Goal: Task Accomplishment & Management: Complete application form

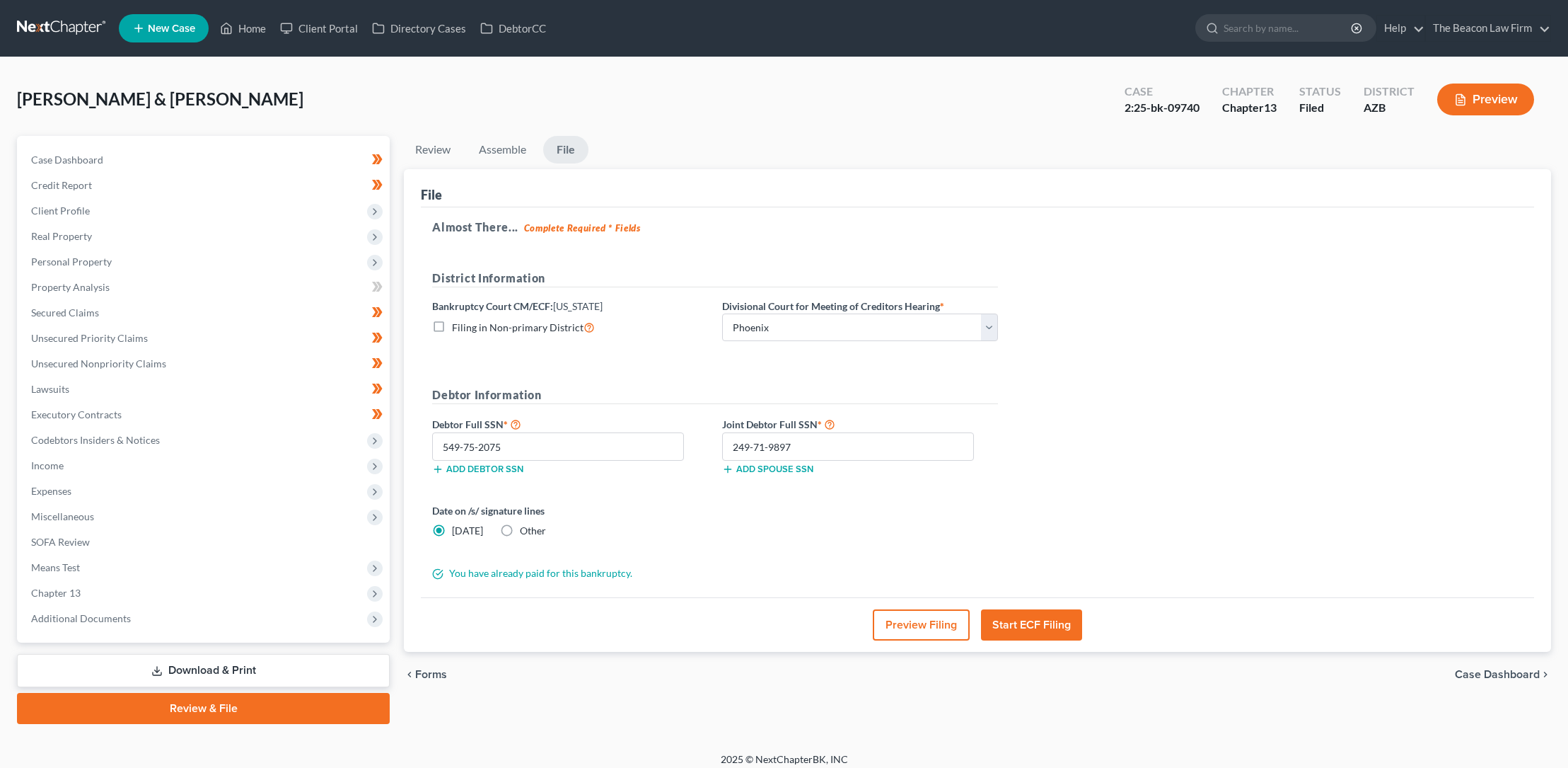
select select "0"
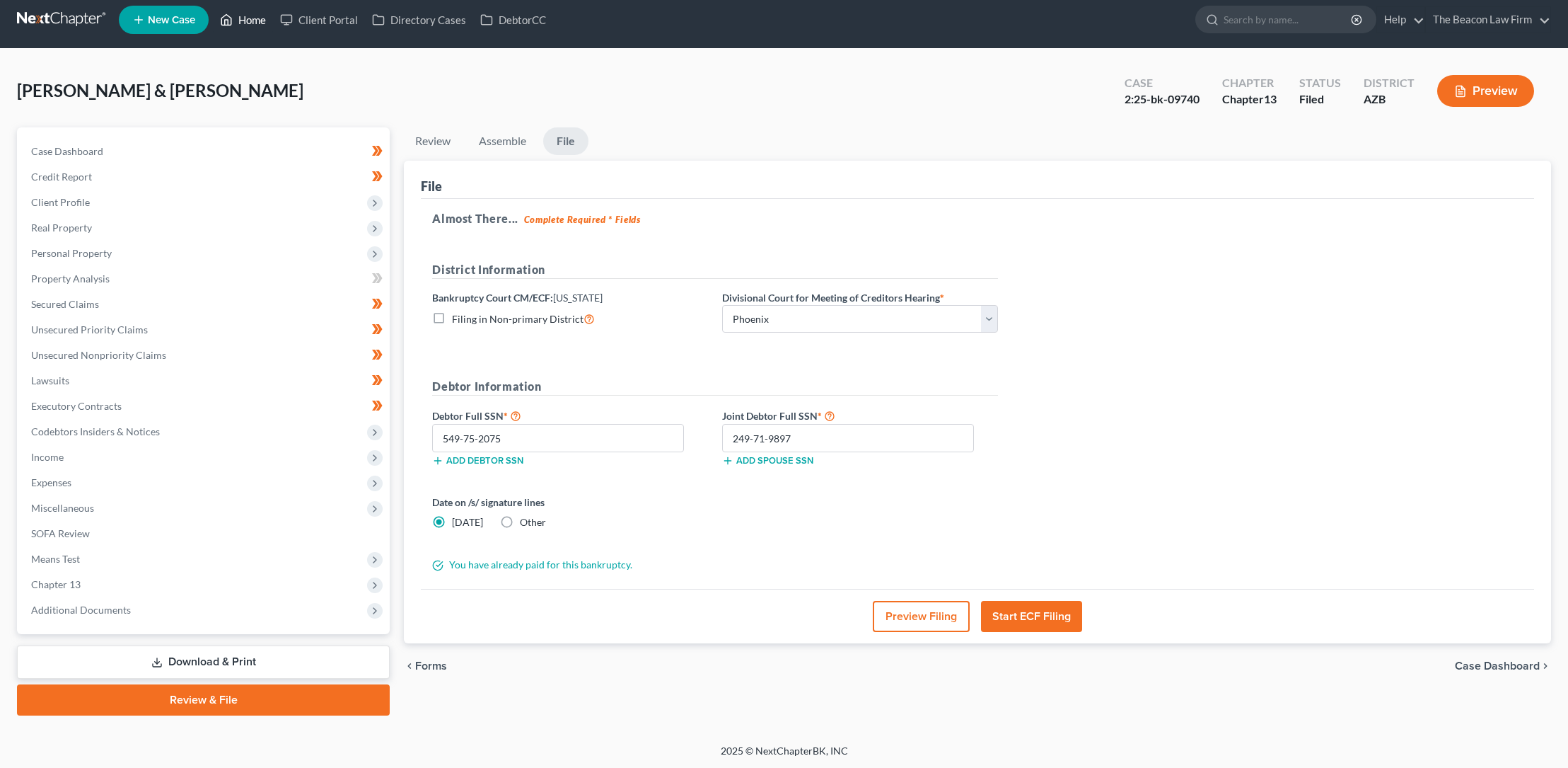
click at [254, 22] on link "Home" at bounding box center [243, 19] width 60 height 25
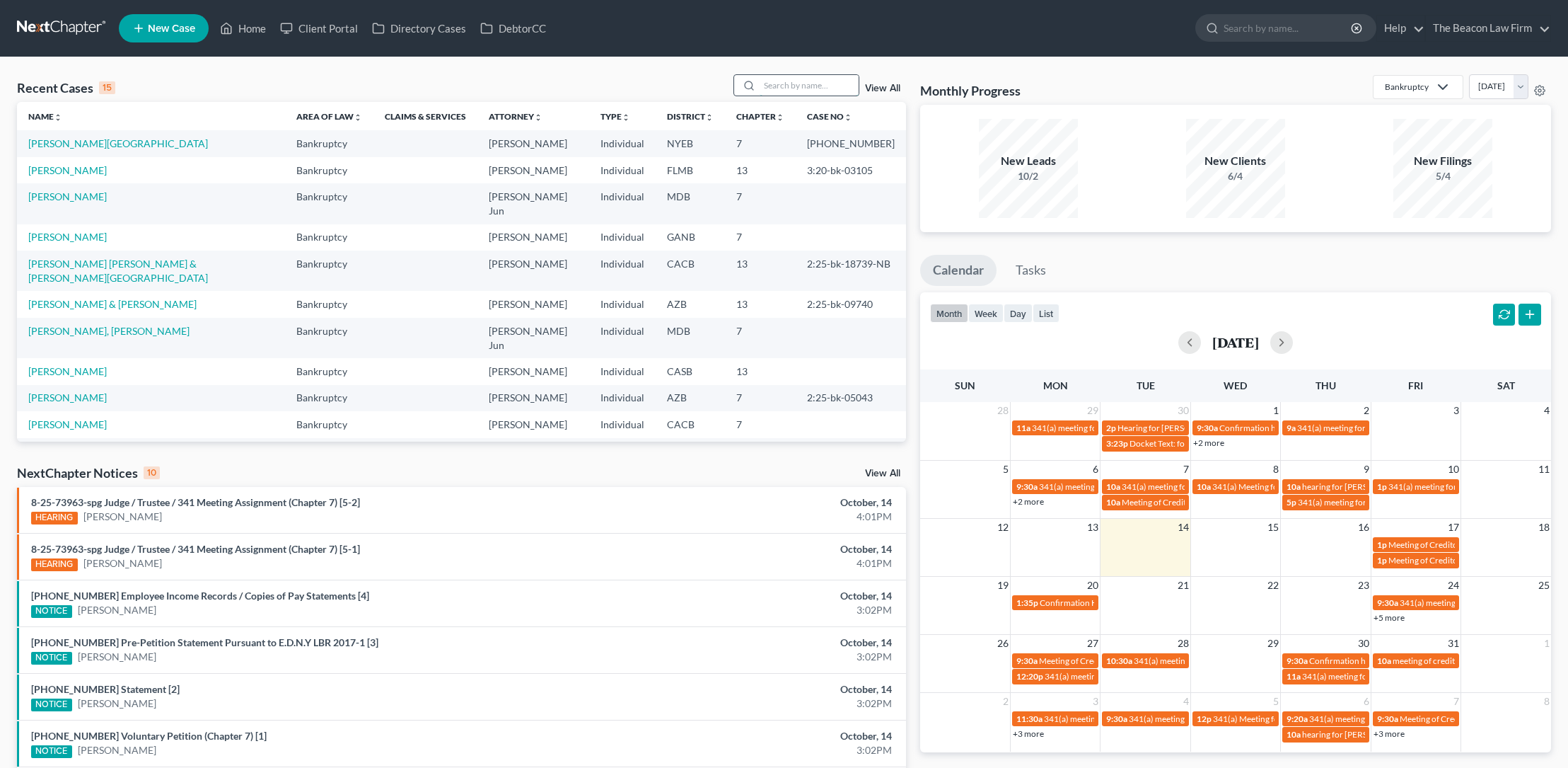
click at [803, 84] on input "search" at bounding box center [809, 86] width 99 height 21
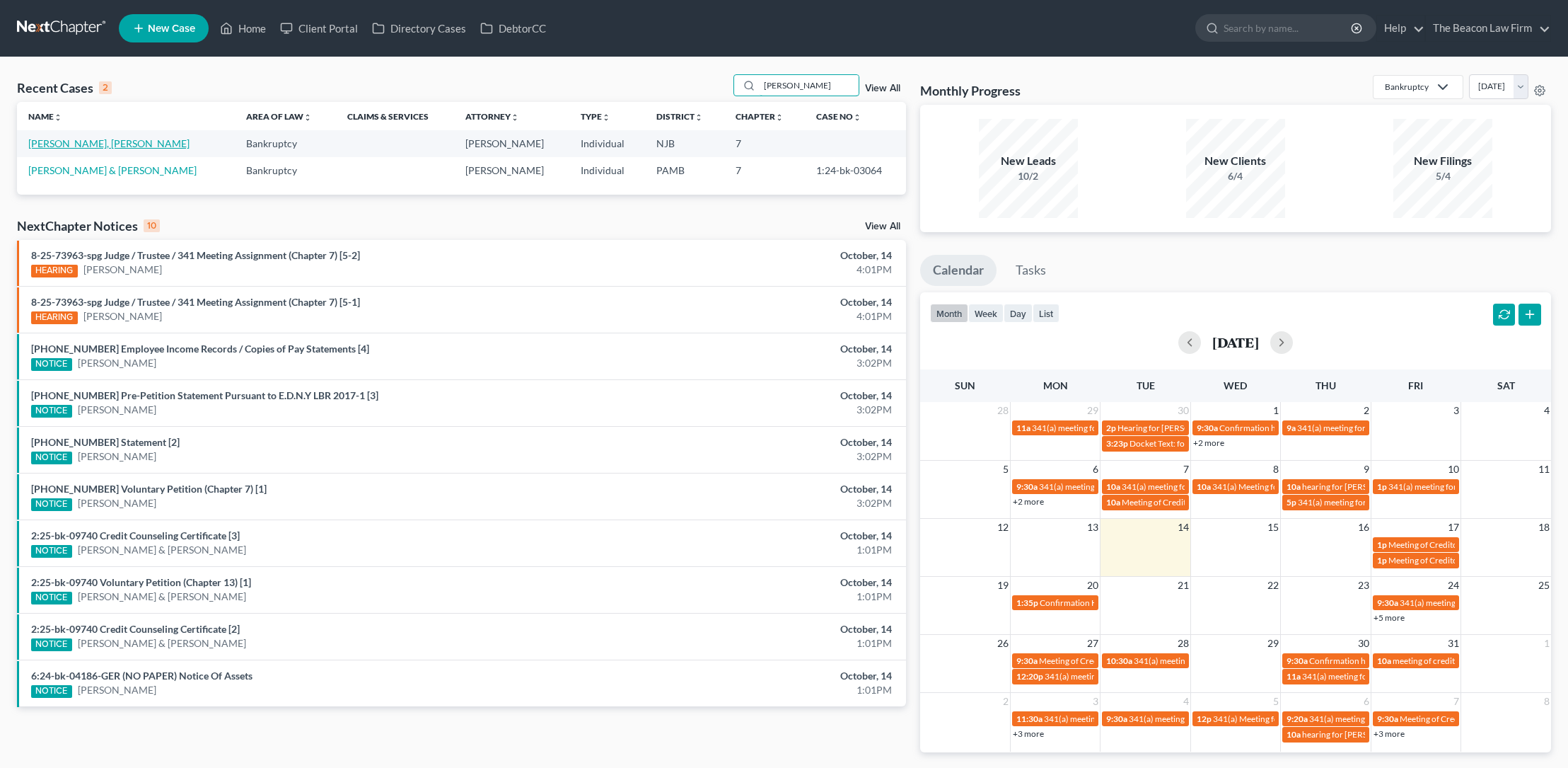
type input "[PERSON_NAME]"
click at [115, 143] on link "[PERSON_NAME], [PERSON_NAME]" at bounding box center [109, 143] width 161 height 12
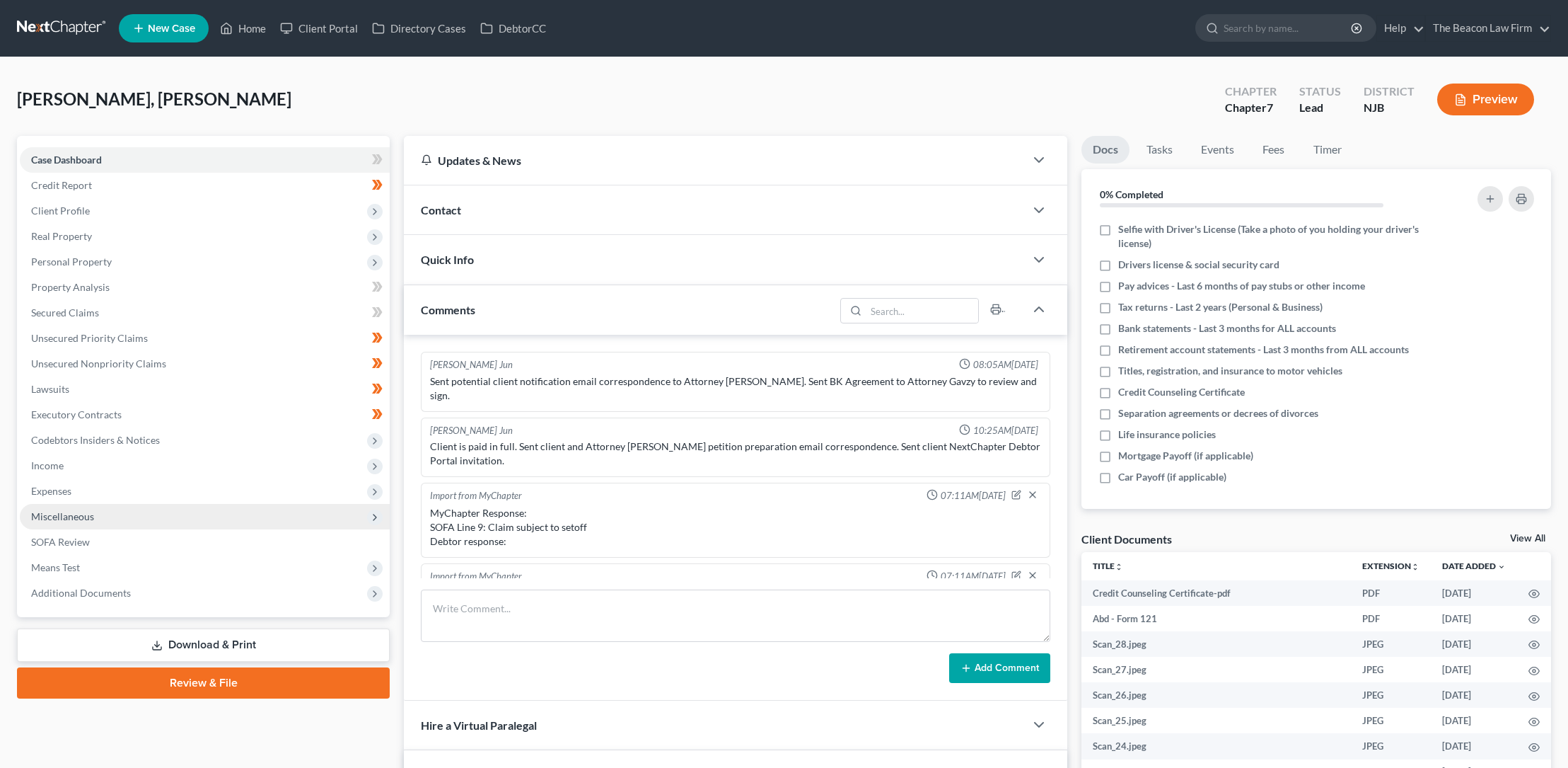
scroll to position [369, 0]
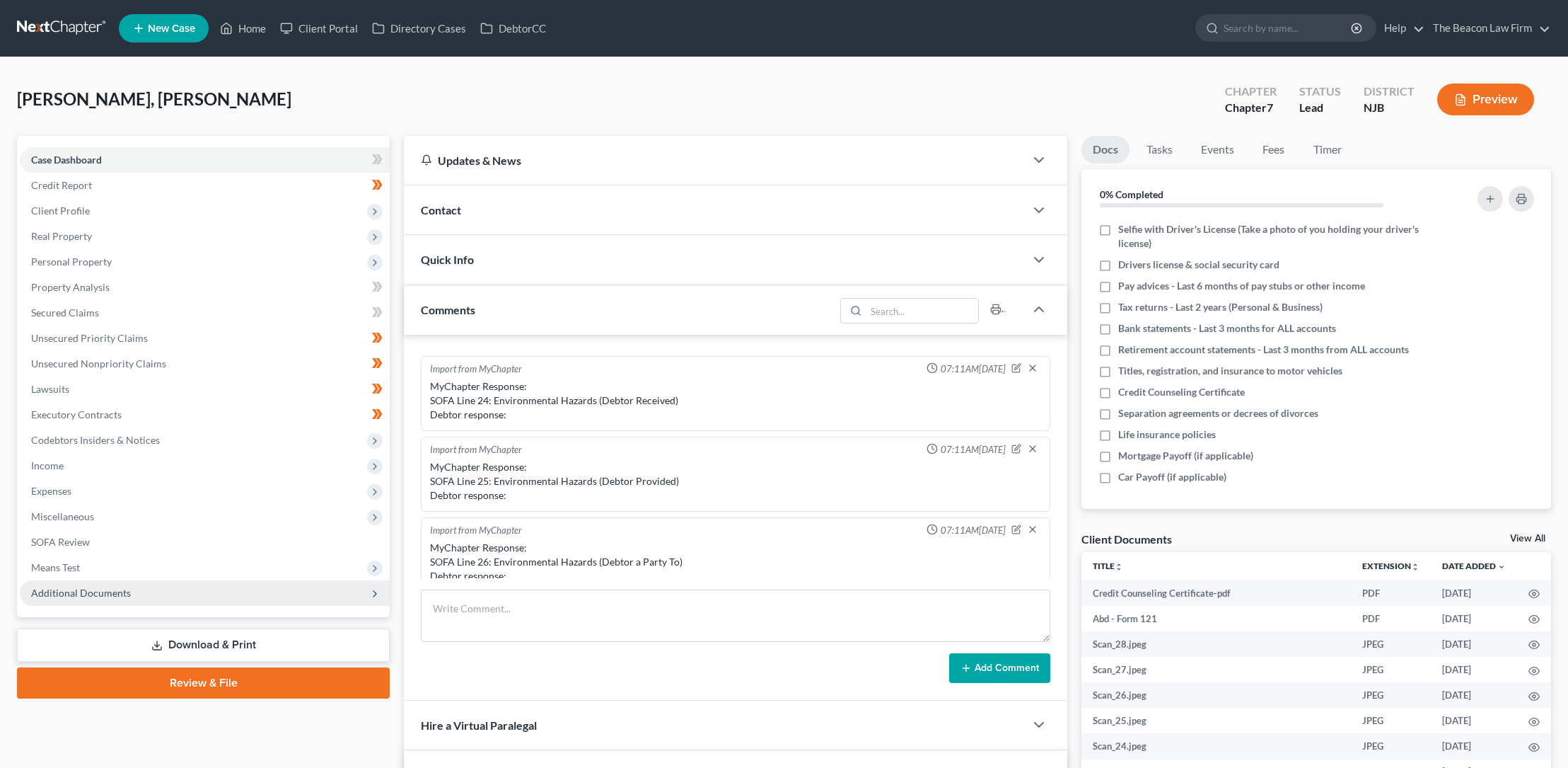
click at [94, 593] on span "Additional Documents" at bounding box center [80, 593] width 99 height 12
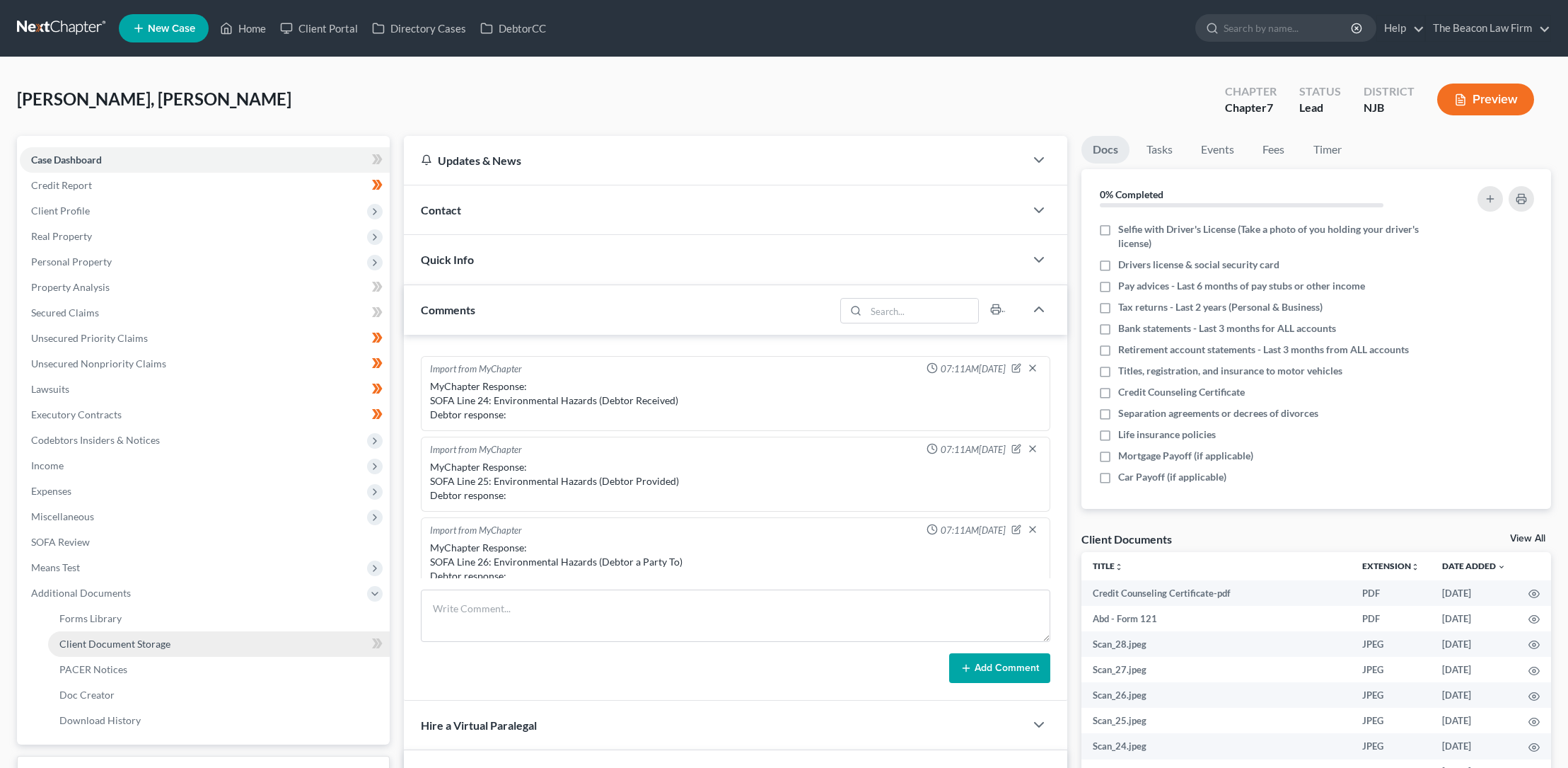
click at [103, 644] on span "Client Document Storage" at bounding box center [115, 644] width 111 height 12
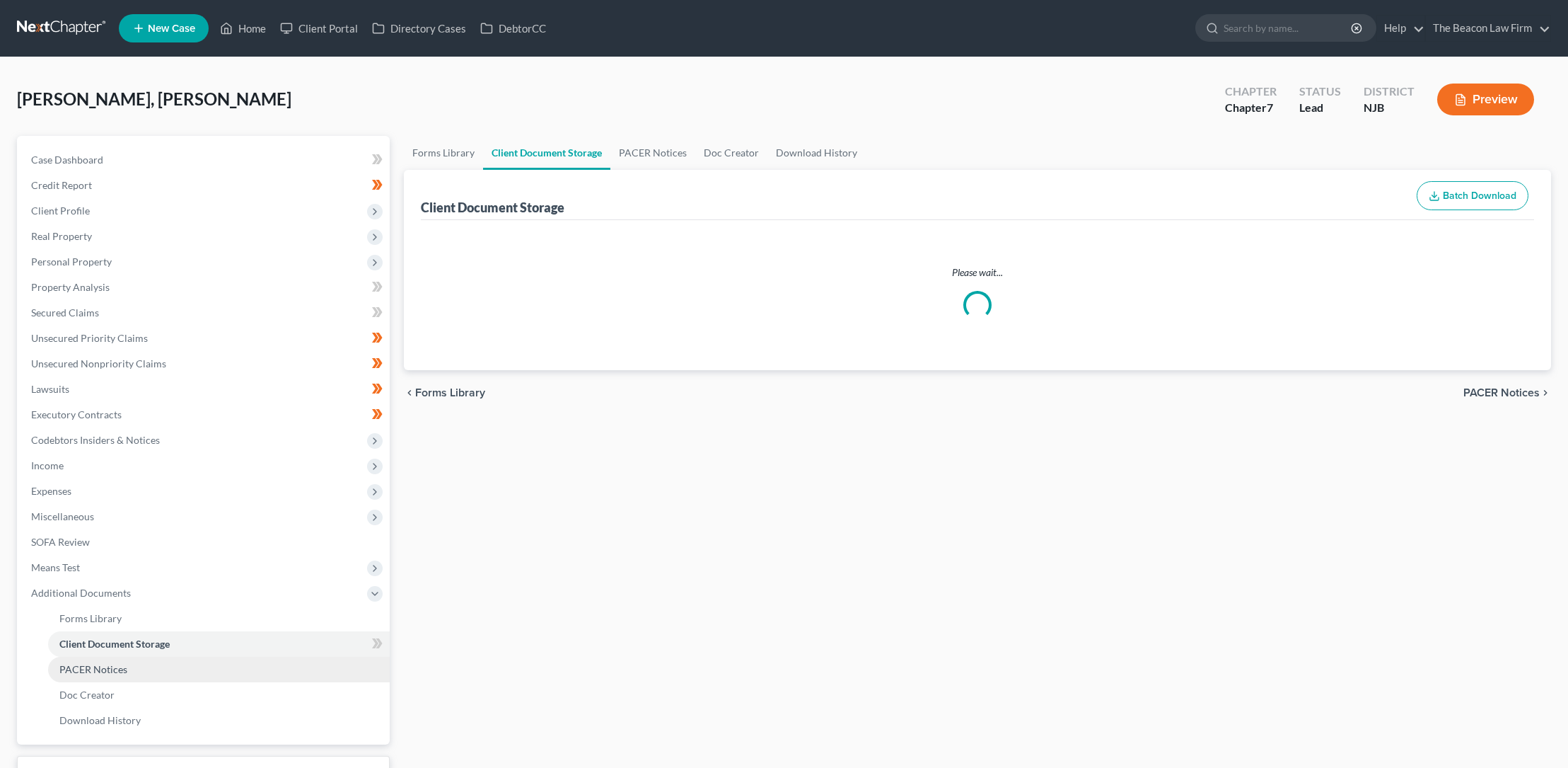
select select "9"
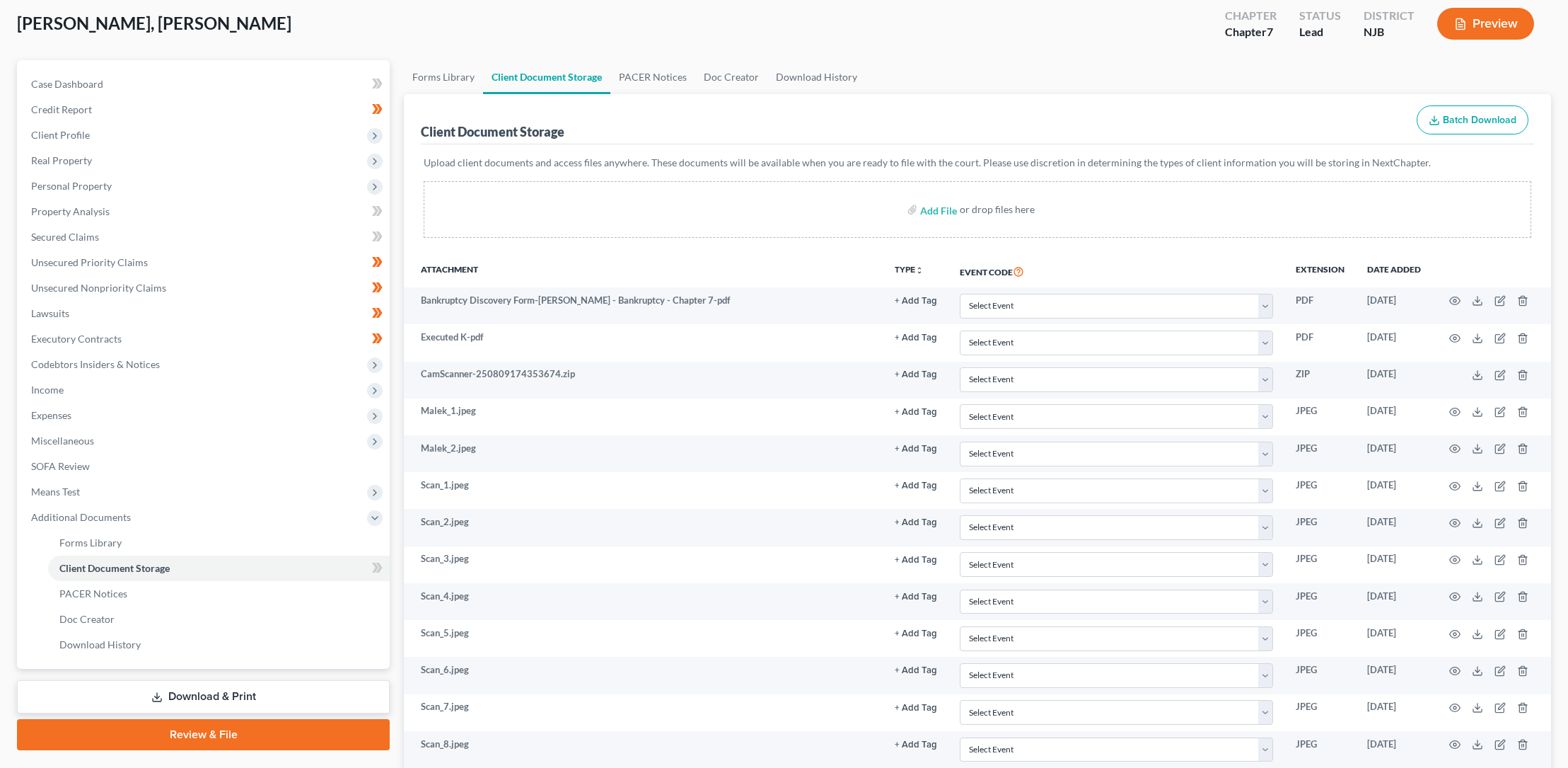
scroll to position [64, 0]
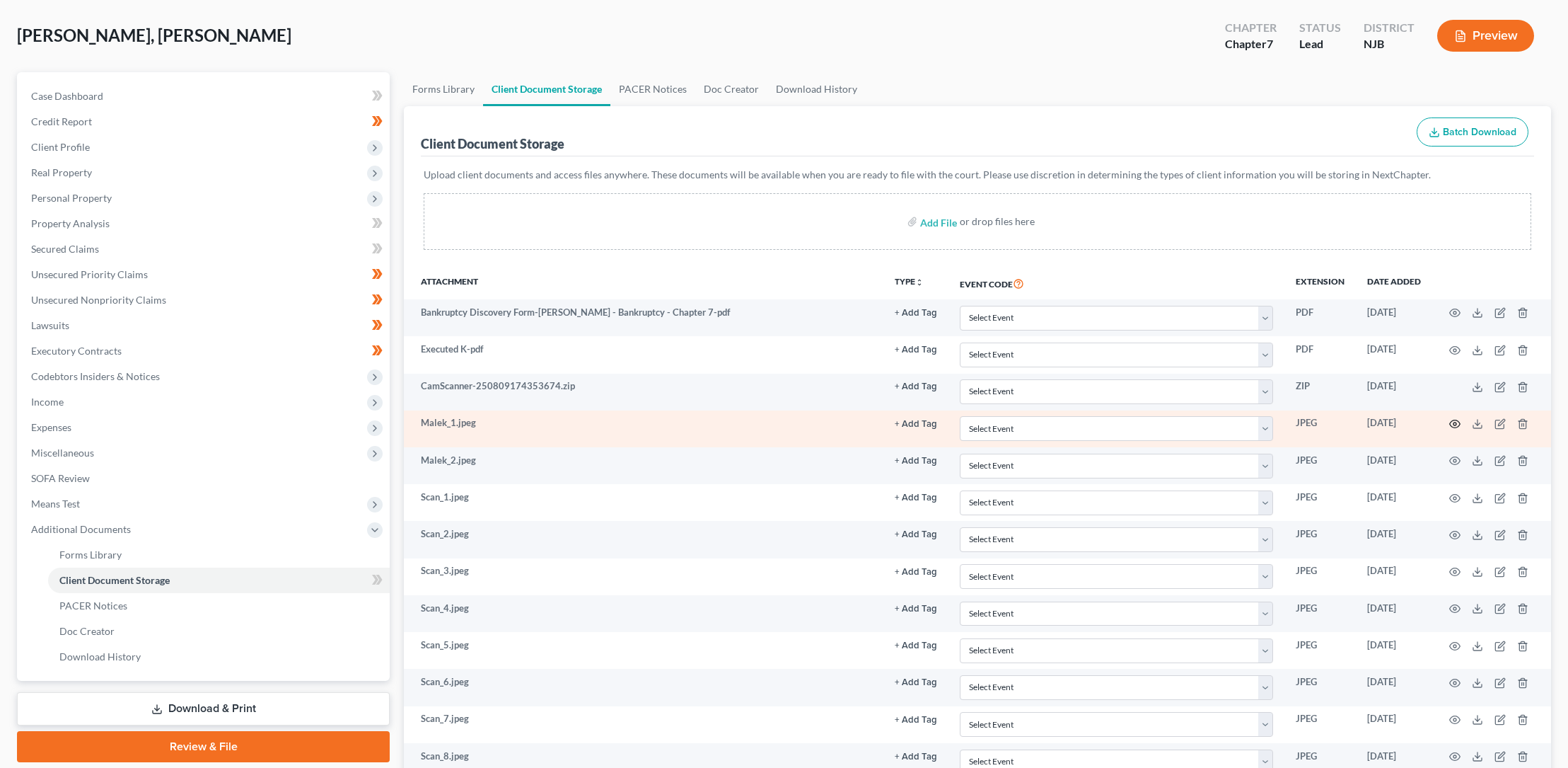
click at [1456, 422] on icon "button" at bounding box center [1454, 423] width 11 height 11
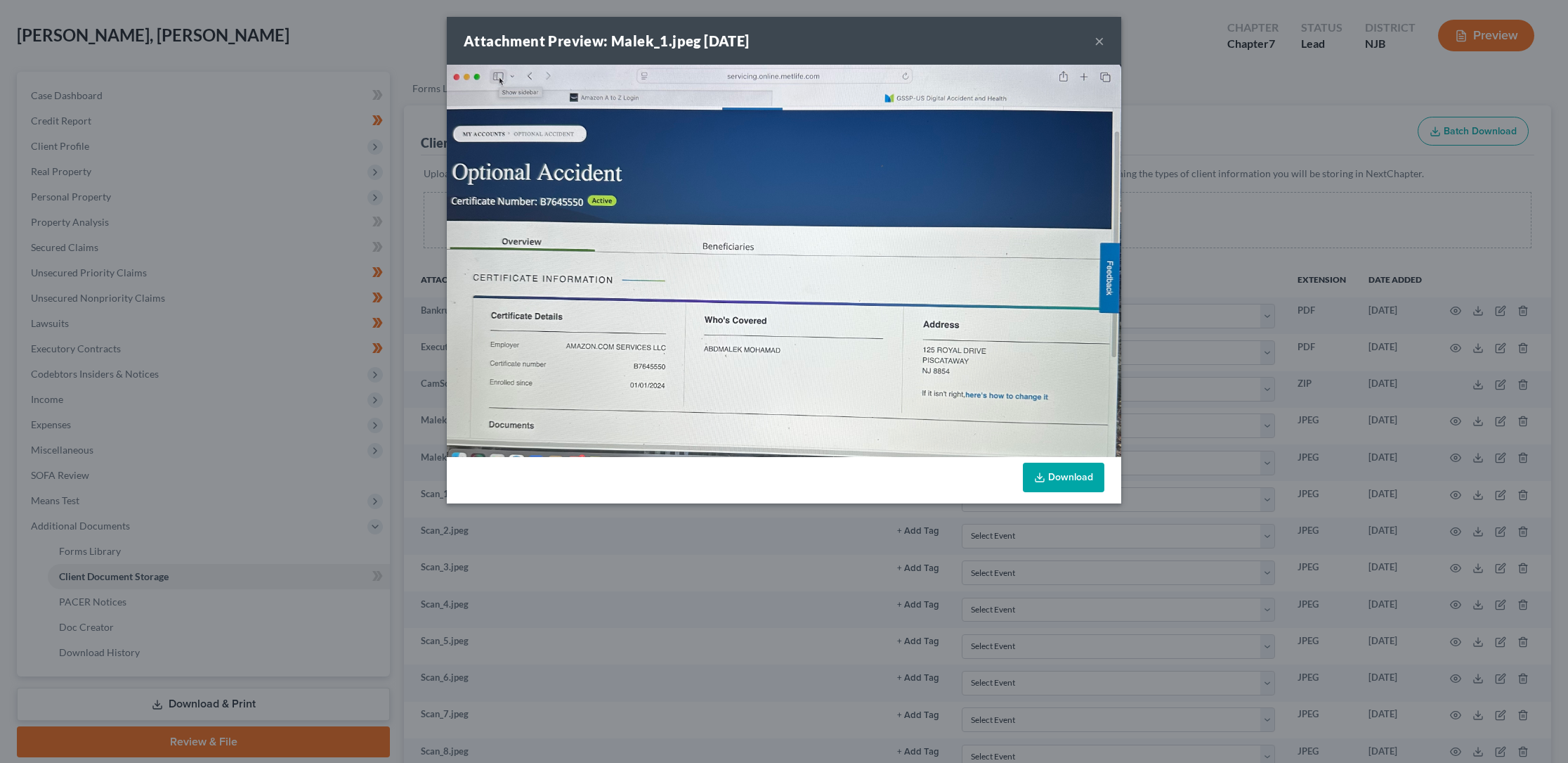
click at [1101, 45] on button "×" at bounding box center [1099, 41] width 9 height 17
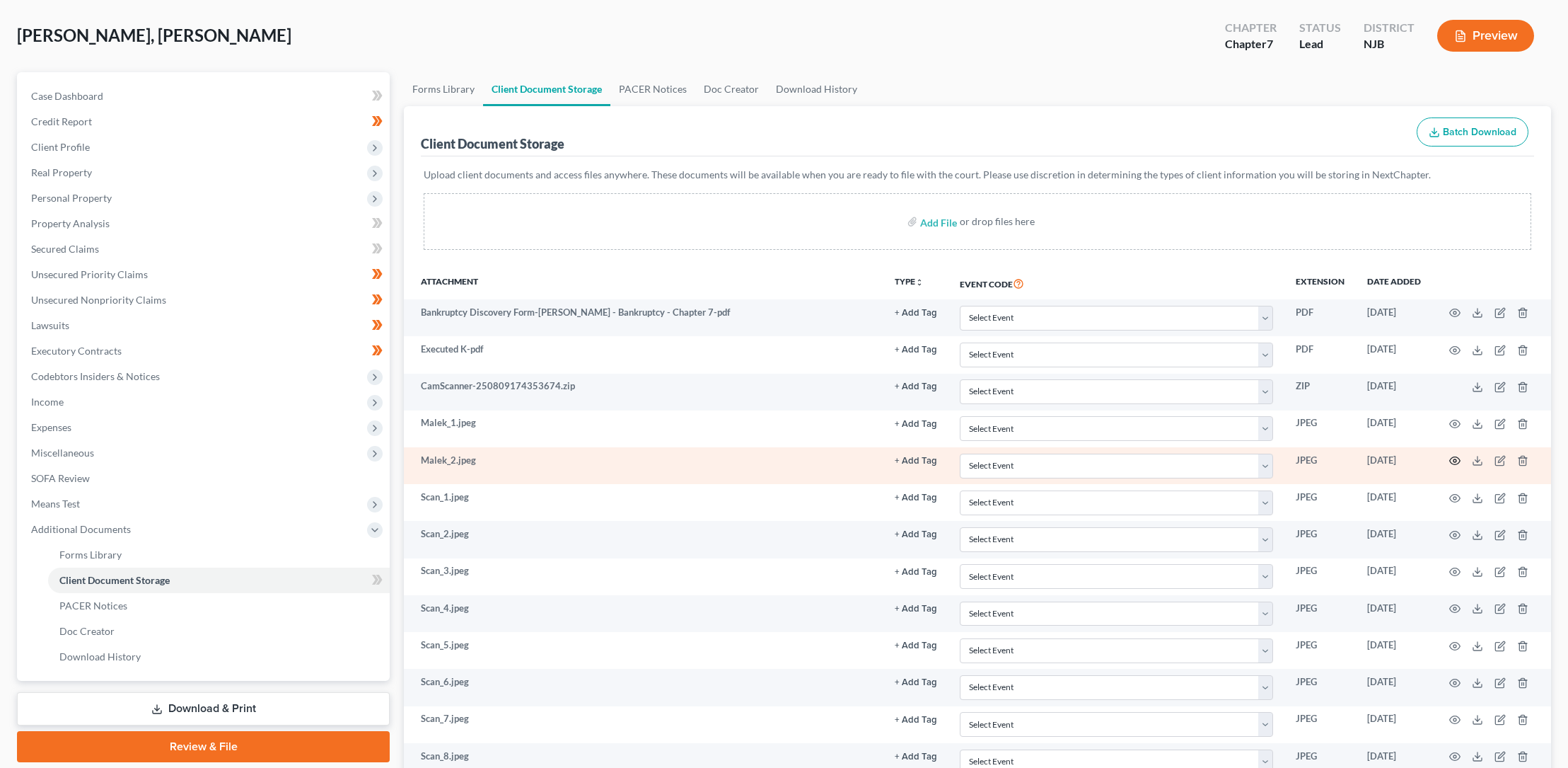
click at [1455, 460] on circle "button" at bounding box center [1454, 460] width 3 height 3
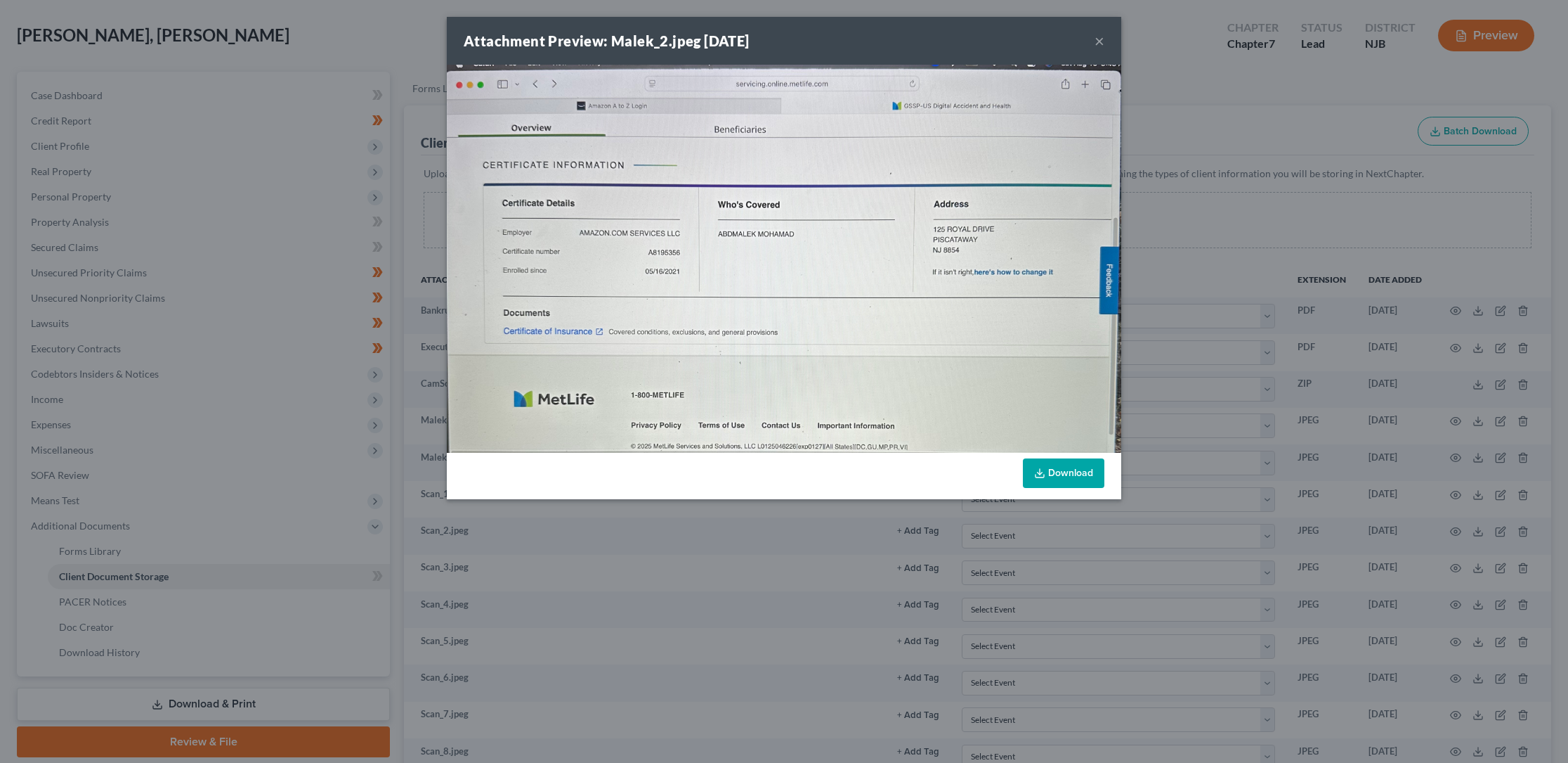
click at [1104, 41] on button "×" at bounding box center [1099, 41] width 9 height 17
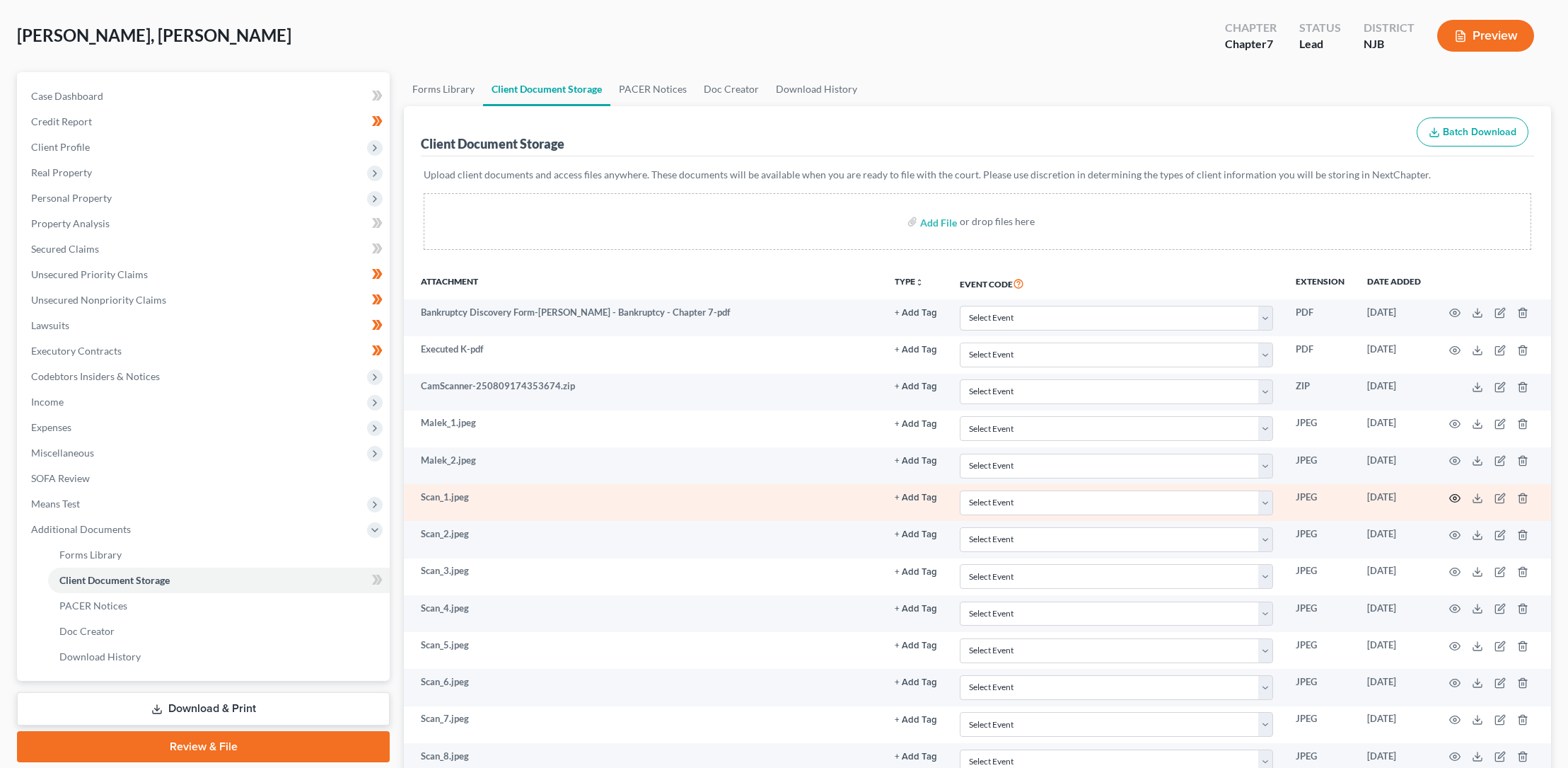
click at [1455, 497] on icon "button" at bounding box center [1454, 498] width 11 height 11
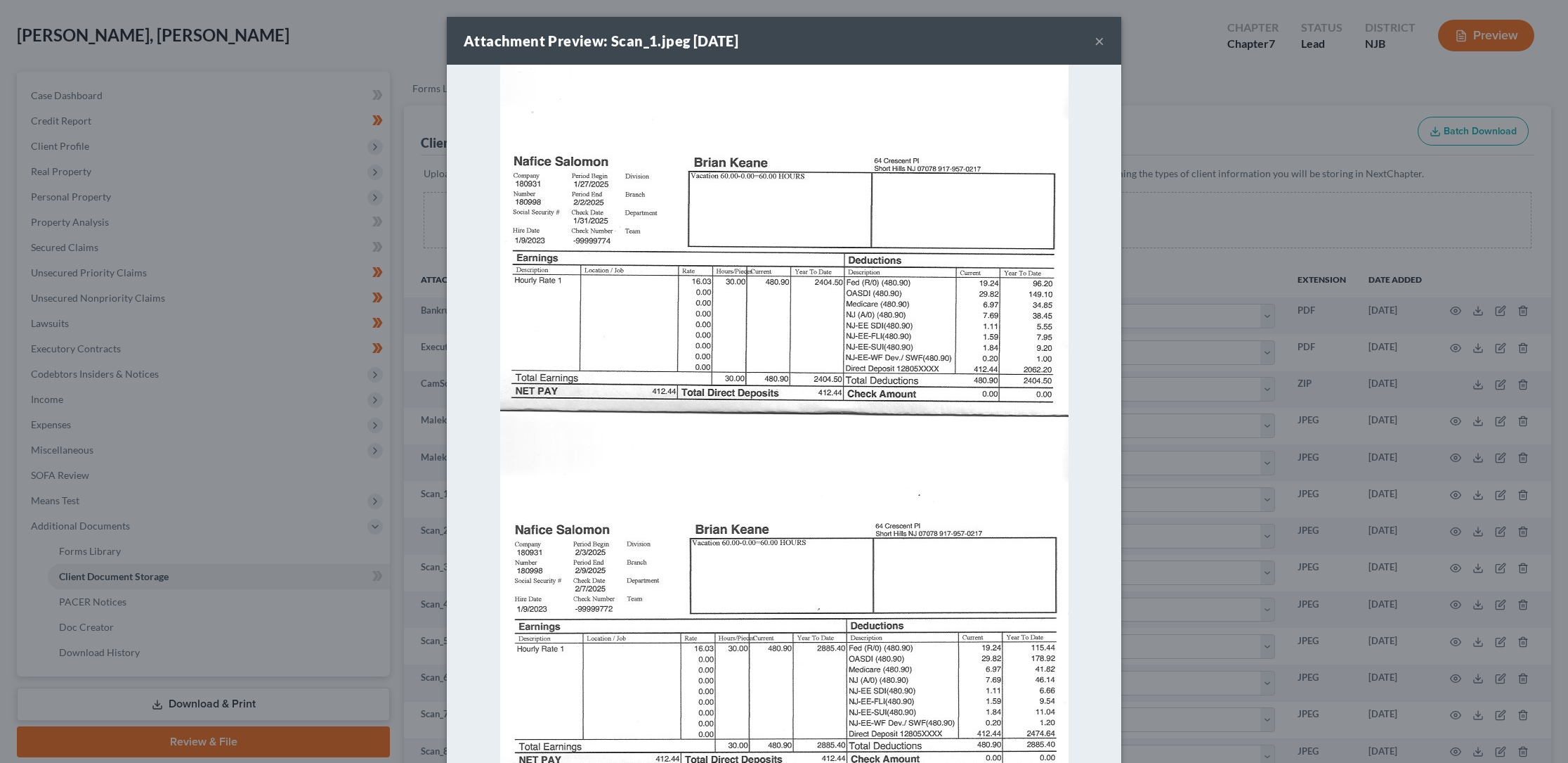
click at [1096, 44] on button "×" at bounding box center [1099, 41] width 9 height 17
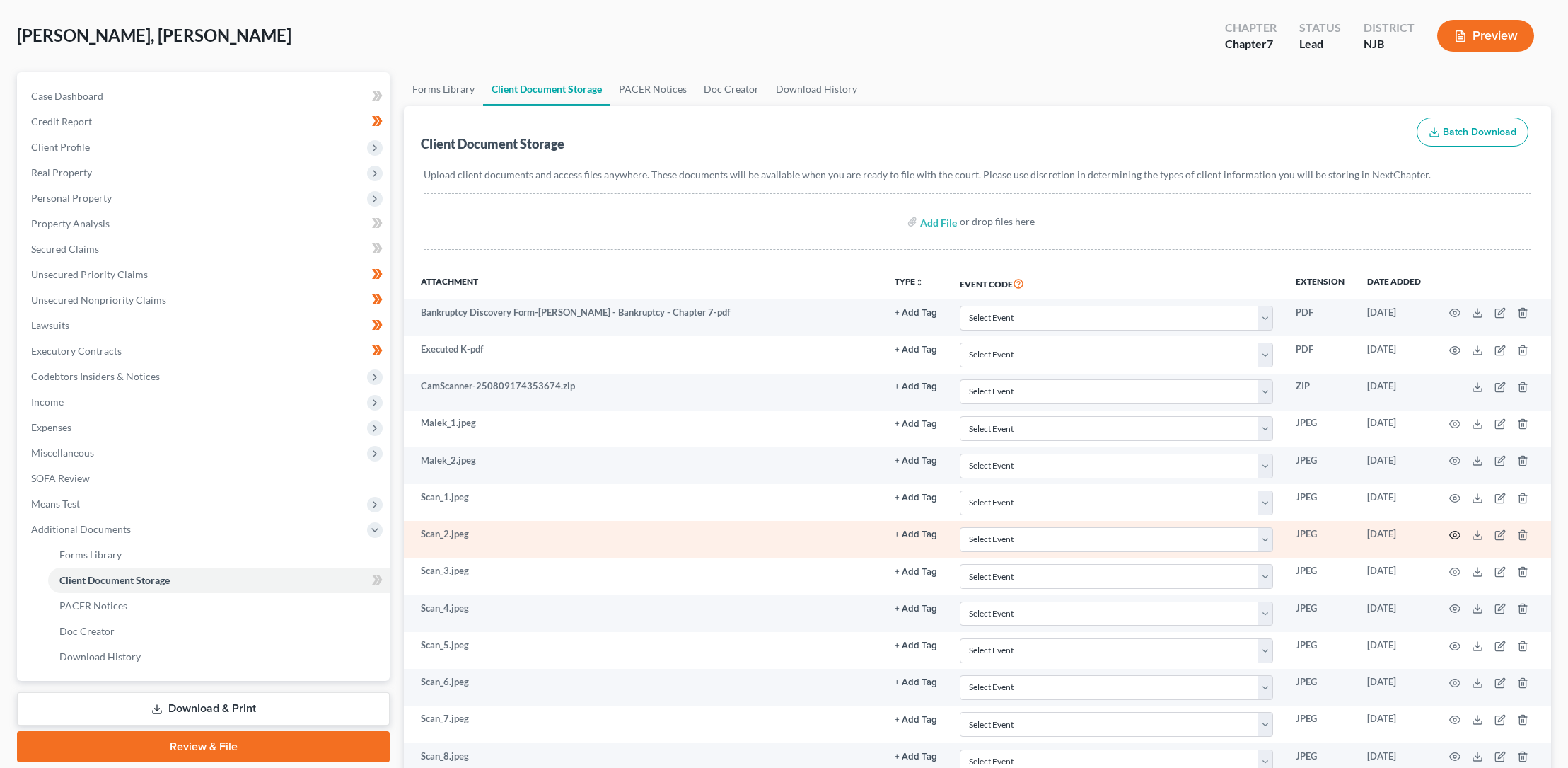
click at [1457, 533] on icon "button" at bounding box center [1454, 535] width 11 height 11
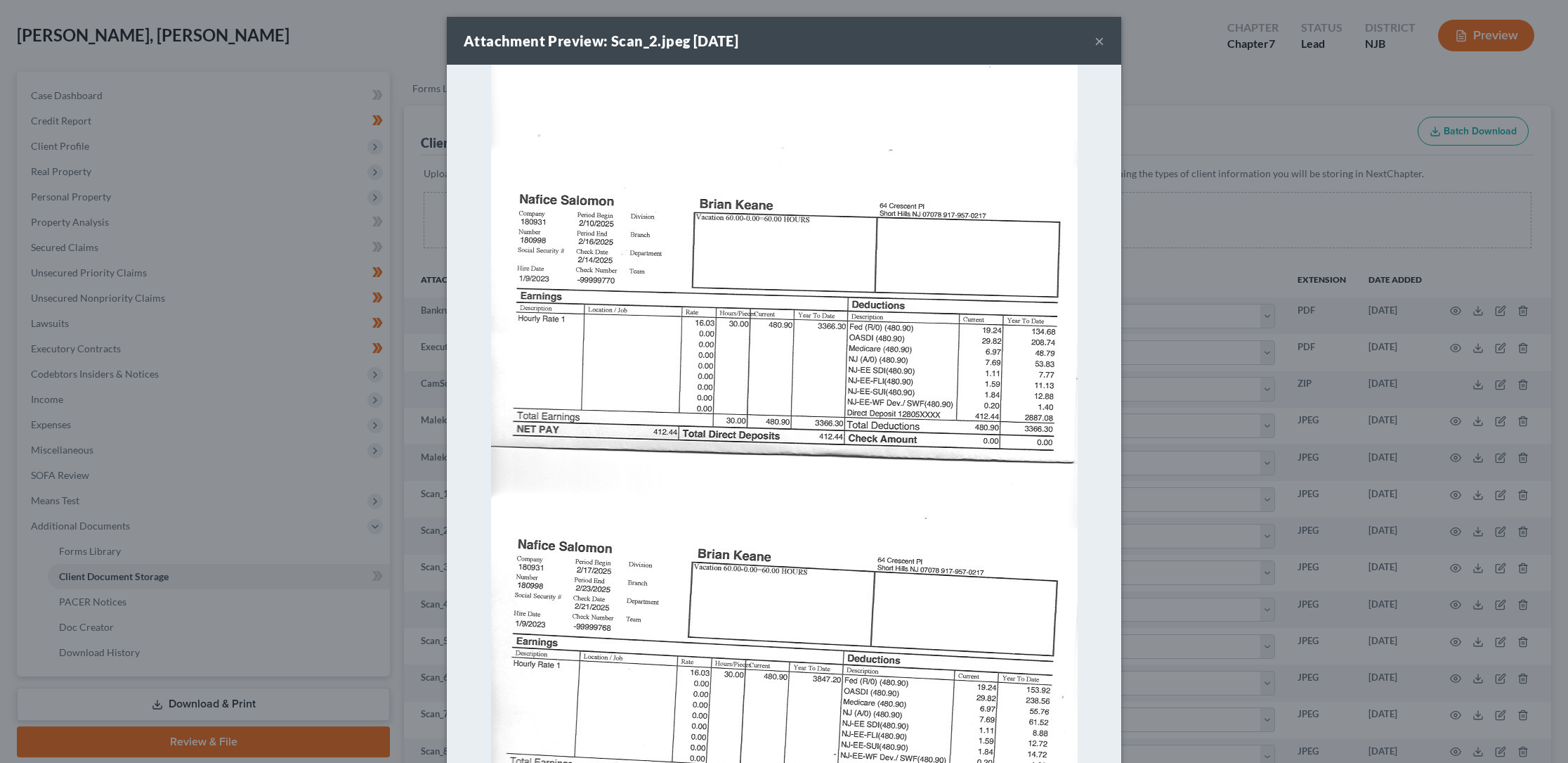
click at [1095, 40] on button "×" at bounding box center [1099, 41] width 9 height 17
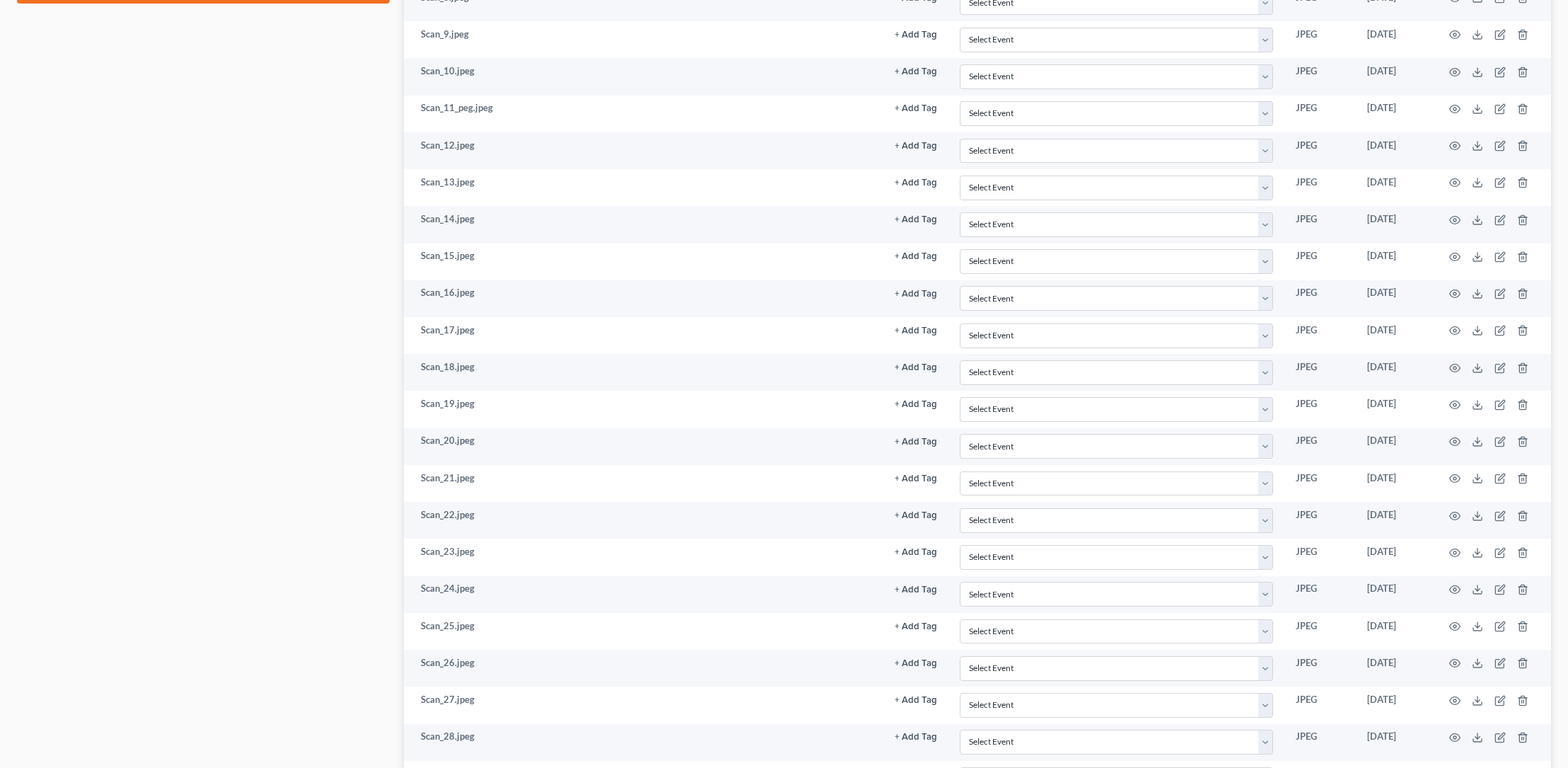
scroll to position [979, 0]
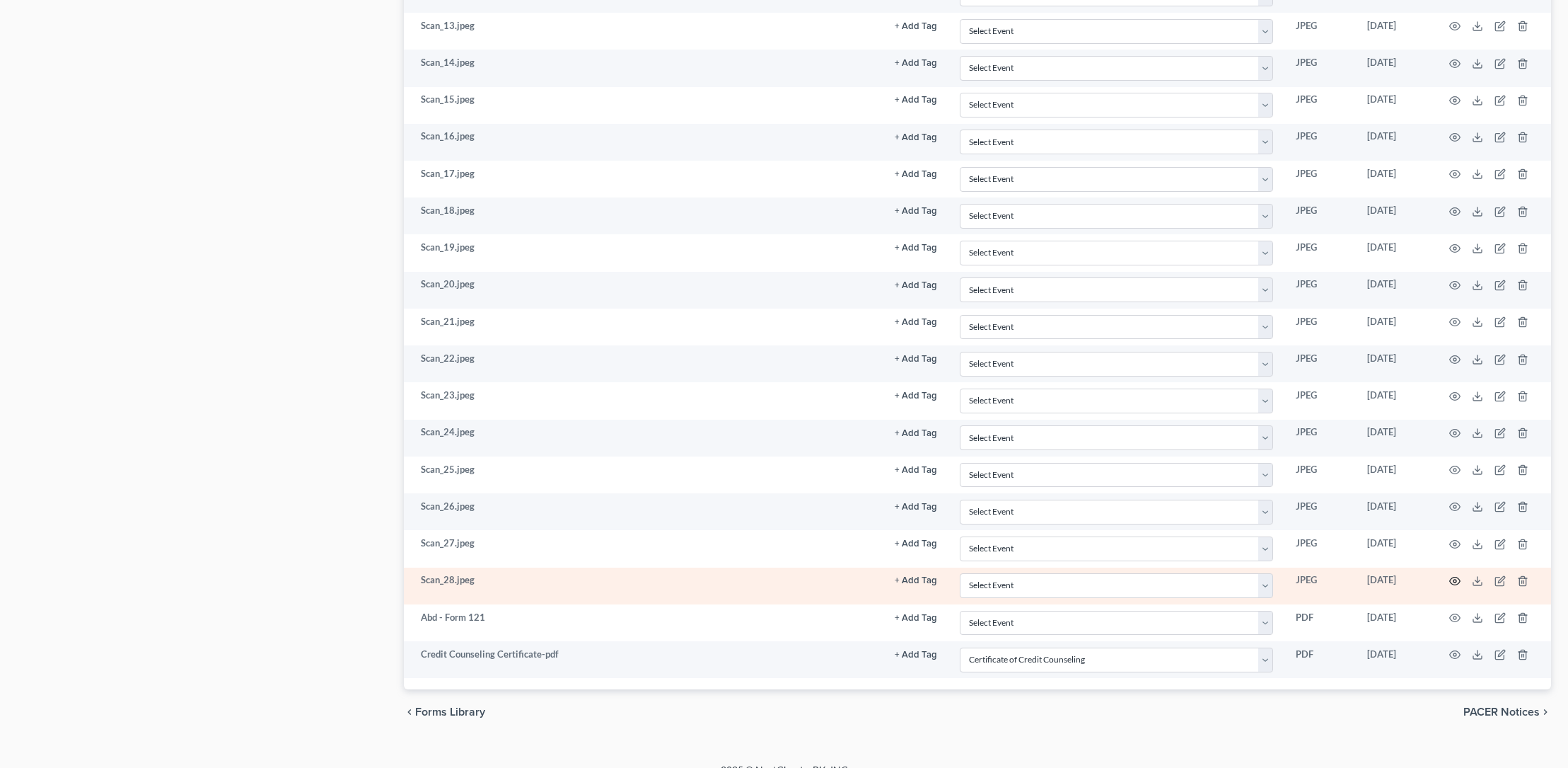
click at [1456, 581] on circle "button" at bounding box center [1454, 581] width 3 height 3
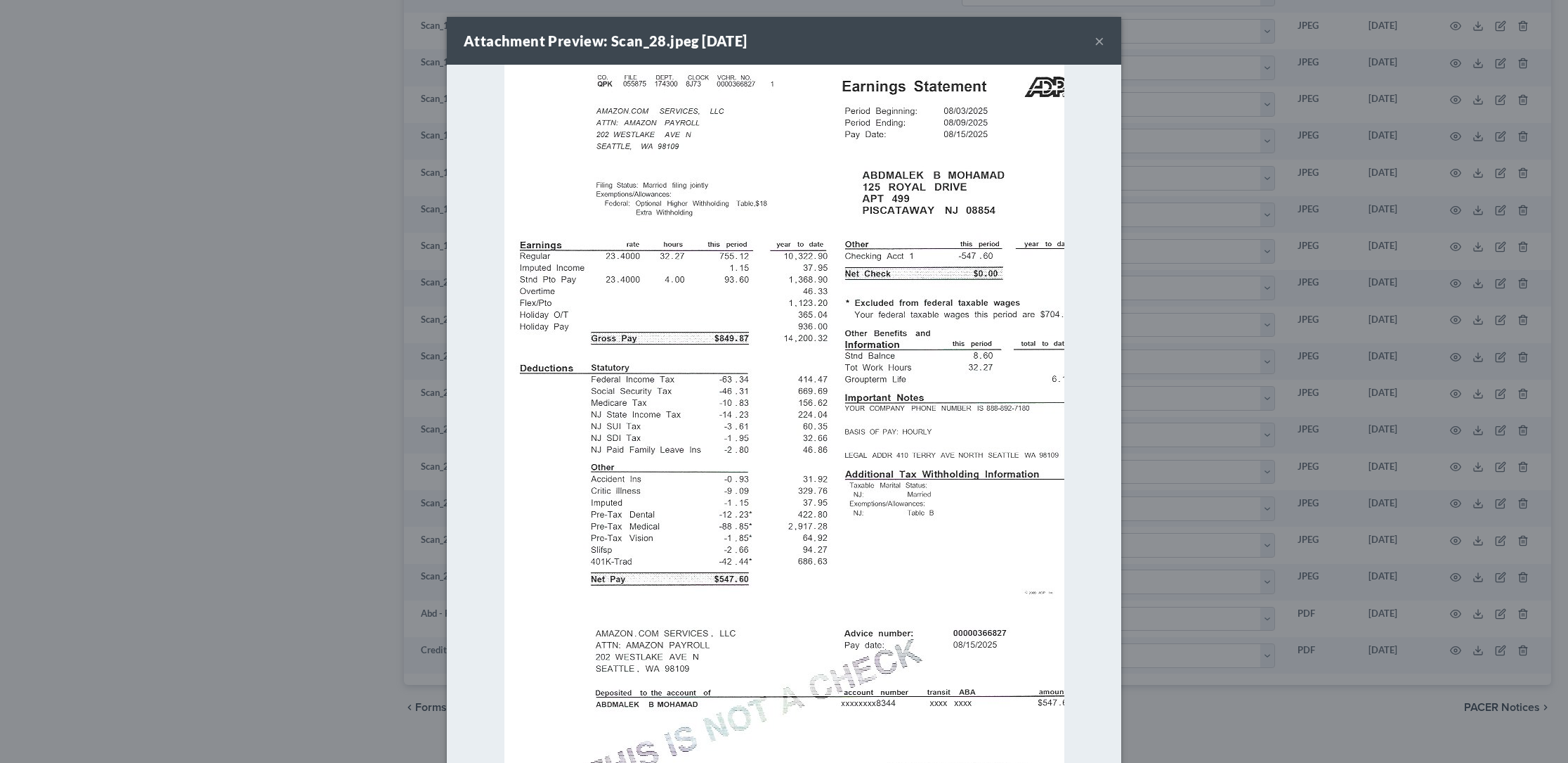
click at [1096, 38] on button "×" at bounding box center [1099, 41] width 9 height 17
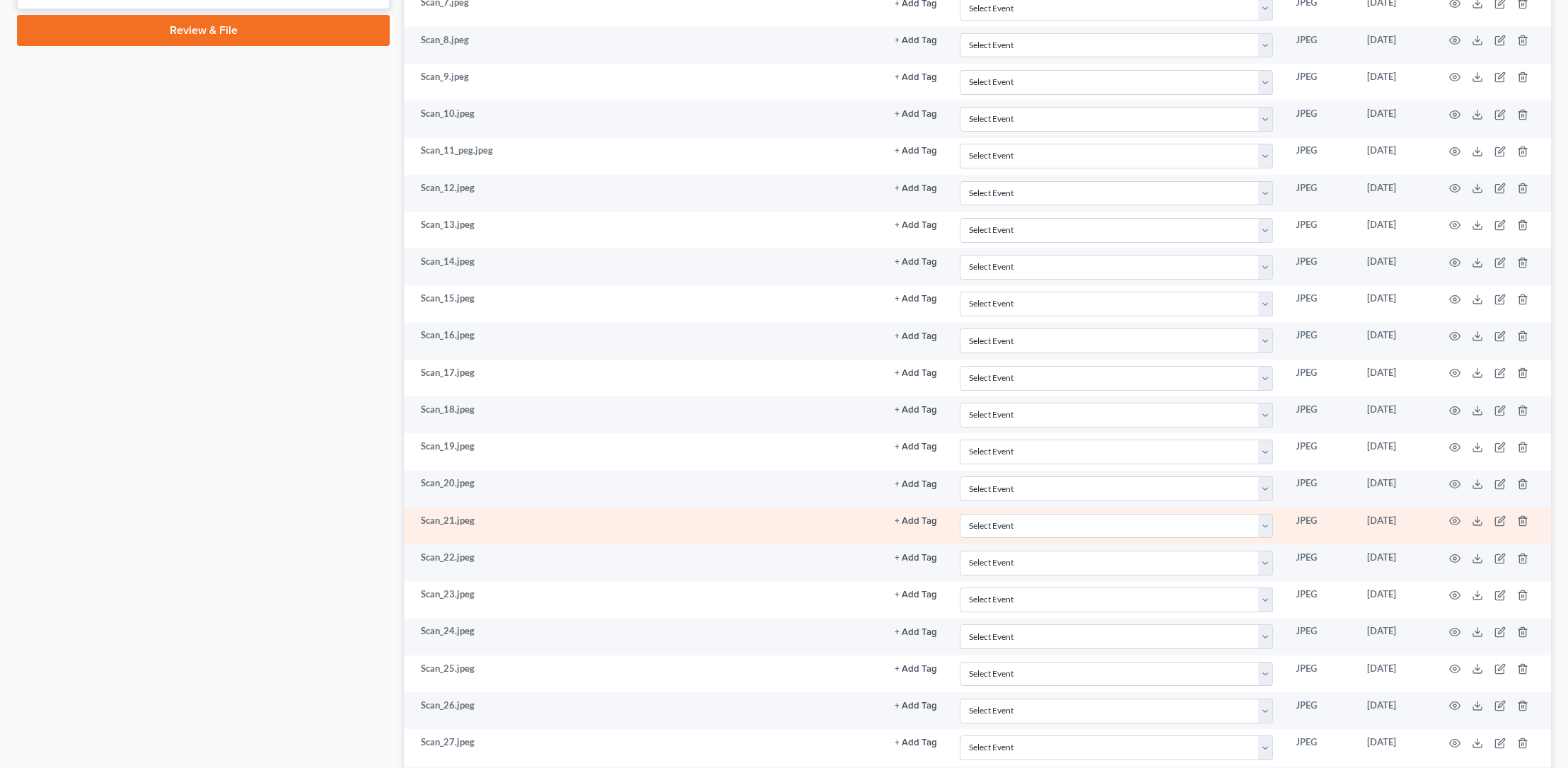
scroll to position [763, 0]
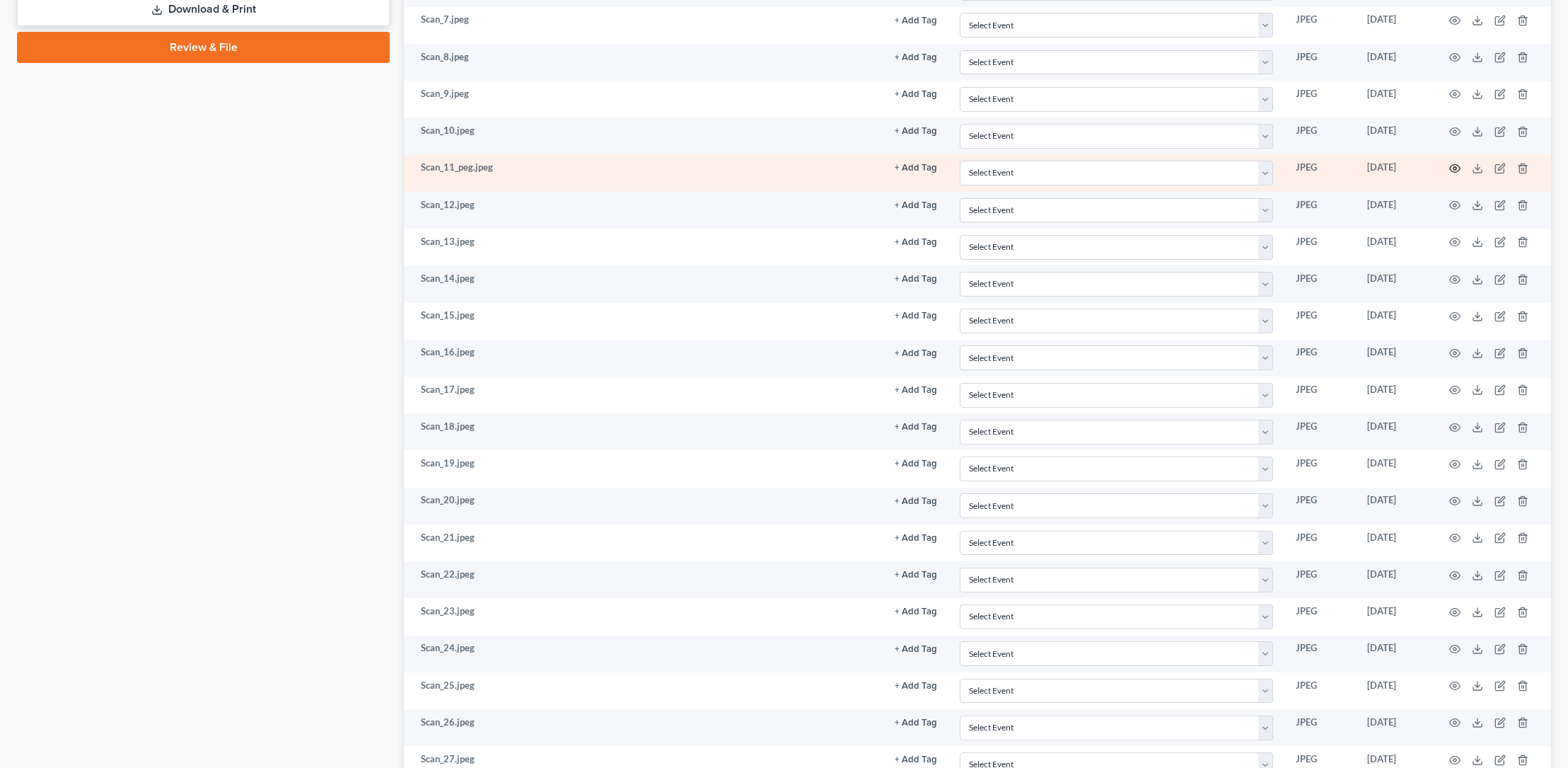
click at [1458, 167] on icon "button" at bounding box center [1454, 168] width 11 height 11
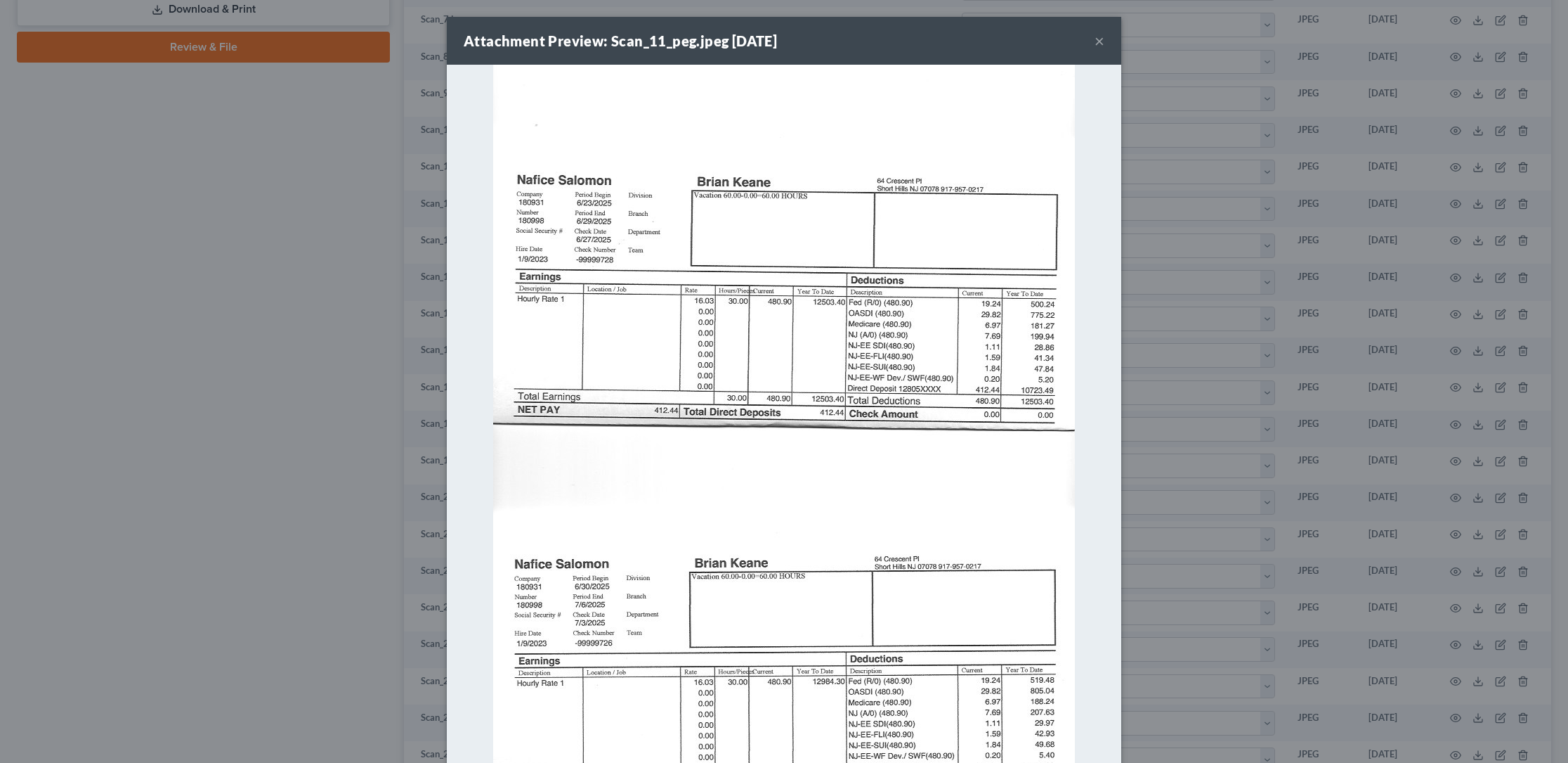
click at [1095, 37] on button "×" at bounding box center [1099, 41] width 9 height 17
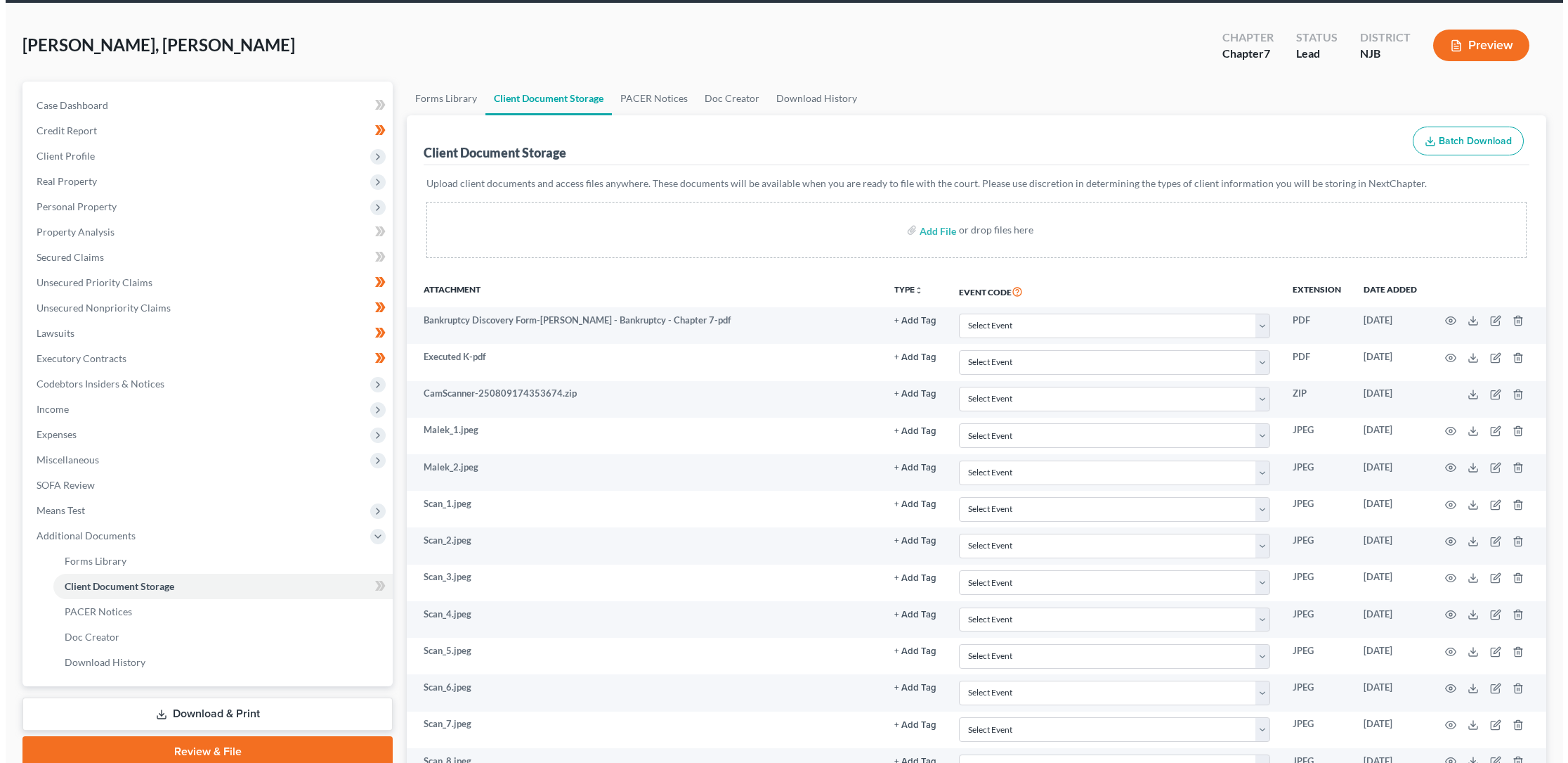
scroll to position [0, 0]
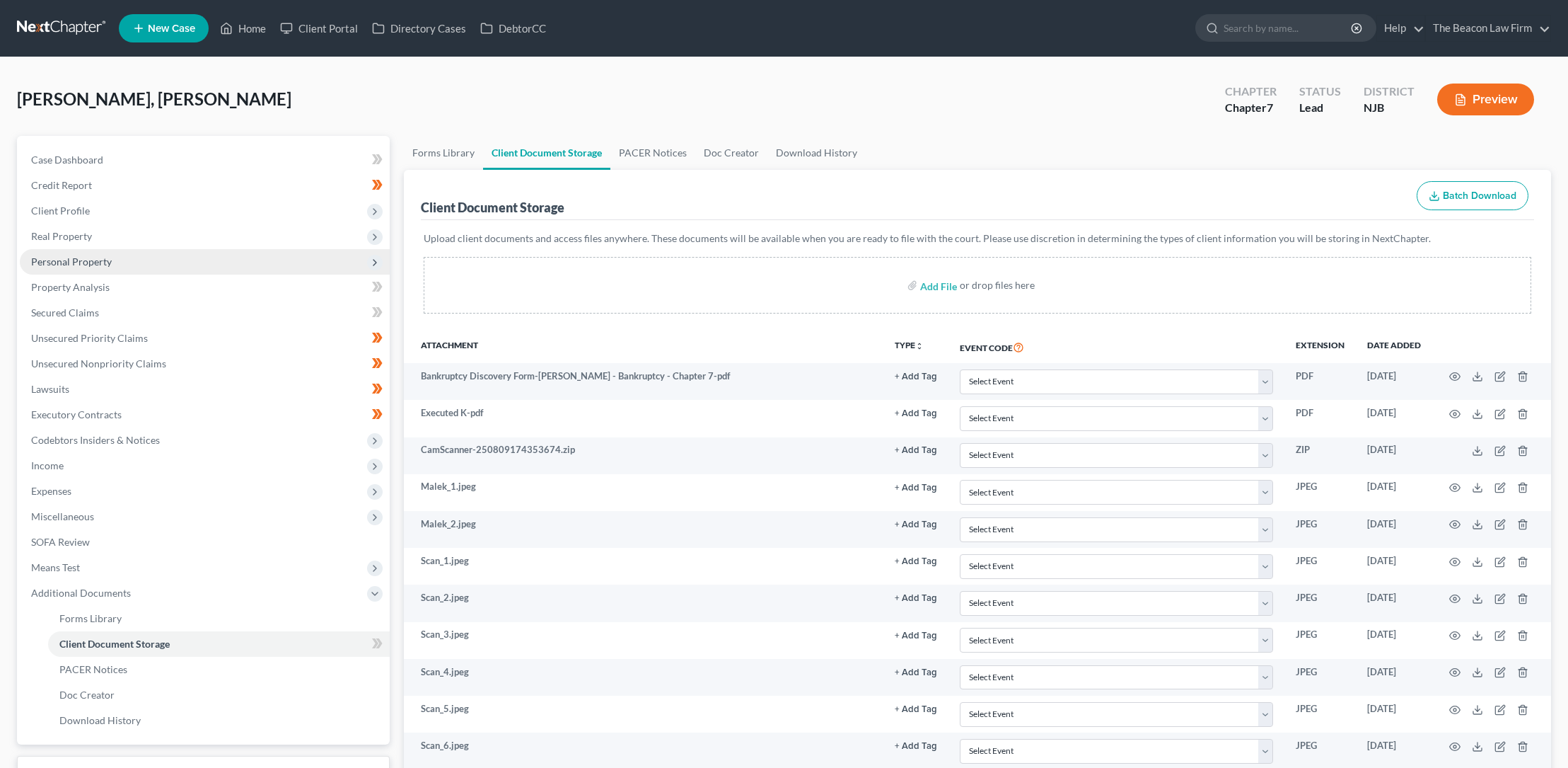
click at [87, 260] on span "Personal Property" at bounding box center [71, 262] width 80 height 12
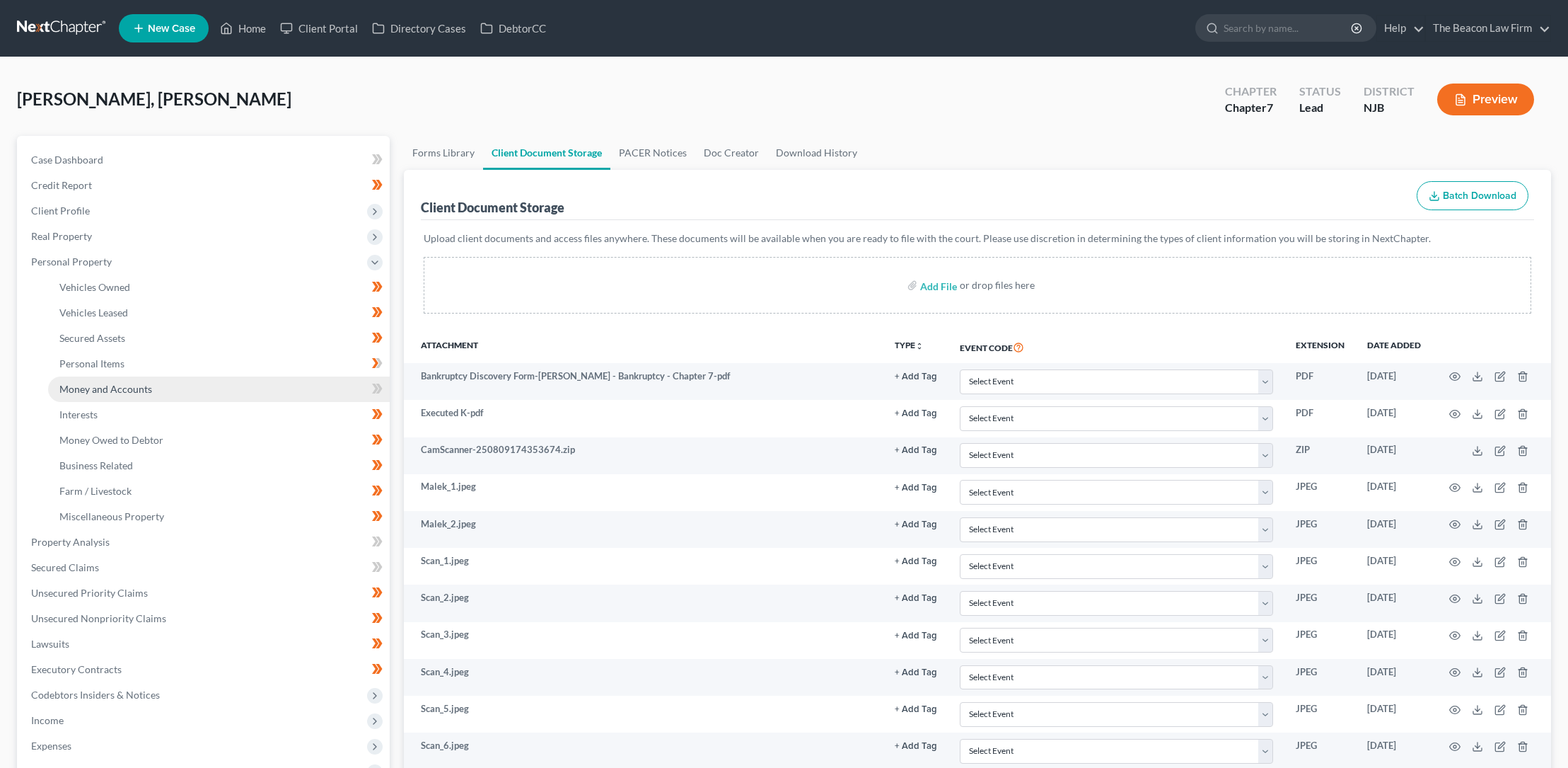
click at [110, 386] on span "Money and Accounts" at bounding box center [105, 389] width 92 height 12
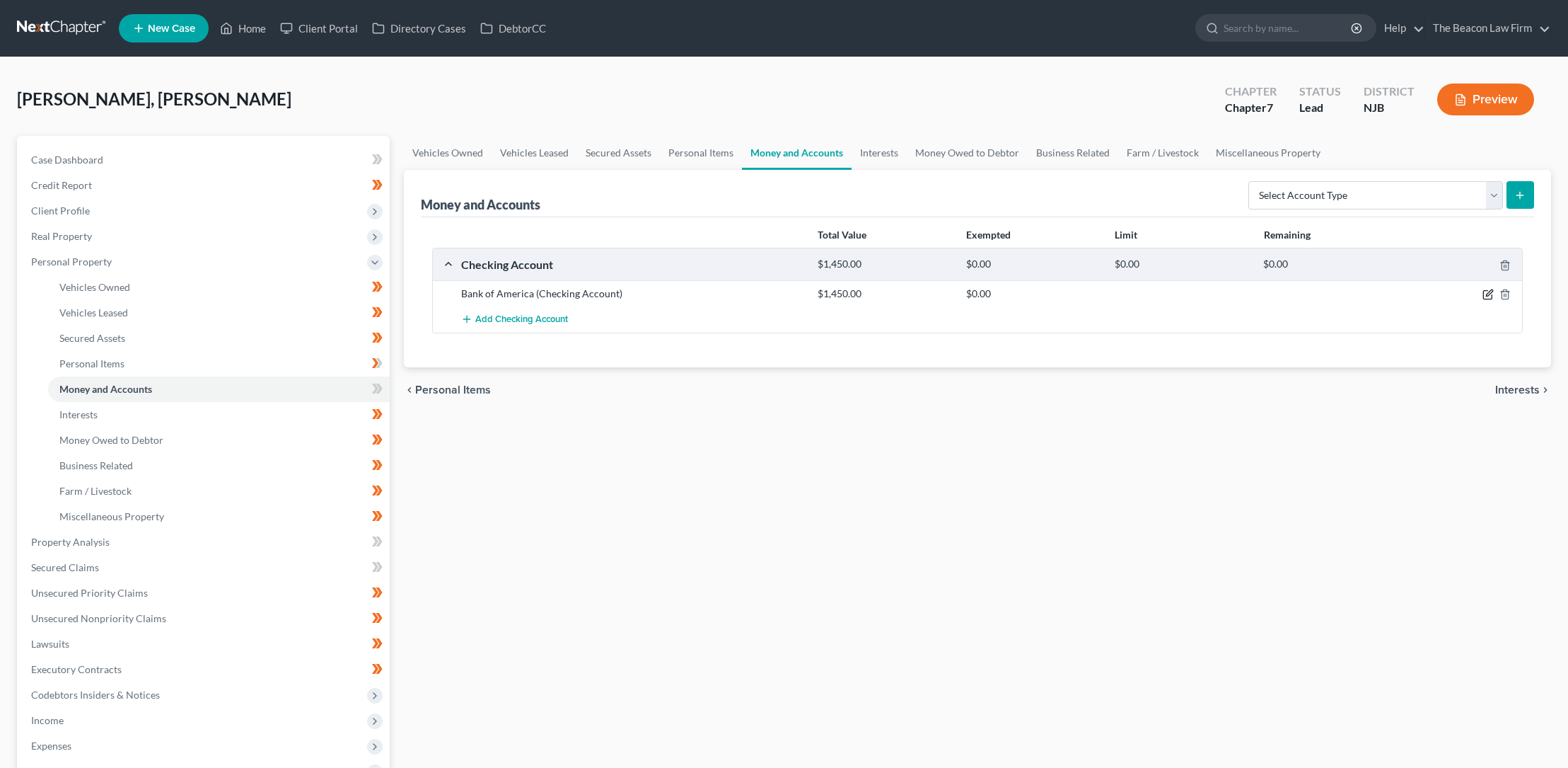
click at [1490, 296] on icon "button" at bounding box center [1487, 295] width 9 height 9
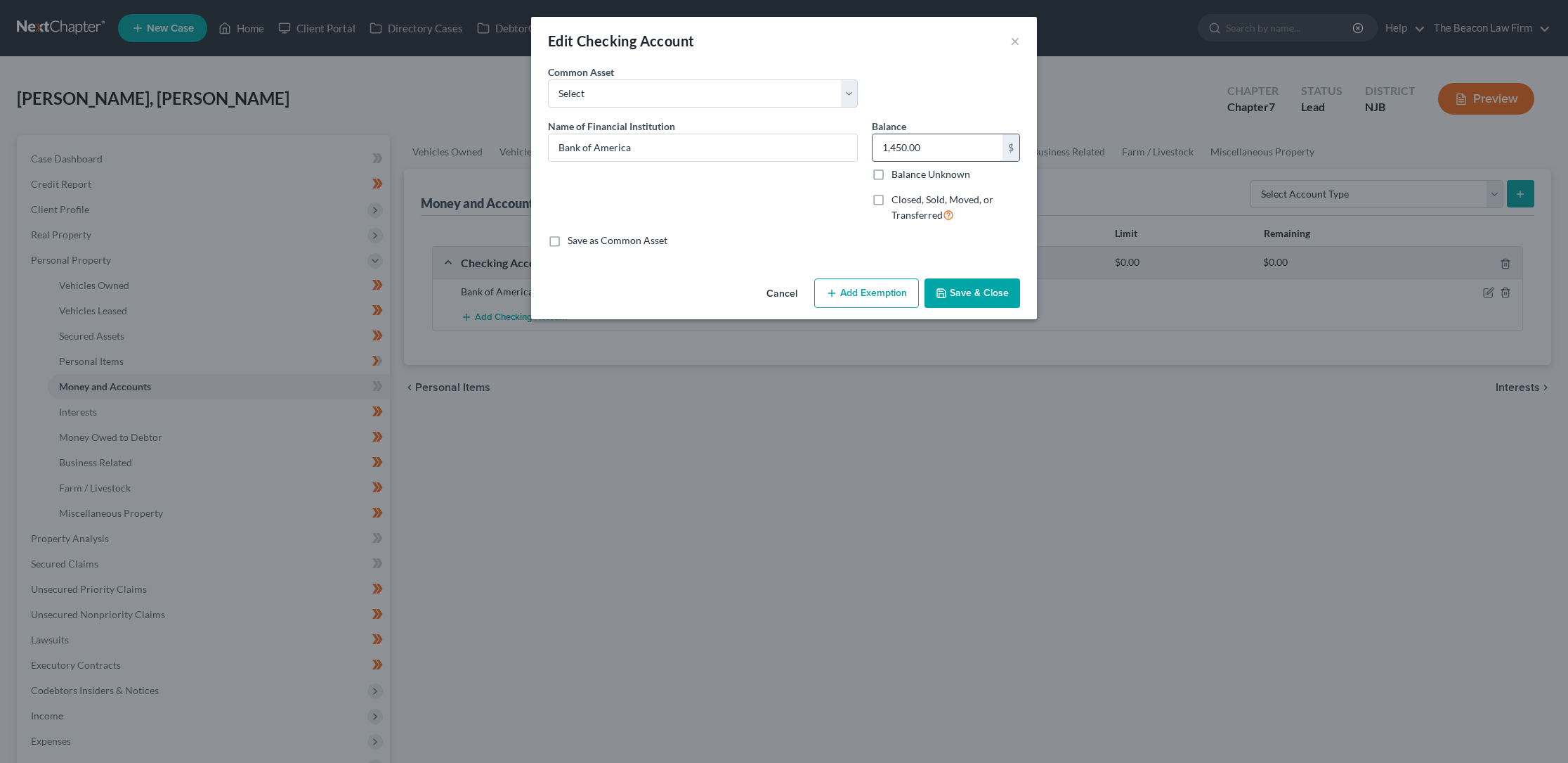
click at [946, 148] on input "1,450.00" at bounding box center [938, 147] width 130 height 27
type input "1,986.59"
click at [873, 289] on button "Add Exemption" at bounding box center [866, 293] width 105 height 29
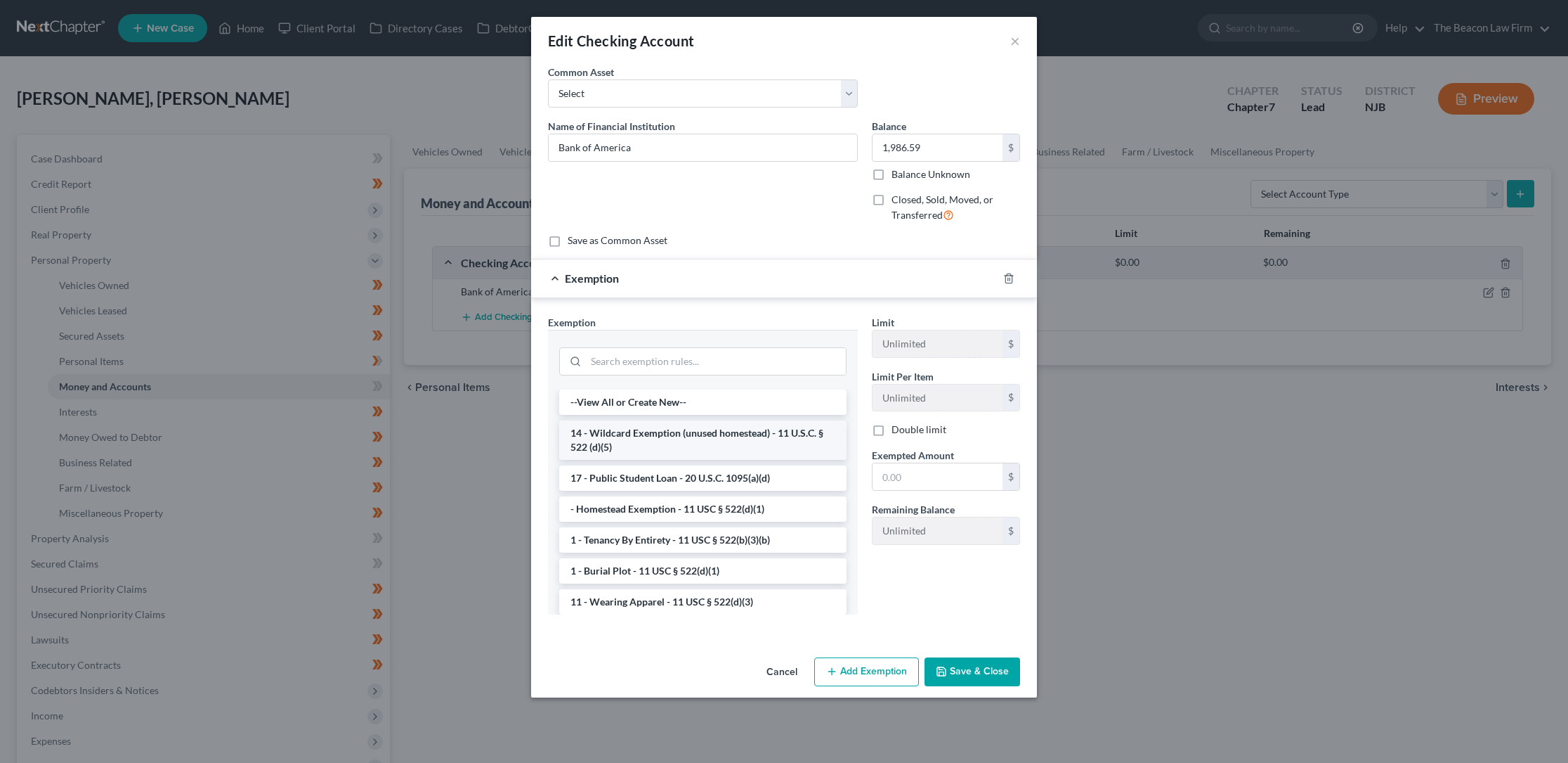
click at [653, 432] on li "14 - Wildcard Exemption (unused homestead) - 11 U.S.C. § 522 (d)(5)" at bounding box center [703, 440] width 287 height 39
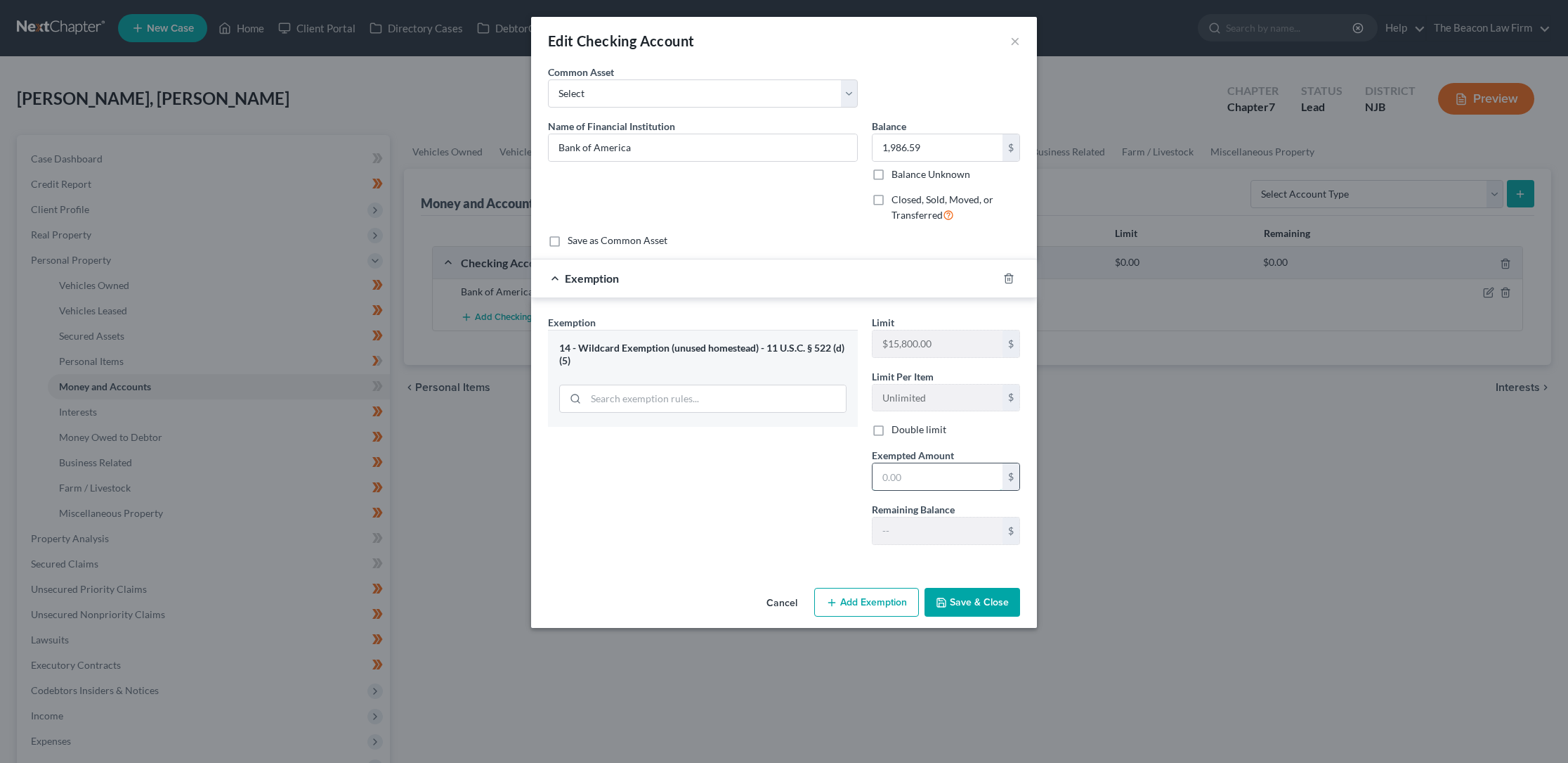
click at [895, 479] on input "text" at bounding box center [938, 476] width 130 height 27
type input "1,986.59"
click at [956, 599] on button "Save & Close" at bounding box center [972, 603] width 95 height 29
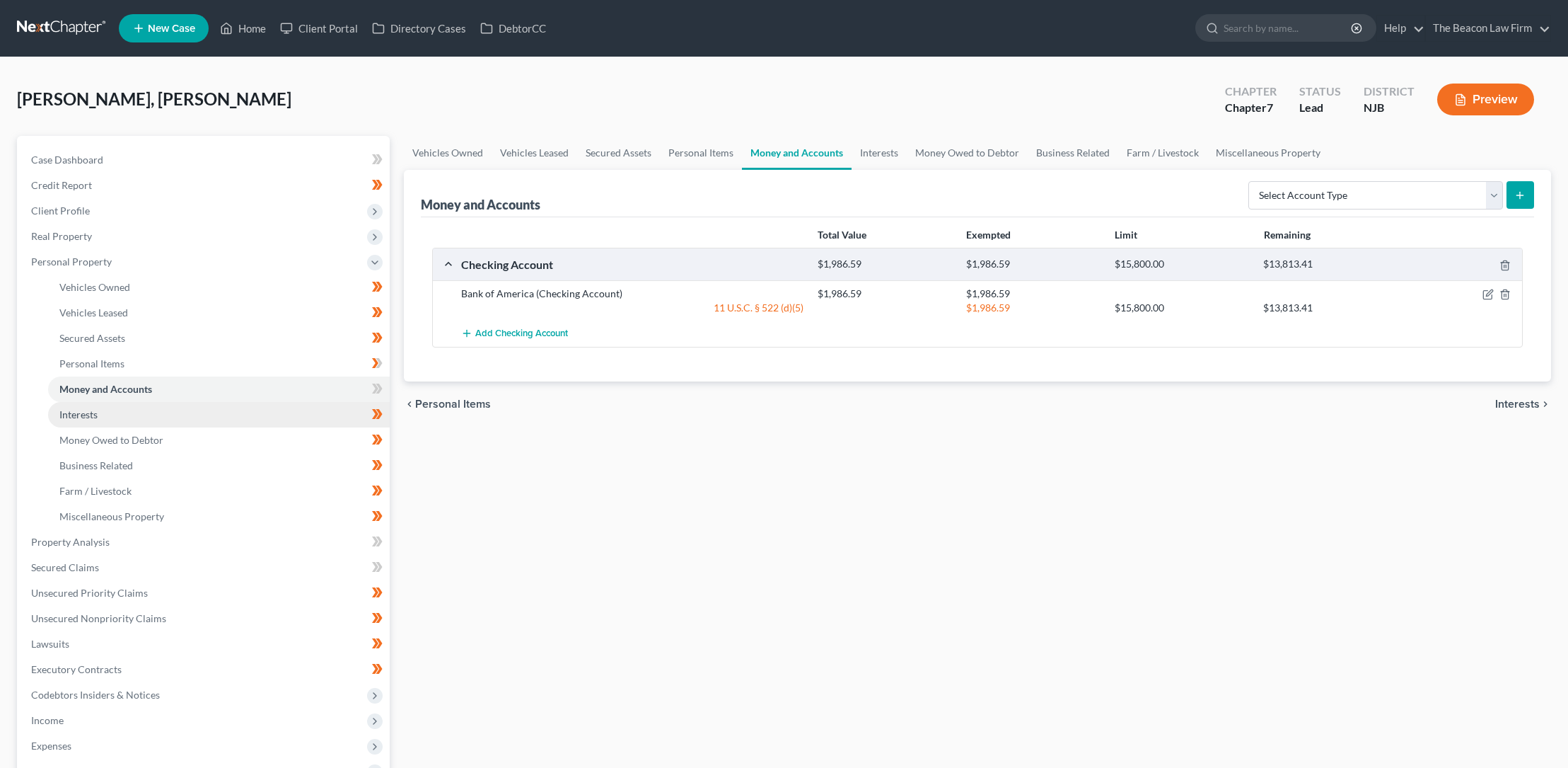
click at [90, 411] on span "Interests" at bounding box center [79, 415] width 38 height 12
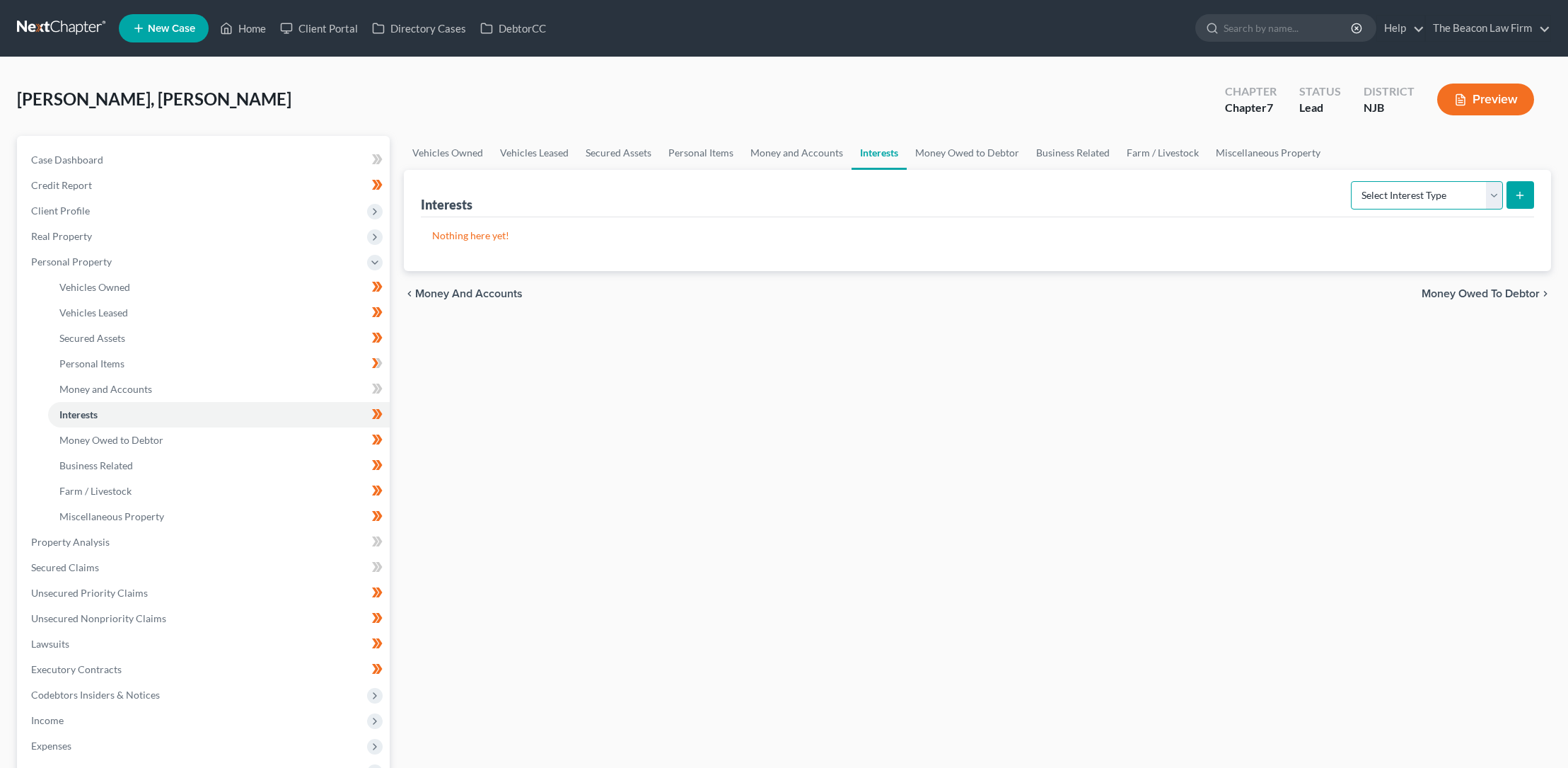
click at [1494, 193] on select "Select Interest Type 401K Annuity Bond Education IRA Government Bond Government…" at bounding box center [1426, 195] width 152 height 29
select select "401k"
click at [1352, 181] on select "Select Interest Type 401K Annuity Bond Education IRA Government Bond Government…" at bounding box center [1426, 195] width 152 height 29
click at [1520, 192] on line "submit" at bounding box center [1520, 194] width 0 height 6
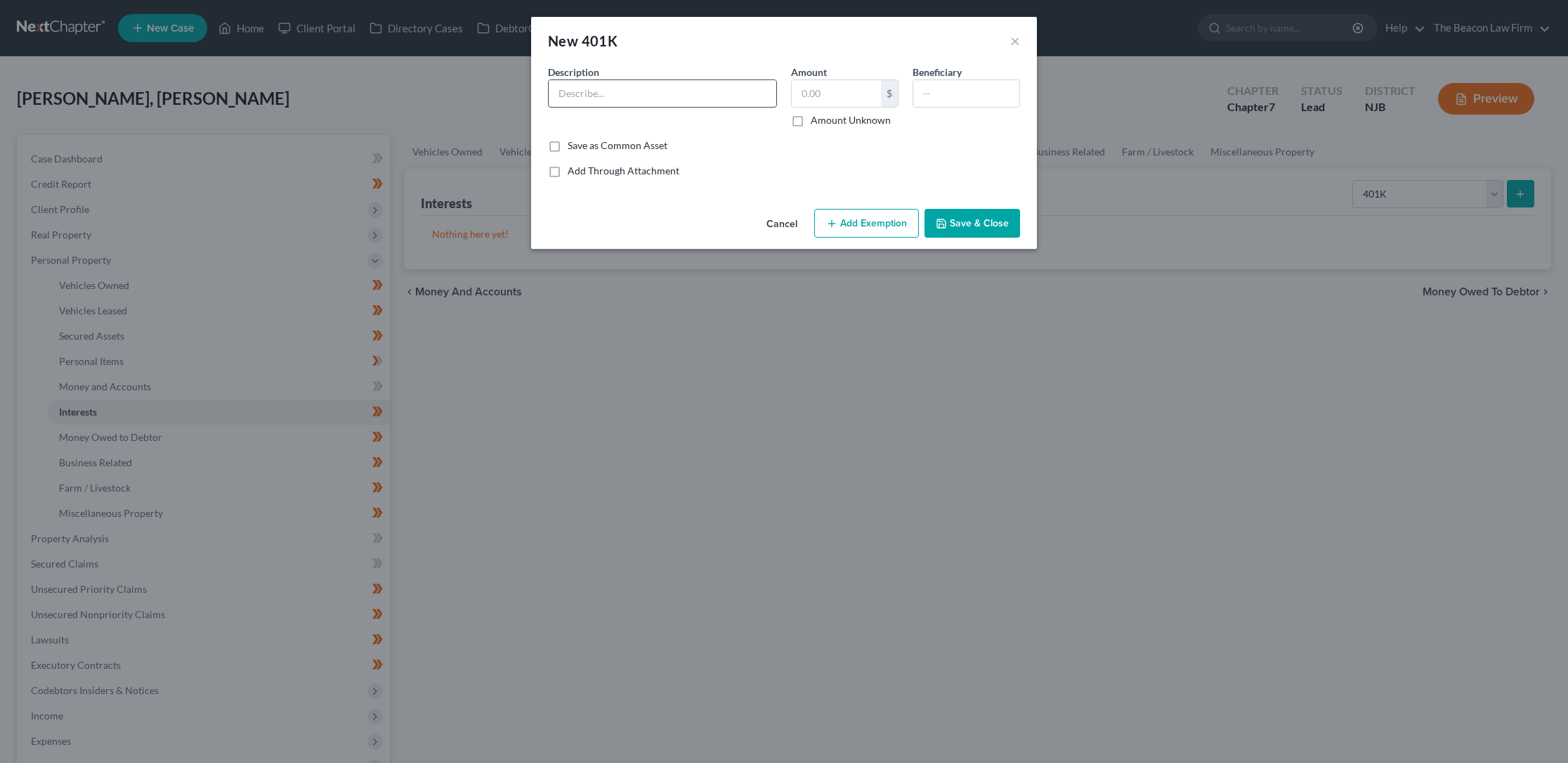
click at [583, 88] on input "text" at bounding box center [662, 93] width 227 height 27
type input "401(K) through work"
click at [813, 94] on input "text" at bounding box center [836, 93] width 89 height 27
type input "5,500.00"
click at [852, 220] on button "Add Exemption" at bounding box center [866, 223] width 105 height 29
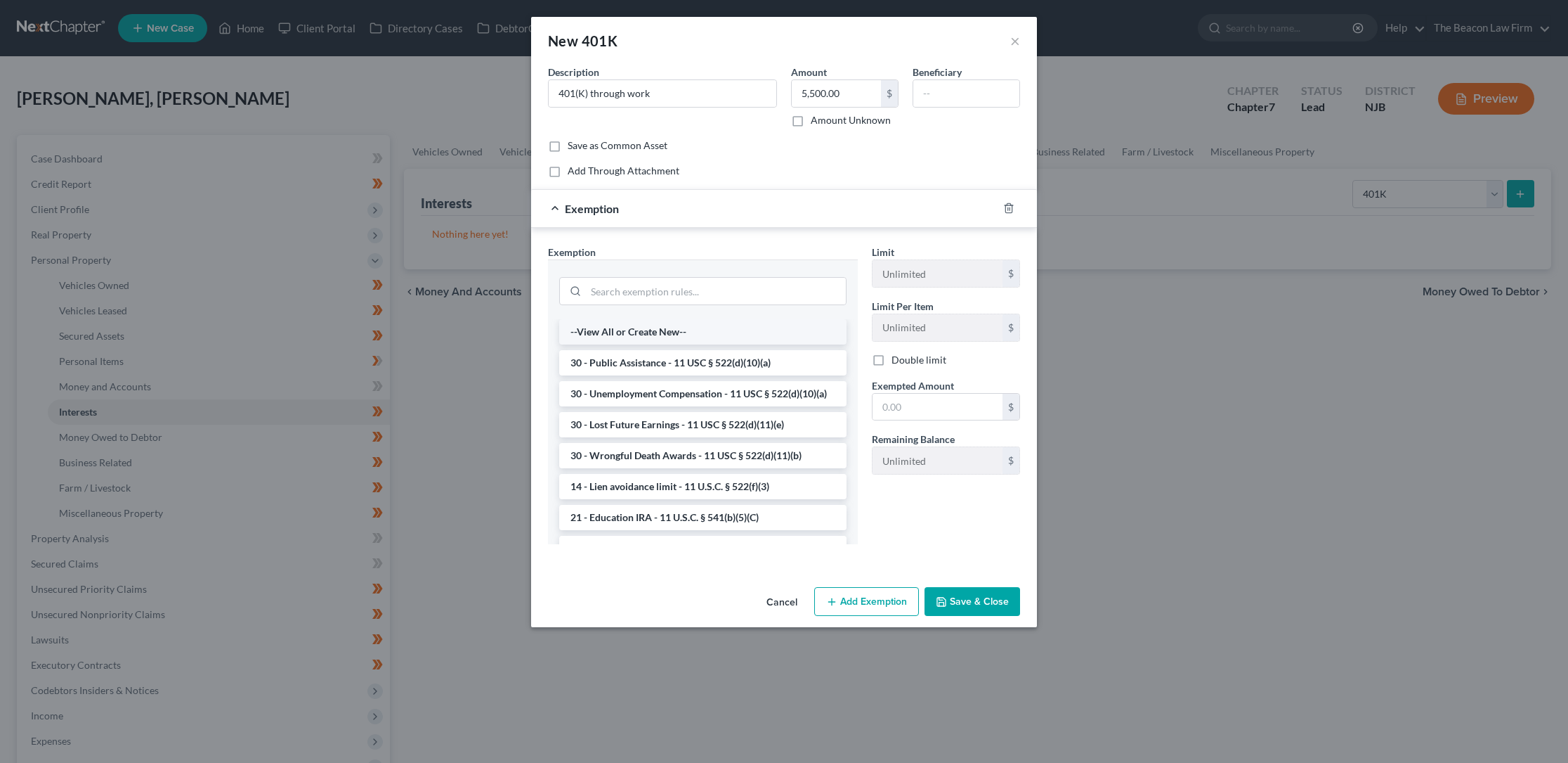
click at [661, 332] on li "--View All or Create New--" at bounding box center [703, 331] width 287 height 25
select select "0"
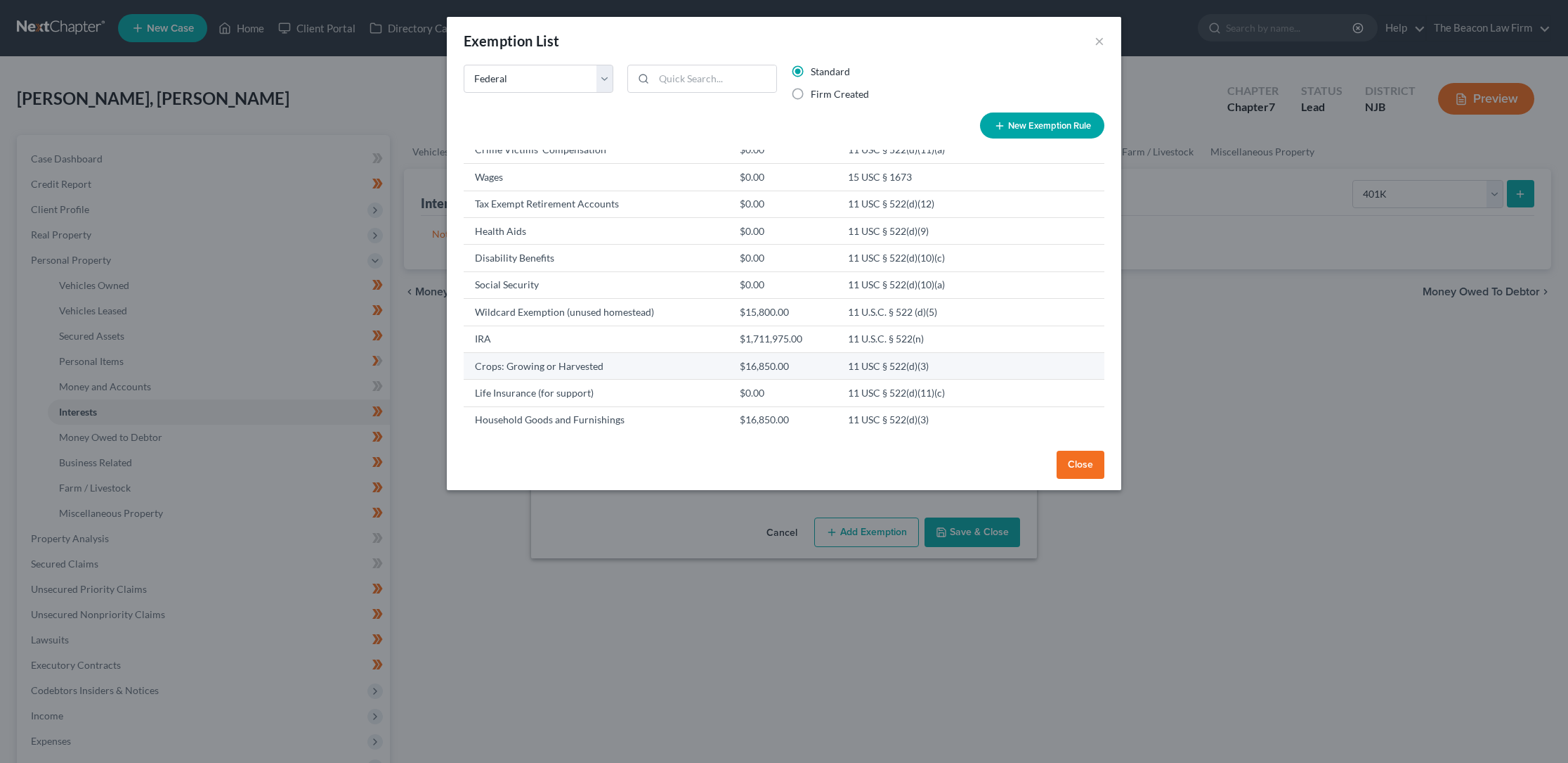
scroll to position [542, 0]
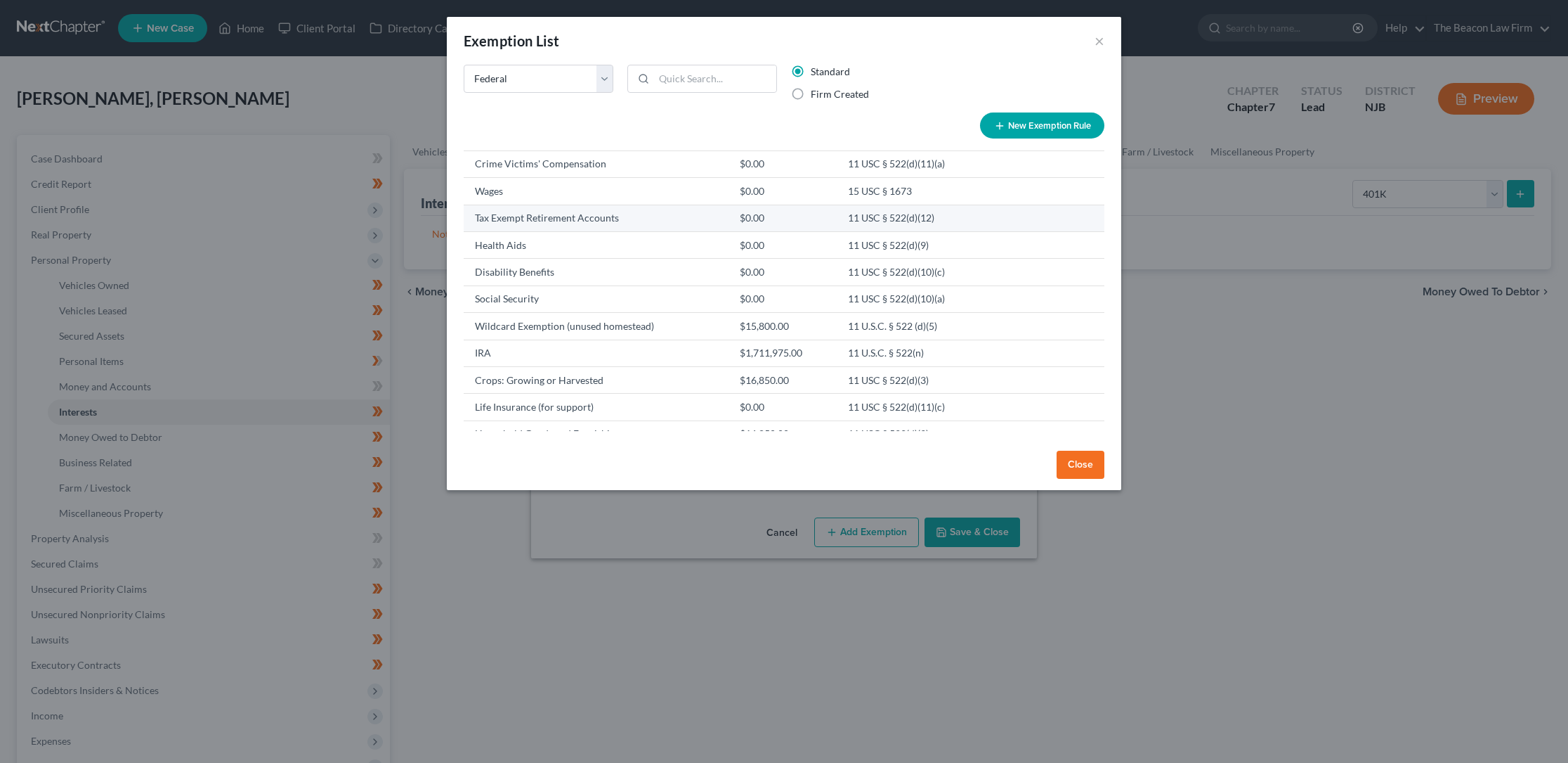
click at [546, 220] on td "Tax Exempt Retirement Accounts" at bounding box center [596, 217] width 265 height 27
click at [511, 217] on td "Tax Exempt Retirement Accounts" at bounding box center [596, 217] width 265 height 27
click at [524, 330] on td "Wildcard Exemption (unused homestead)" at bounding box center [596, 325] width 265 height 27
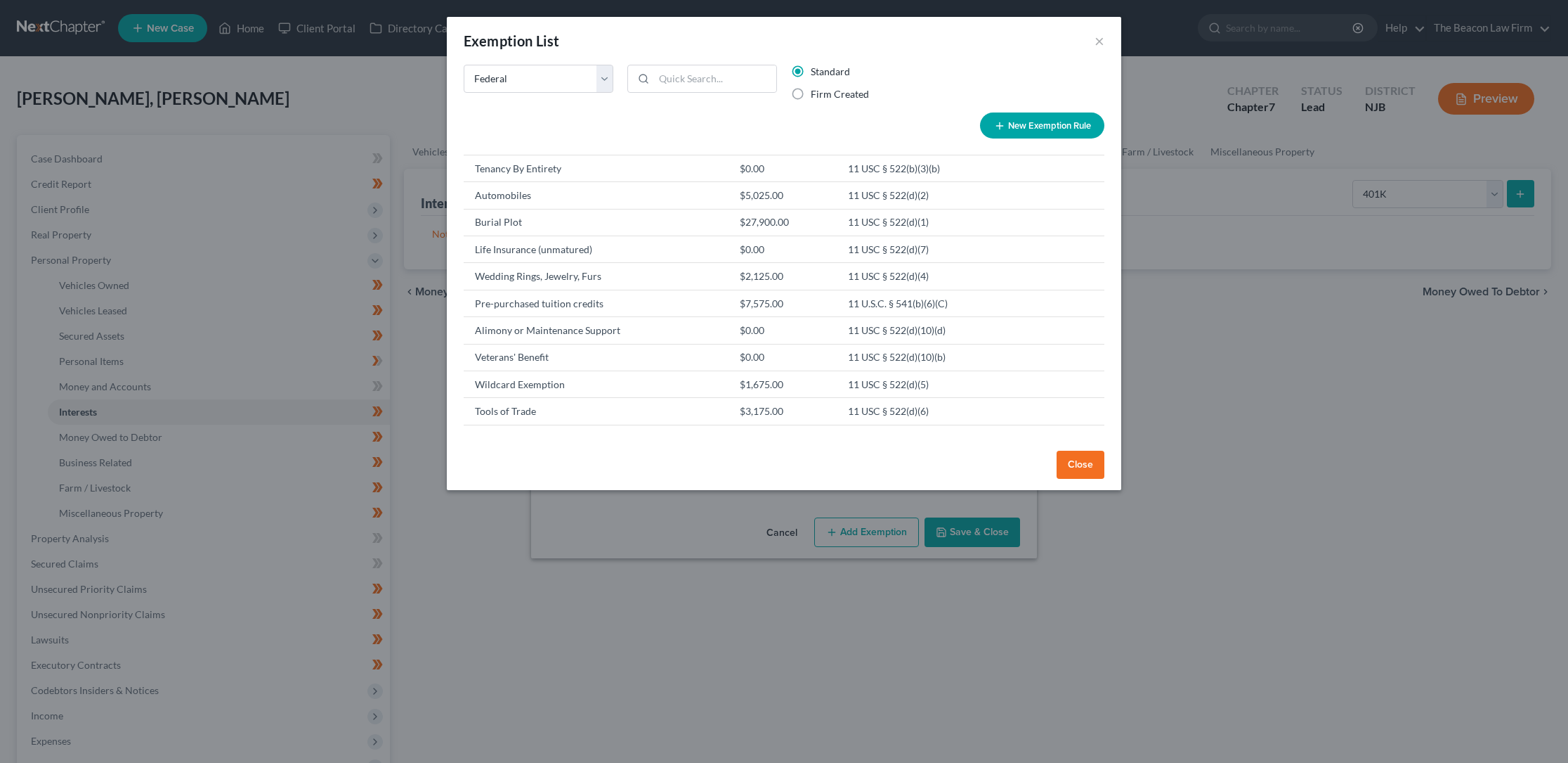
scroll to position [0, 0]
click at [1080, 459] on button "Close" at bounding box center [1081, 464] width 48 height 28
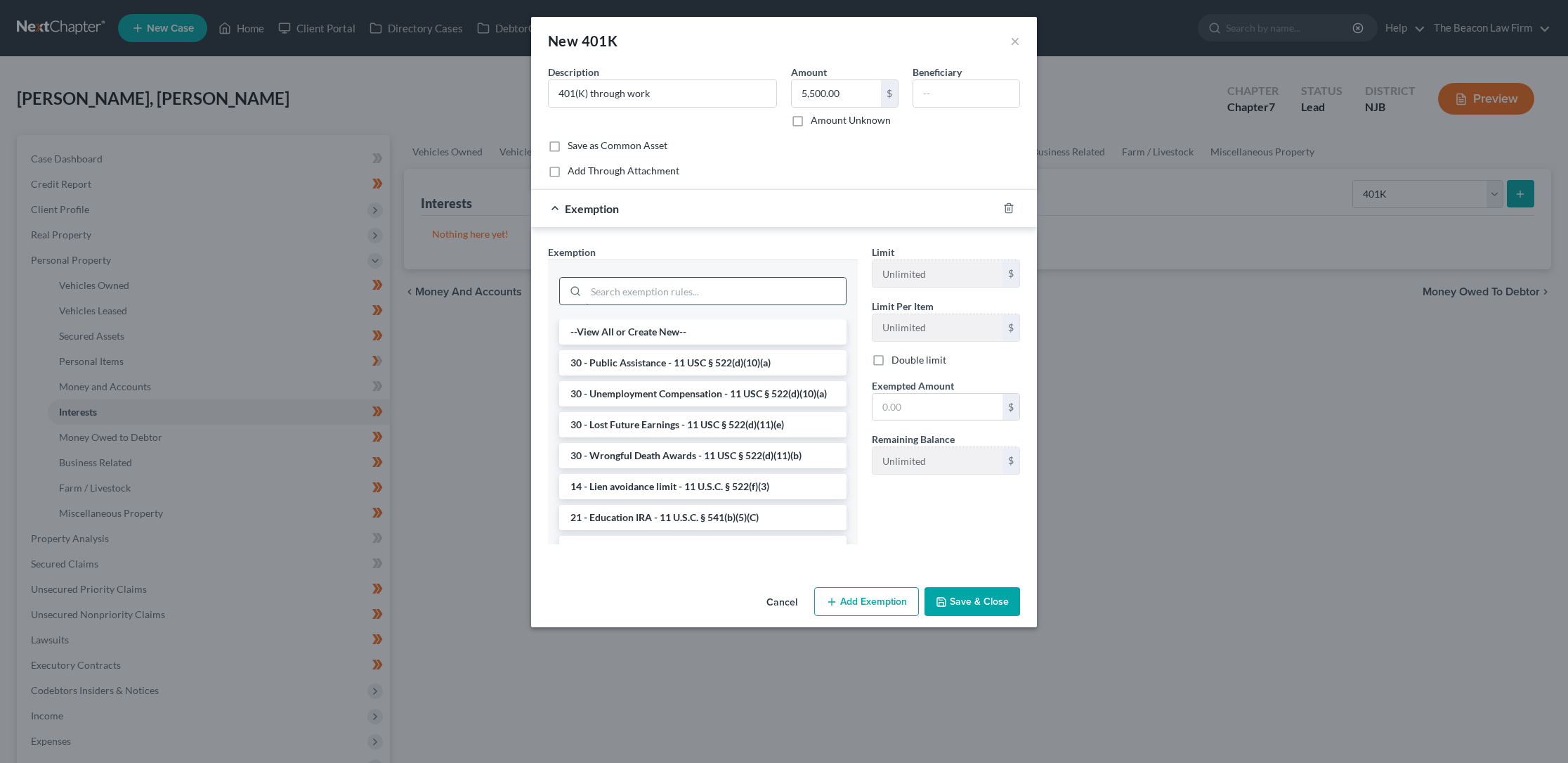
click at [752, 294] on input "search" at bounding box center [715, 291] width 260 height 27
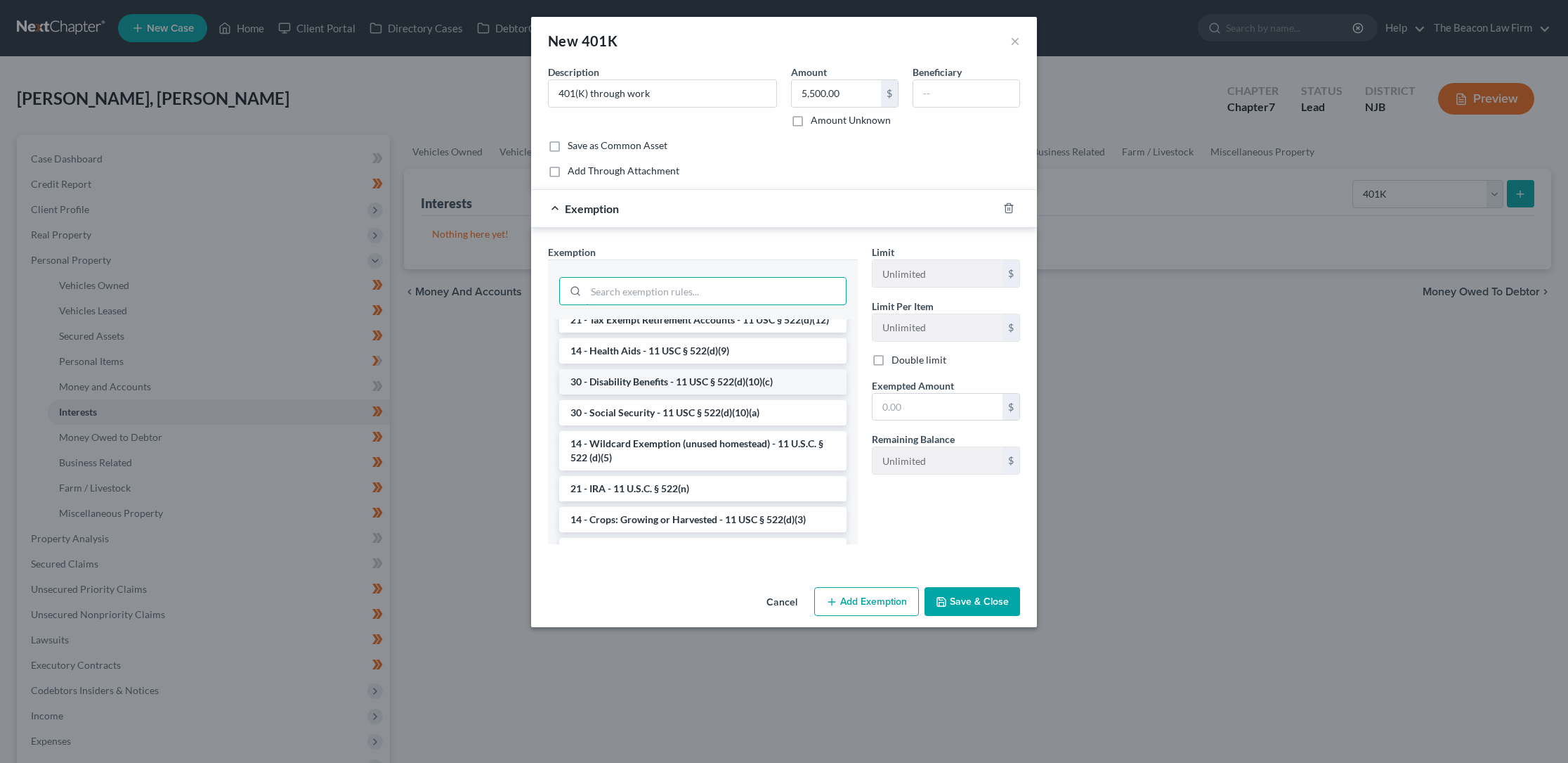
scroll to position [718, 0]
click at [653, 335] on li "21 - Tax Exempt Retirement Accounts - 11 USC § 522(d)(12)" at bounding box center [703, 321] width 287 height 25
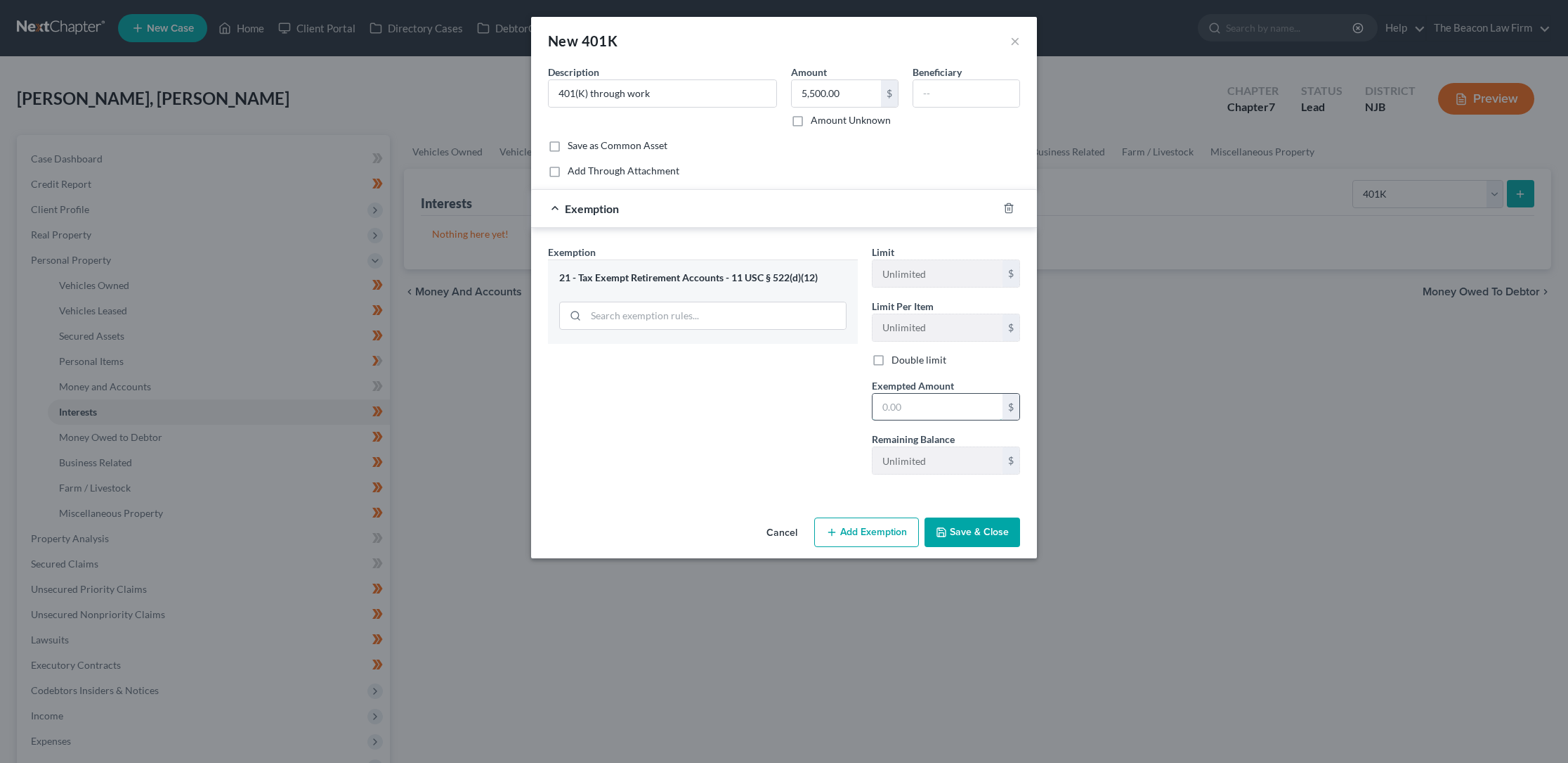
click at [902, 410] on input "text" at bounding box center [938, 407] width 130 height 27
type input "5,500.00"
click at [945, 528] on icon "button" at bounding box center [942, 532] width 9 height 9
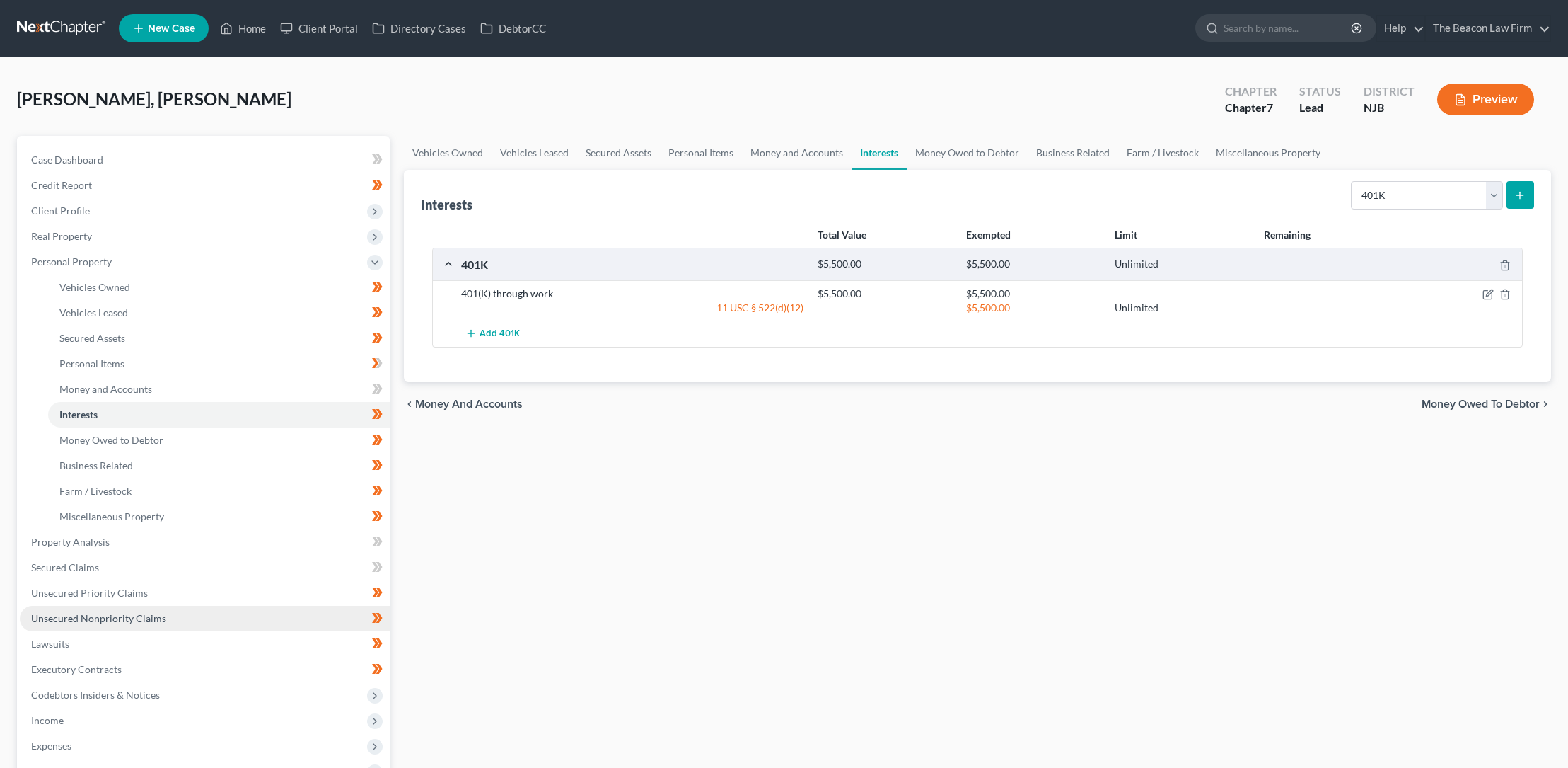
click at [93, 616] on span "Unsecured Nonpriority Claims" at bounding box center [98, 618] width 135 height 12
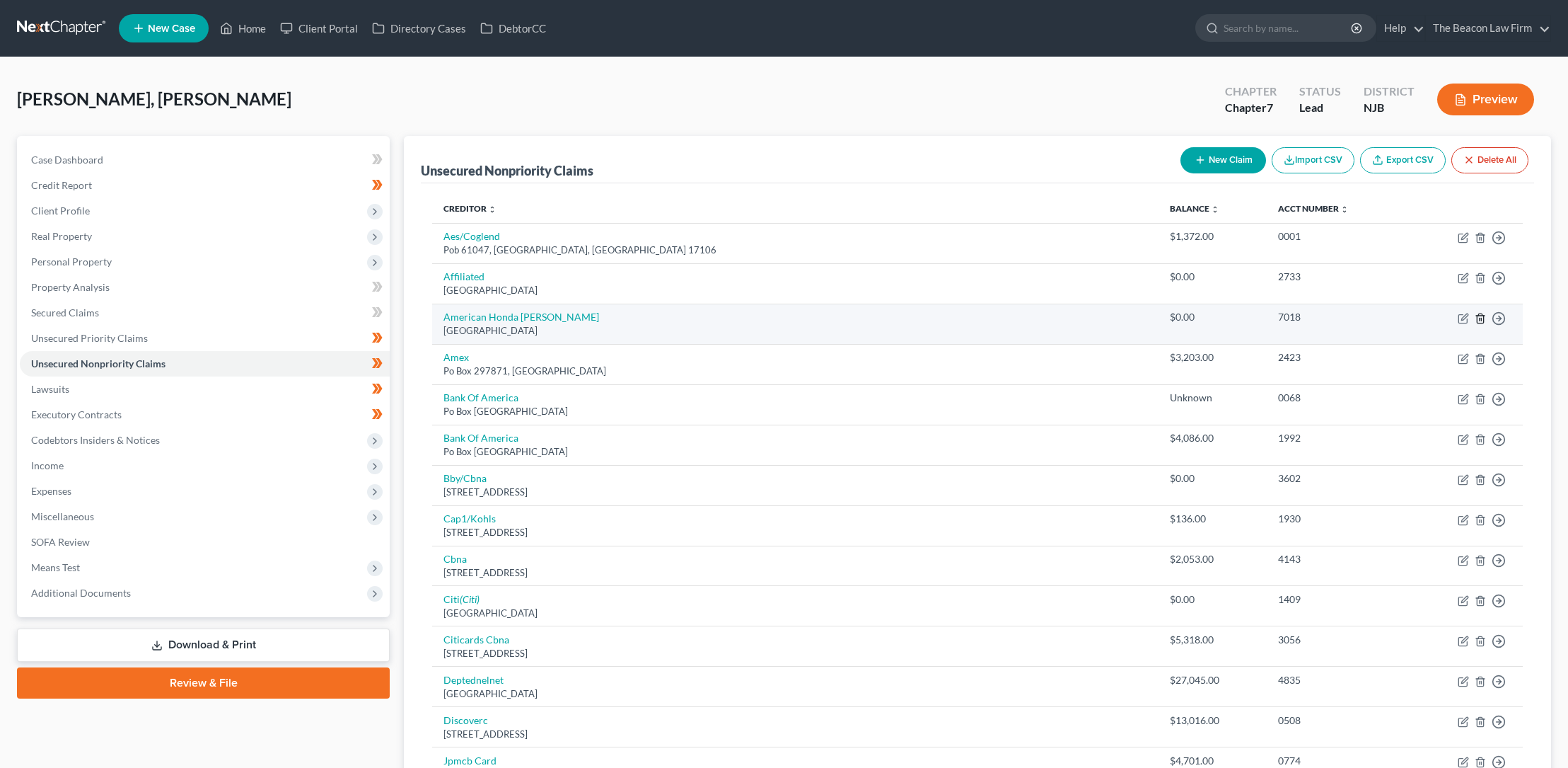
click at [1483, 317] on icon "button" at bounding box center [1480, 318] width 11 height 11
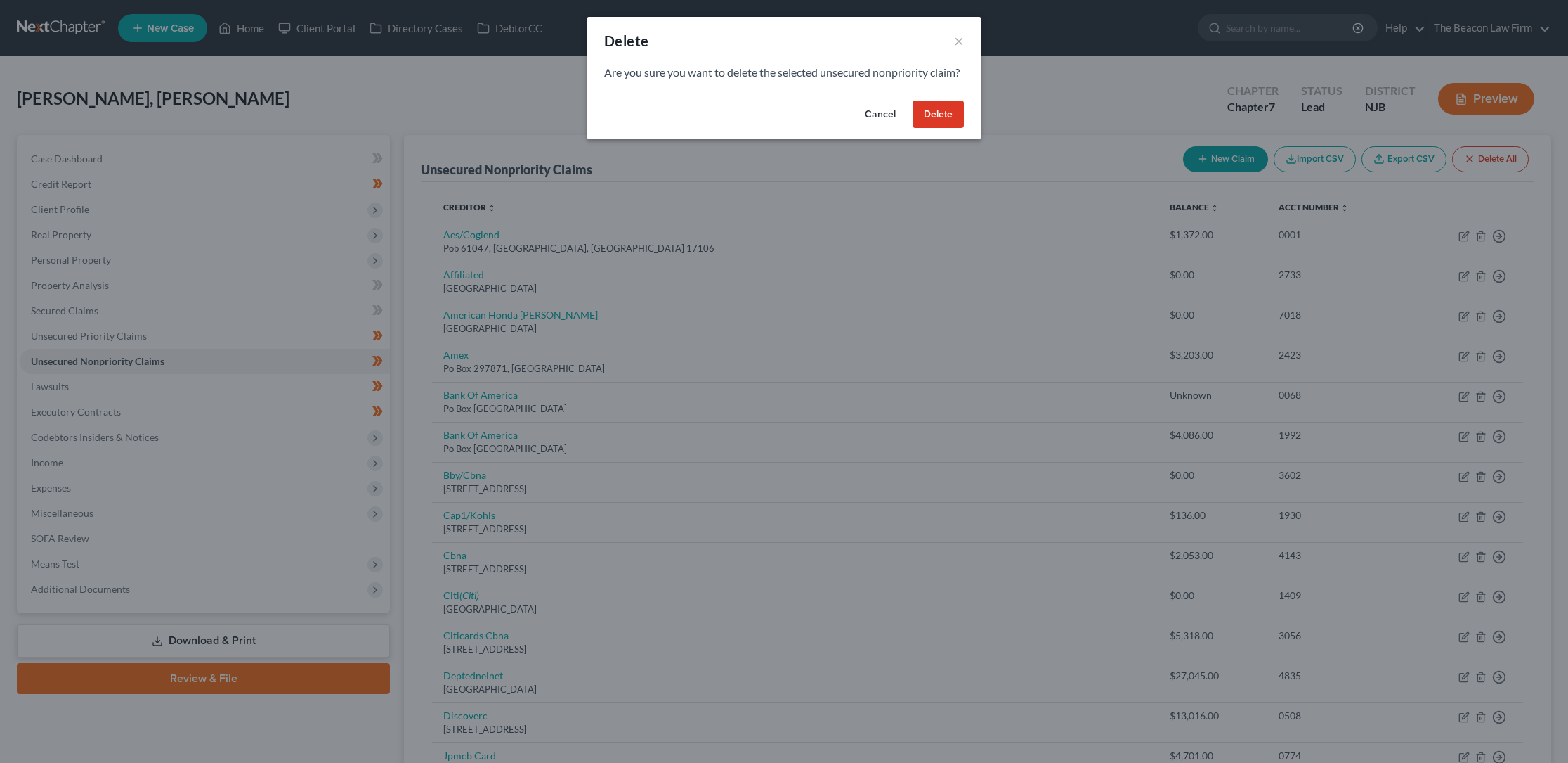
click at [939, 124] on button "Delete" at bounding box center [938, 114] width 51 height 28
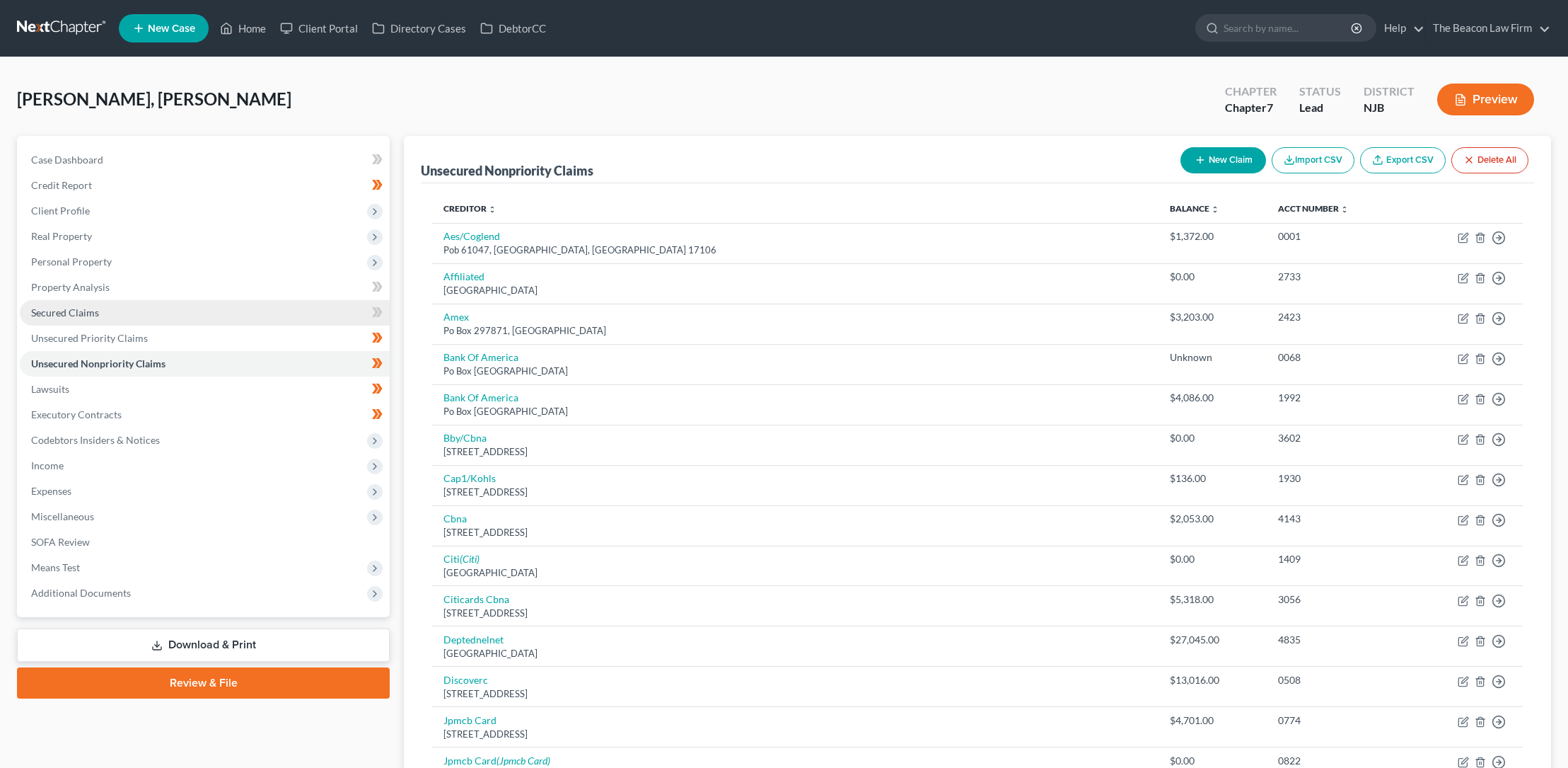
click at [84, 309] on span "Secured Claims" at bounding box center [65, 313] width 68 height 12
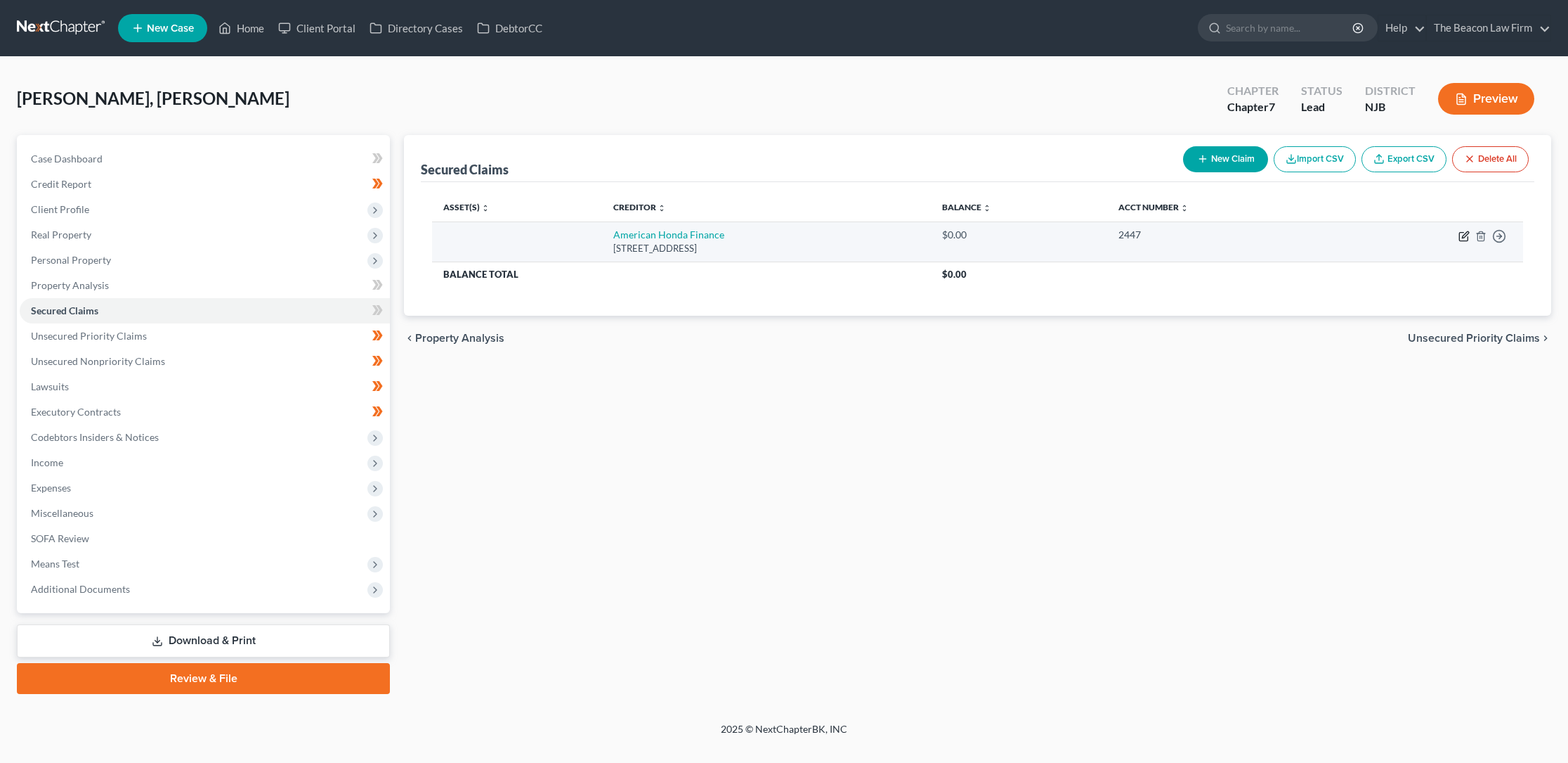
click at [1465, 235] on icon "button" at bounding box center [1463, 236] width 11 height 11
select select "7"
select select "0"
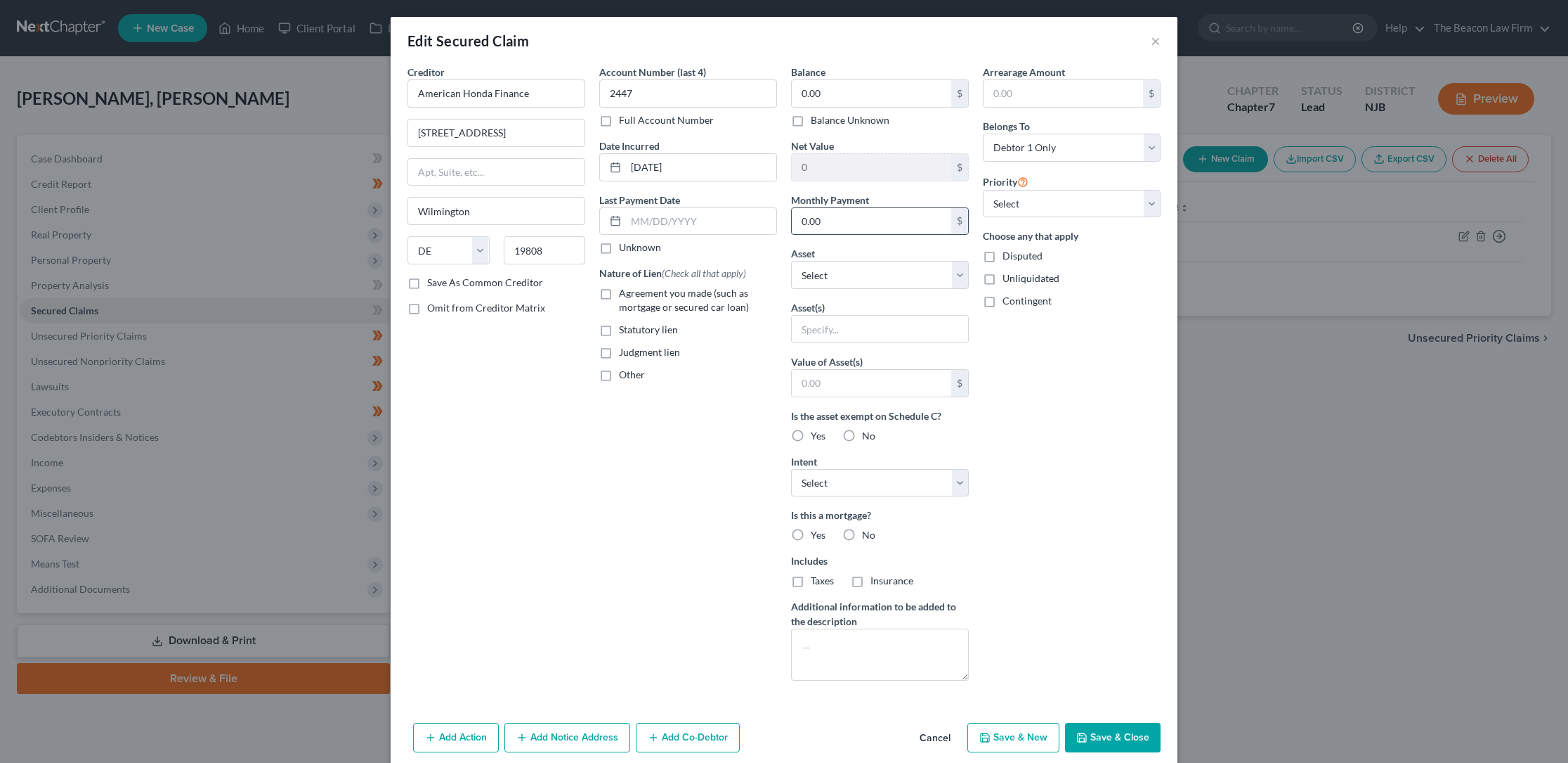
click at [855, 223] on input "0.00" at bounding box center [871, 221] width 160 height 27
type input "375.00"
click at [956, 276] on select "Select Other Multiple Assets Household Goods - Sofa , dining table , kitchen ut…" at bounding box center [879, 275] width 178 height 28
click at [791, 261] on select "Select Other Multiple Assets Household Goods - Sofa , dining table , kitchen ut…" at bounding box center [879, 275] width 178 height 28
click at [619, 293] on label "Agreement you made (such as mortgage or secured car loan)" at bounding box center [698, 300] width 158 height 28
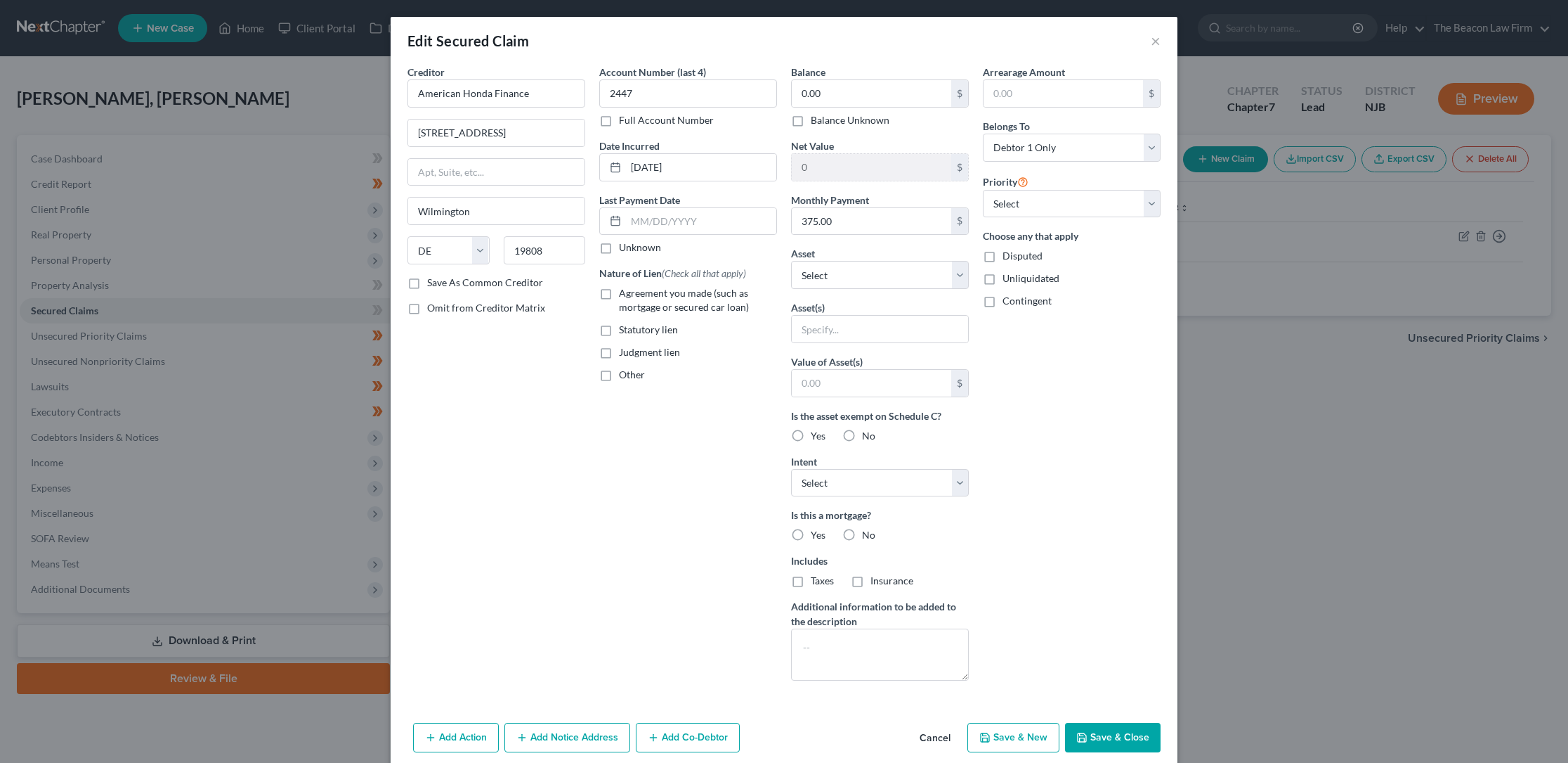
click at [624, 293] on input "Agreement you made (such as mortgage or secured car loan)" at bounding box center [629, 290] width 9 height 9
checkbox input "true"
click at [1148, 146] on select "Select Debtor 1 Only Debtor 2 Only Debtor 1 And Debtor 2 Only At Least One Of T…" at bounding box center [1071, 148] width 178 height 28
select select "3"
click at [983, 134] on select "Select Debtor 1 Only Debtor 2 Only Debtor 1 And Debtor 2 Only At Least One Of T…" at bounding box center [1071, 148] width 178 height 28
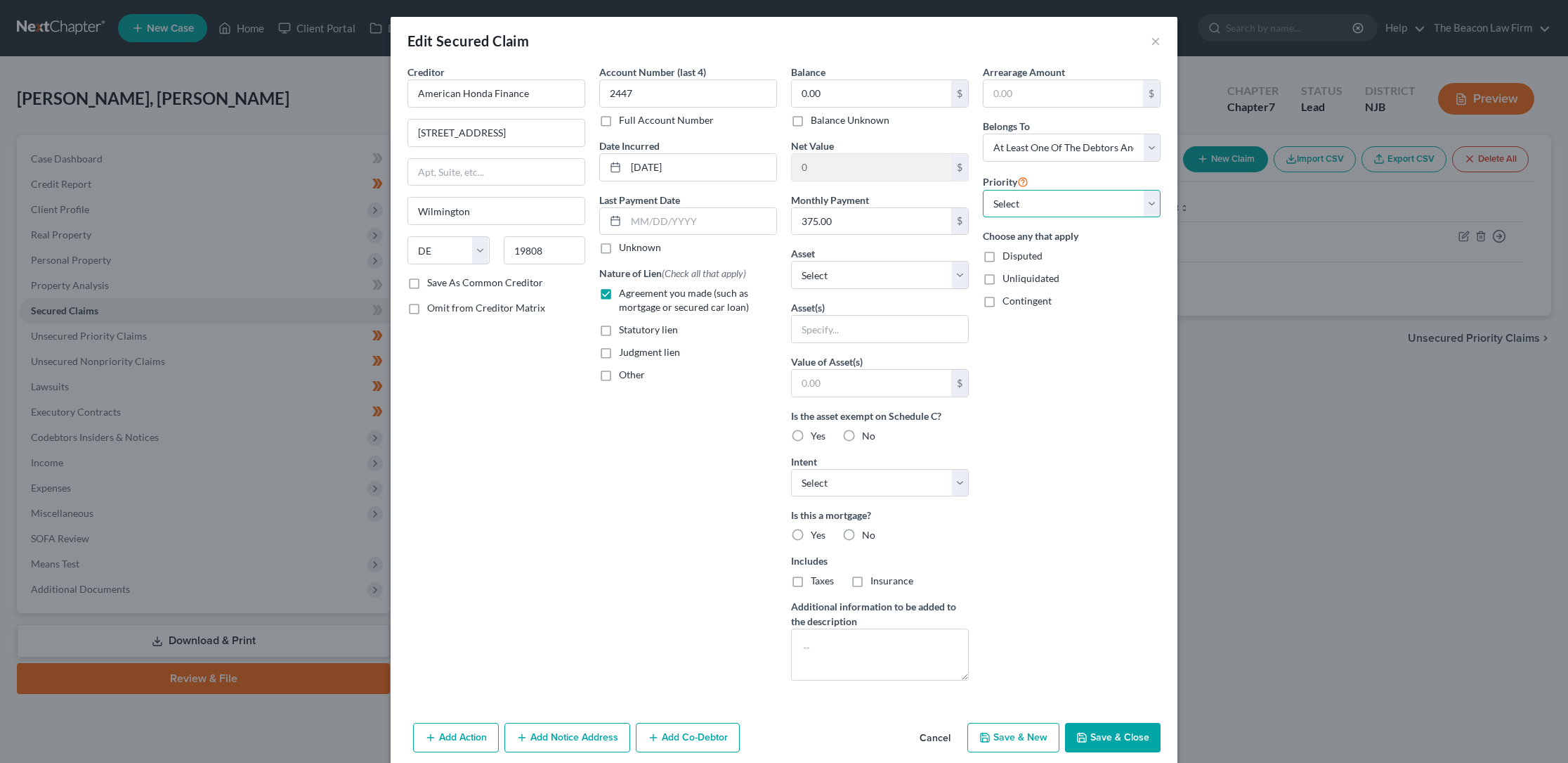
click at [1044, 200] on select "Select 1st 2nd 3rd 4th 5th 6th 7th 8th 9th 10th 11th 12th 13th 14th 15th 16th 1…" at bounding box center [1071, 203] width 178 height 28
select select "0"
click at [983, 190] on select "Select 1st 2nd 3rd 4th 5th 6th 7th 8th 9th 10th 11th 12th 13th 14th 15th 16th 1…" at bounding box center [1071, 203] width 178 height 28
click at [795, 94] on input "0.00" at bounding box center [871, 93] width 160 height 27
click at [811, 434] on label "Yes" at bounding box center [817, 436] width 15 height 14
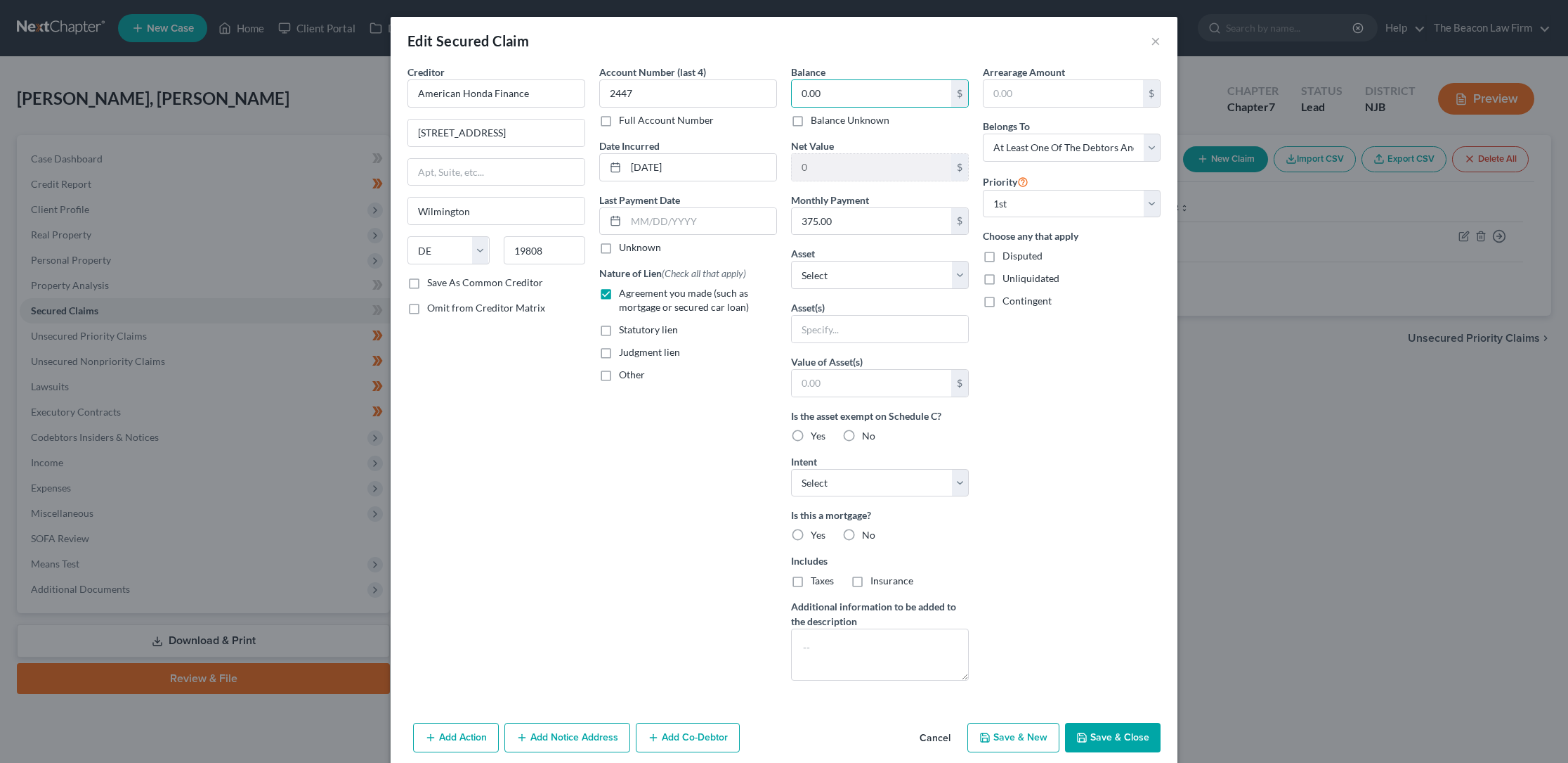
click at [817, 434] on input "Yes" at bounding box center [821, 433] width 9 height 9
radio input "true"
click at [809, 487] on select "Select Surrender Redeem Reaffirm Avoid Other" at bounding box center [879, 482] width 178 height 28
select select "4"
click at [791, 469] on select "Select Surrender Redeem Reaffirm Avoid Other" at bounding box center [879, 482] width 178 height 28
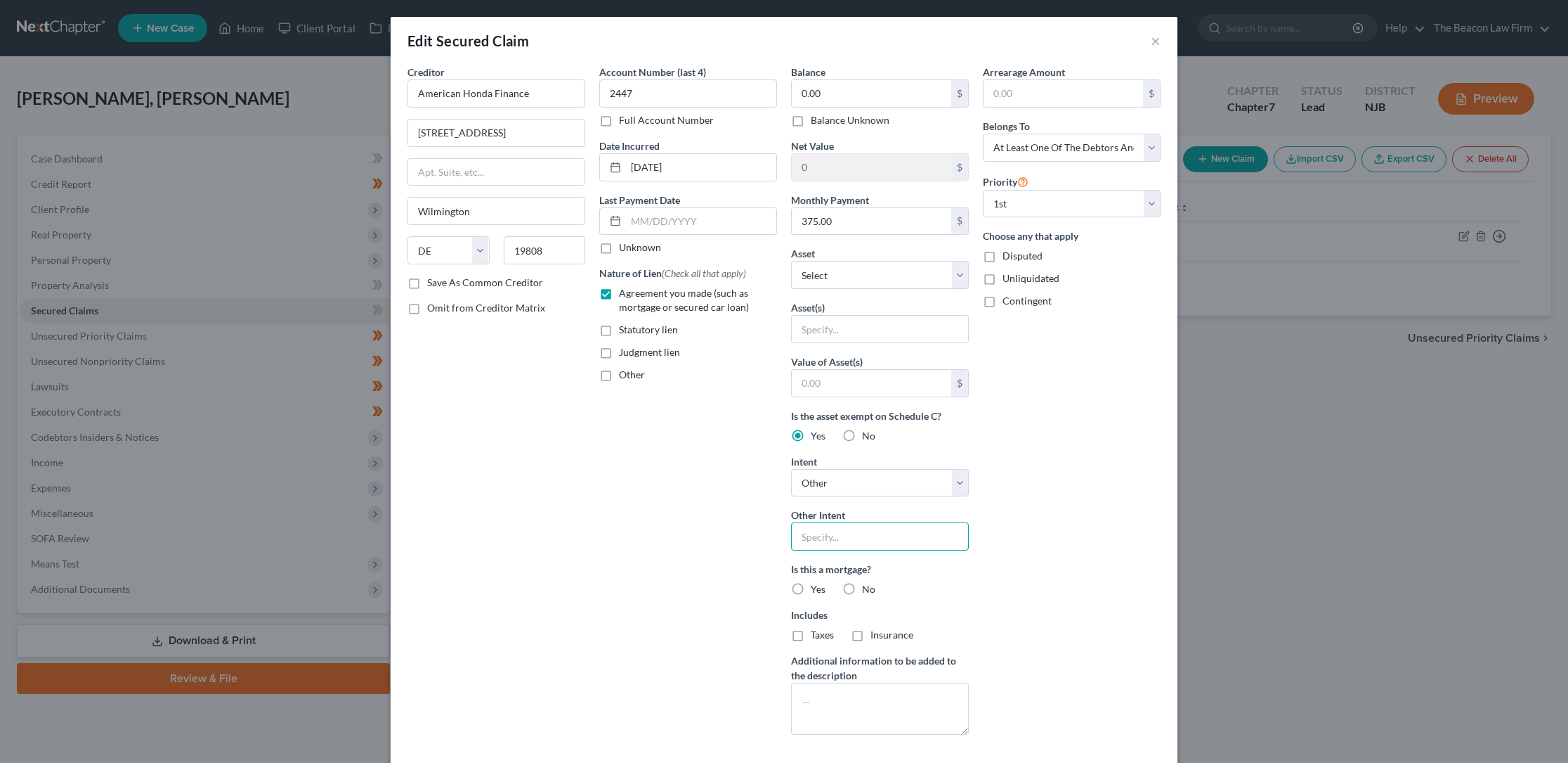
click at [801, 541] on input "text" at bounding box center [879, 536] width 178 height 28
type input "Retain and keep current"
click at [862, 591] on label "No" at bounding box center [869, 589] width 14 height 14
click at [867, 591] on input "No" at bounding box center [871, 586] width 9 height 9
radio input "true"
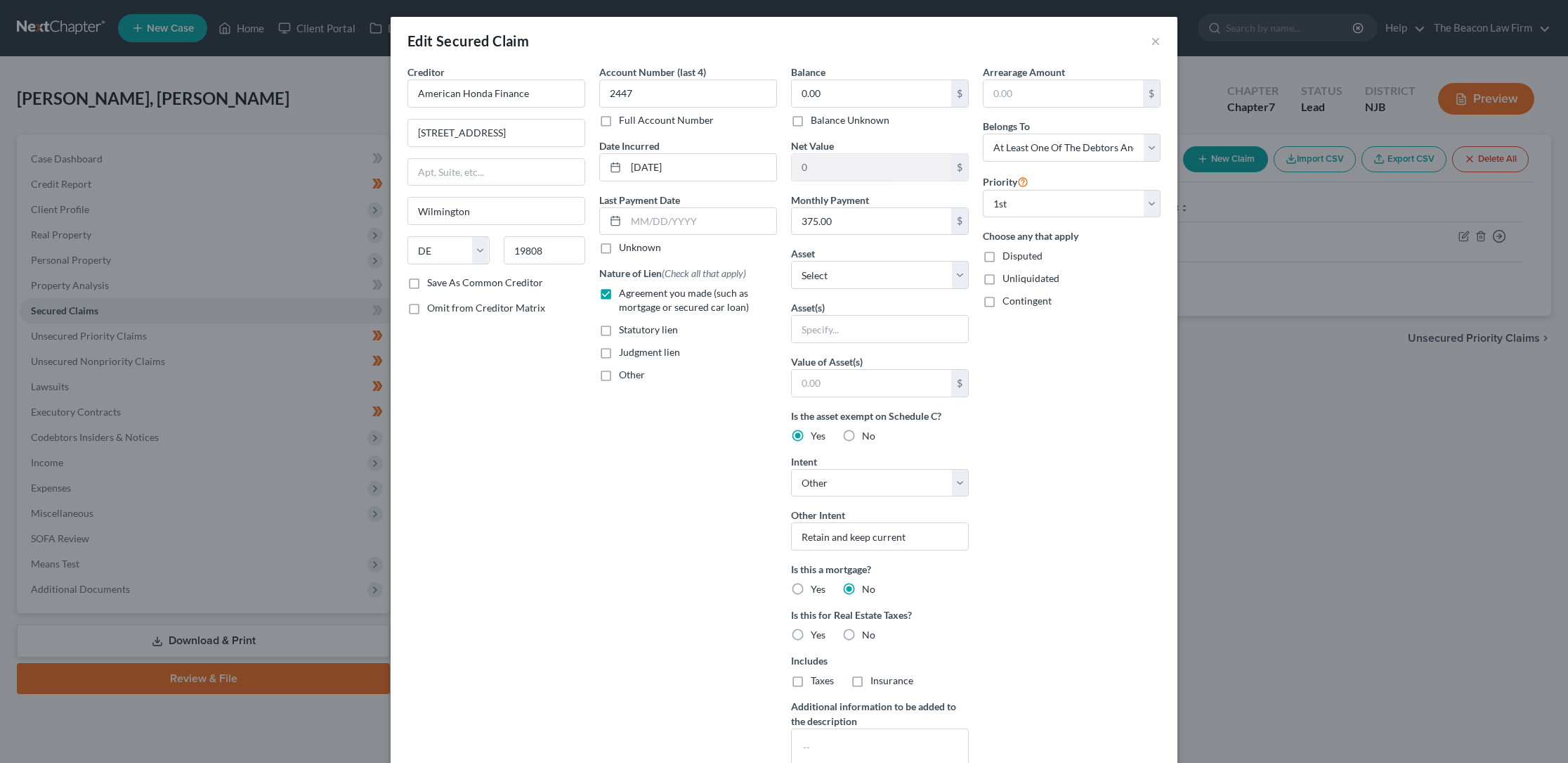
click at [862, 633] on label "No" at bounding box center [869, 634] width 14 height 14
click at [867, 633] on input "No" at bounding box center [871, 632] width 9 height 9
radio input "true"
click at [798, 385] on input "text" at bounding box center [871, 383] width 160 height 27
type input "25,000"
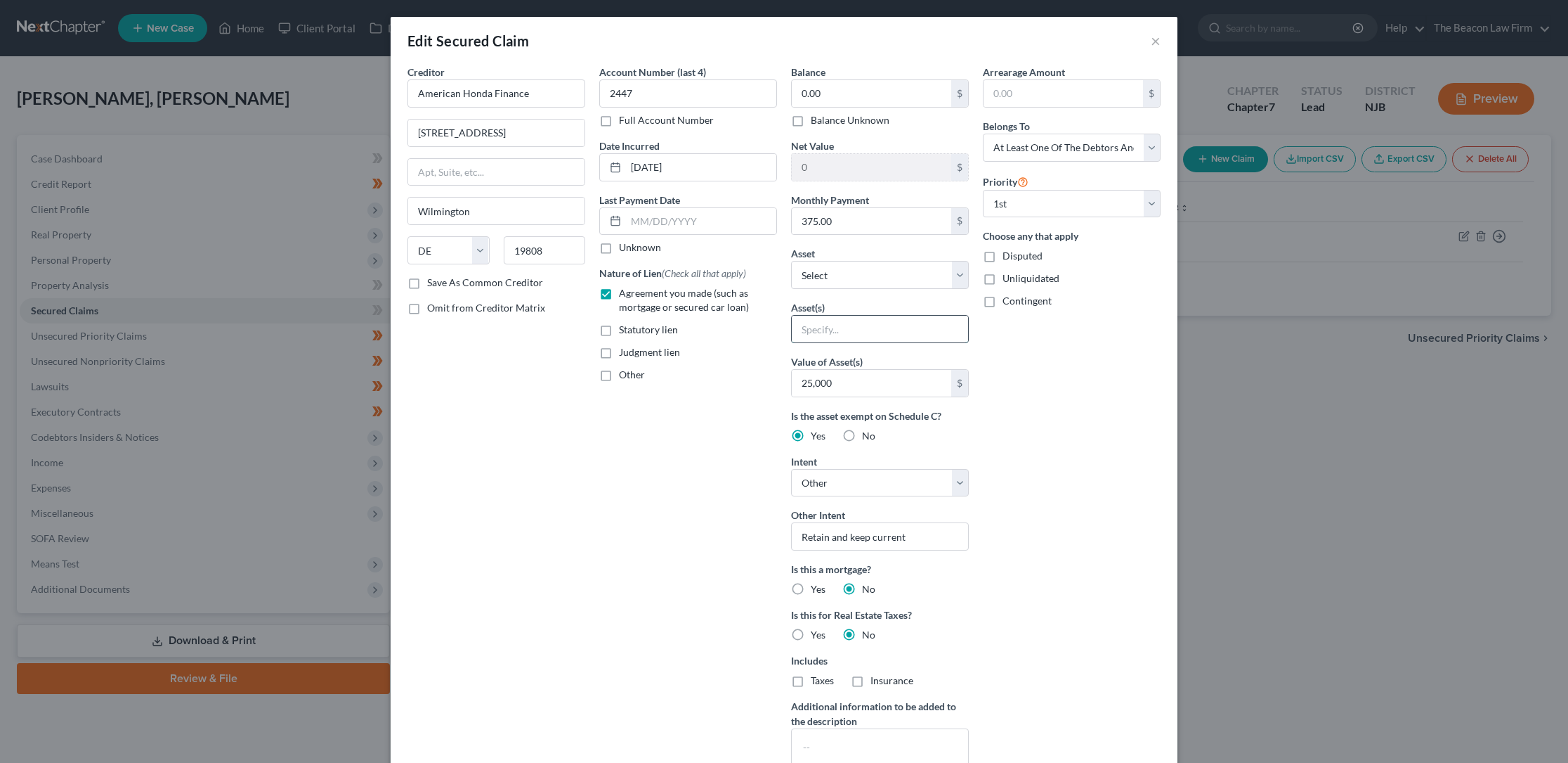
click at [833, 324] on input "text" at bounding box center [880, 329] width 177 height 27
type input "2021 Honda HRV"
click at [831, 87] on input "0.00" at bounding box center [871, 93] width 160 height 27
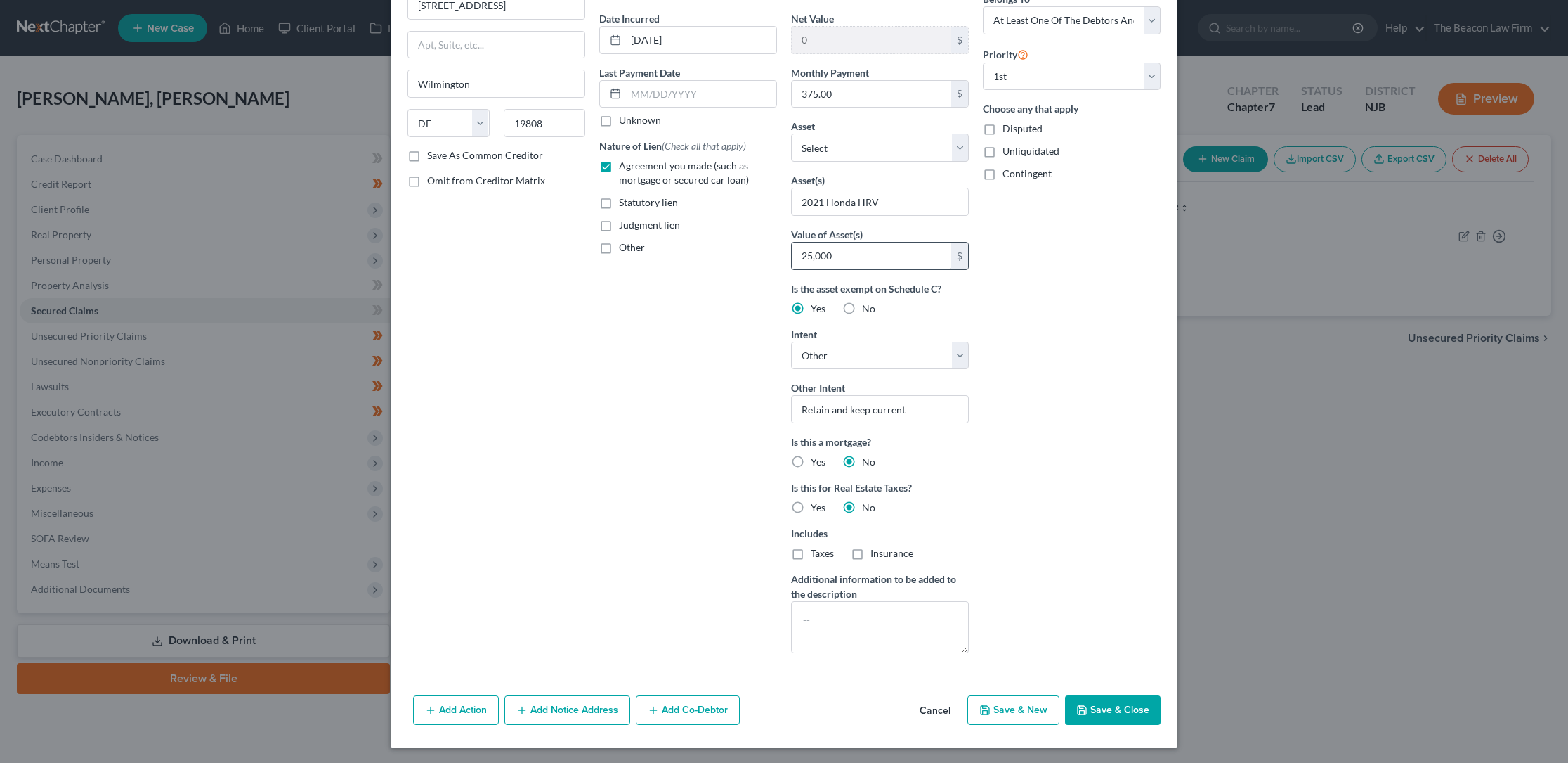
scroll to position [129, 0]
type input "18,000"
click at [1089, 705] on button "Save & Close" at bounding box center [1113, 708] width 95 height 29
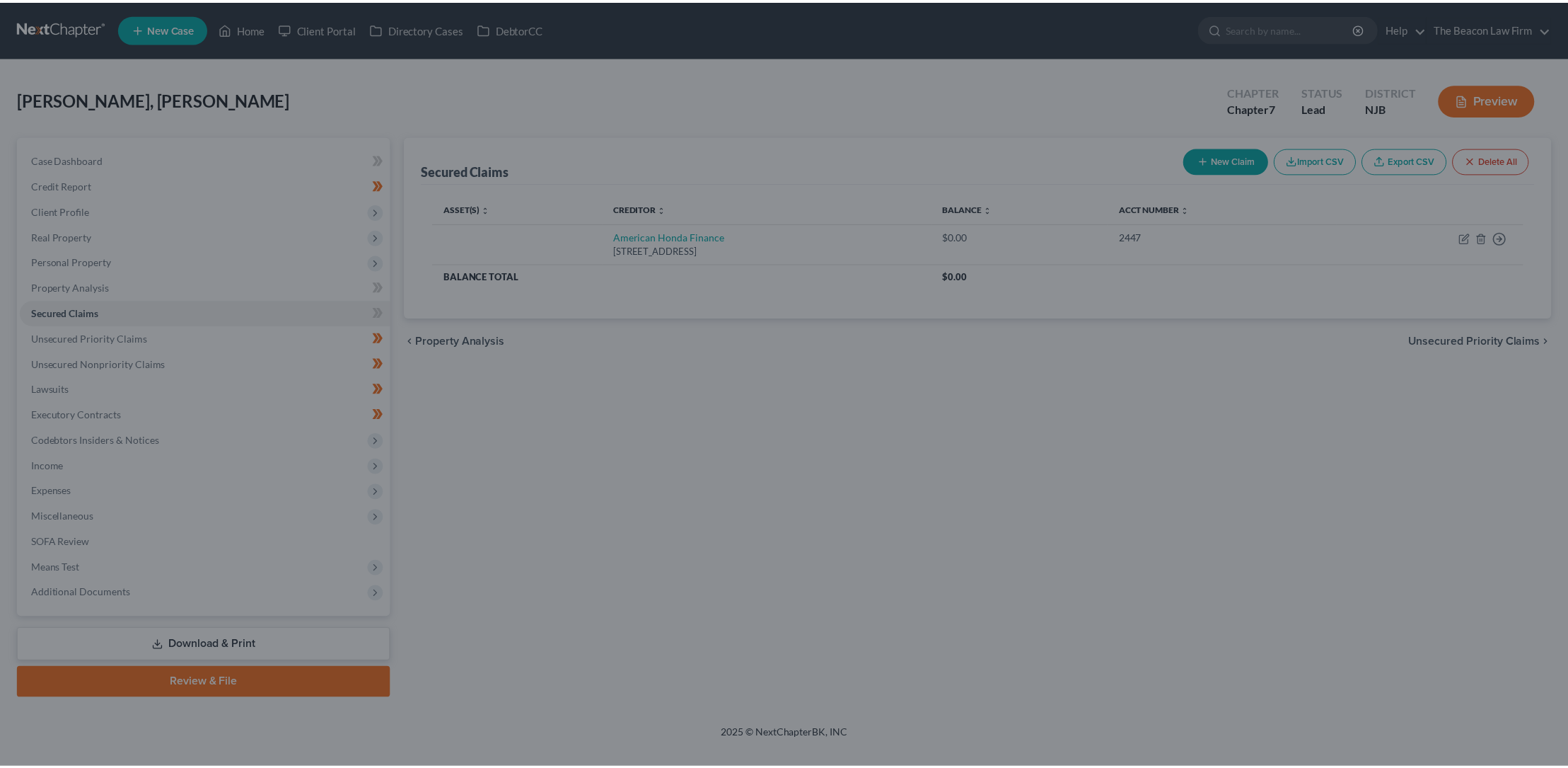
scroll to position [0, 0]
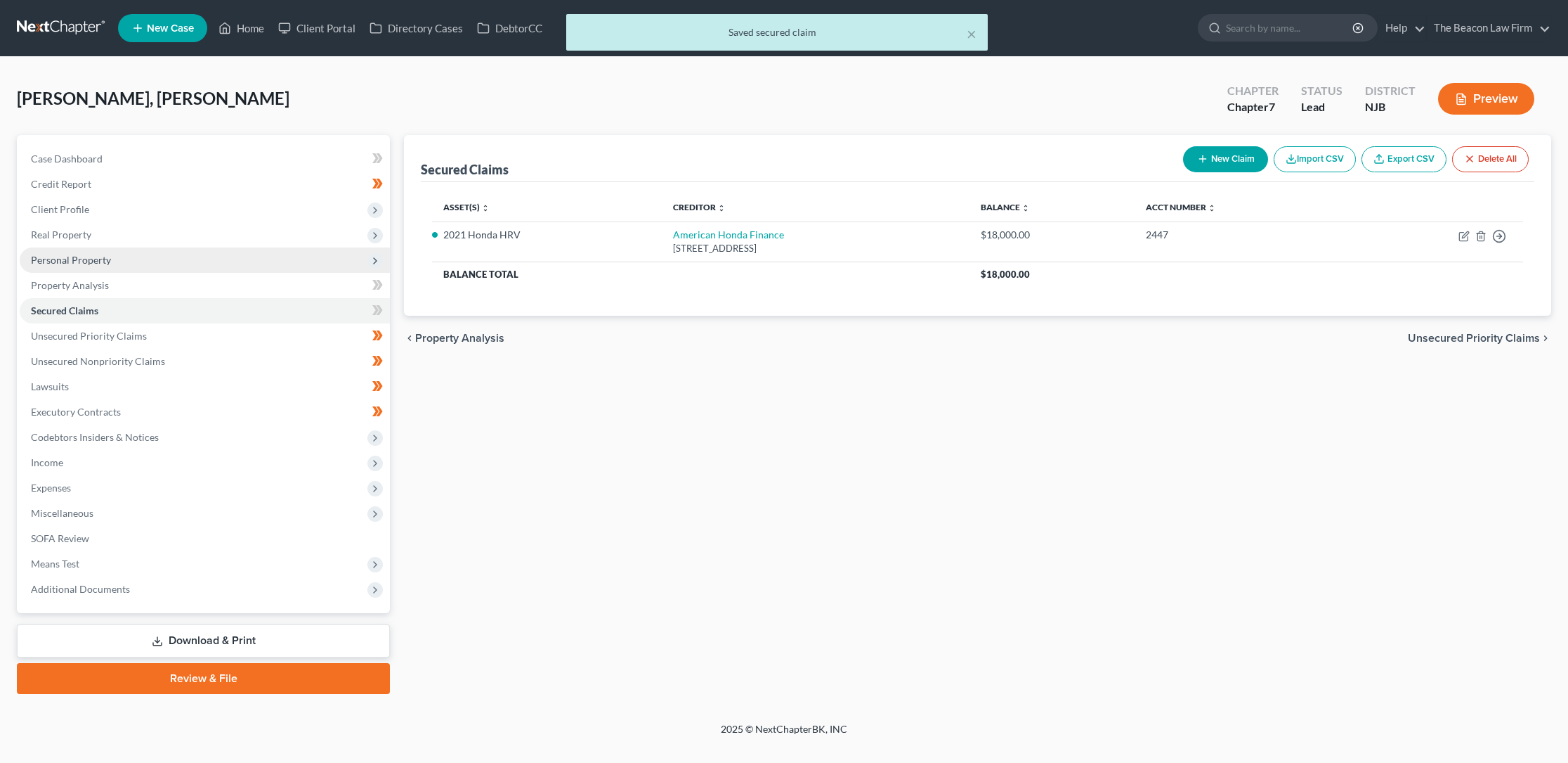
click at [79, 257] on span "Personal Property" at bounding box center [70, 260] width 80 height 12
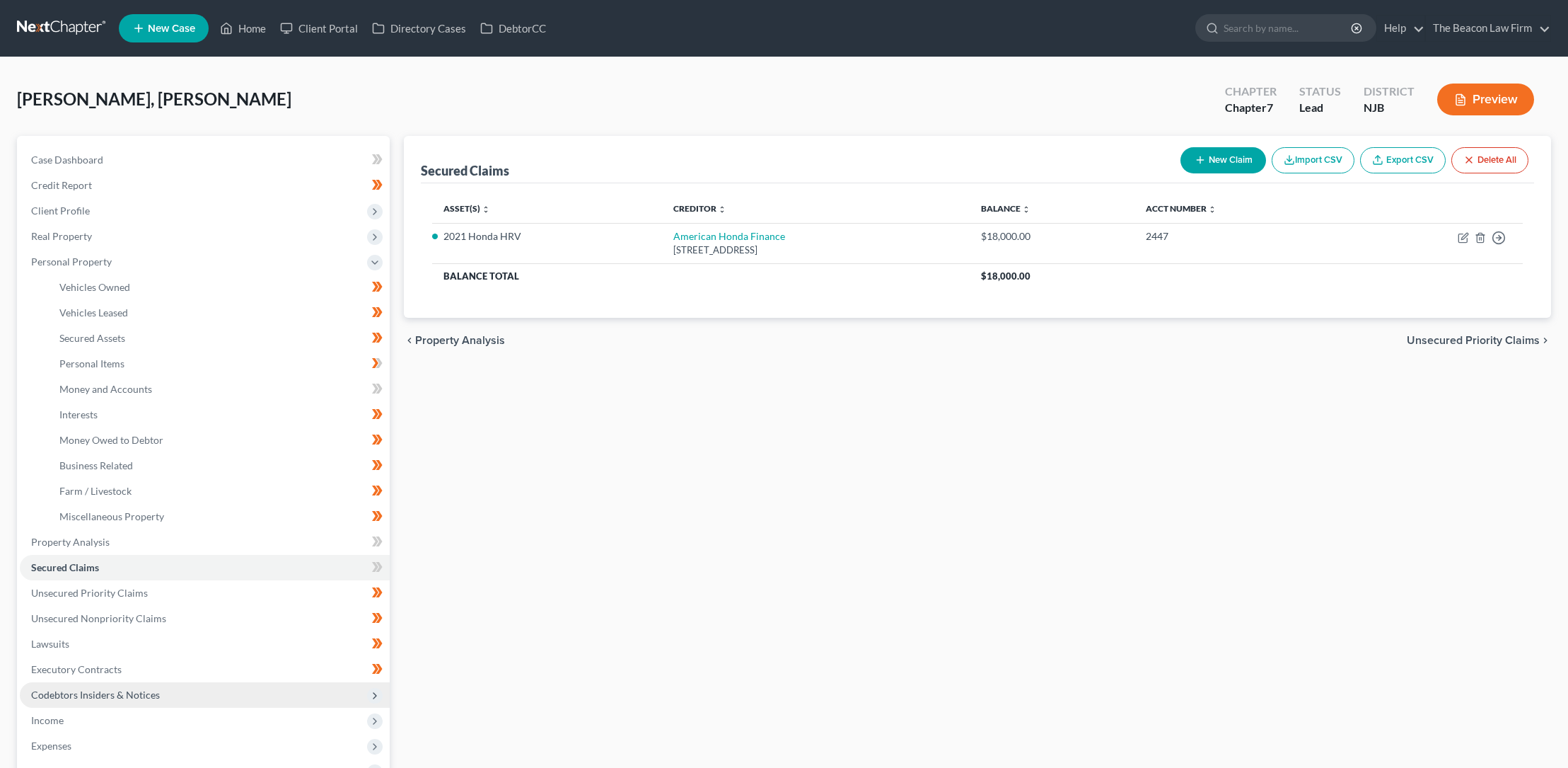
click at [135, 694] on span "Codebtors Insiders & Notices" at bounding box center [95, 695] width 129 height 12
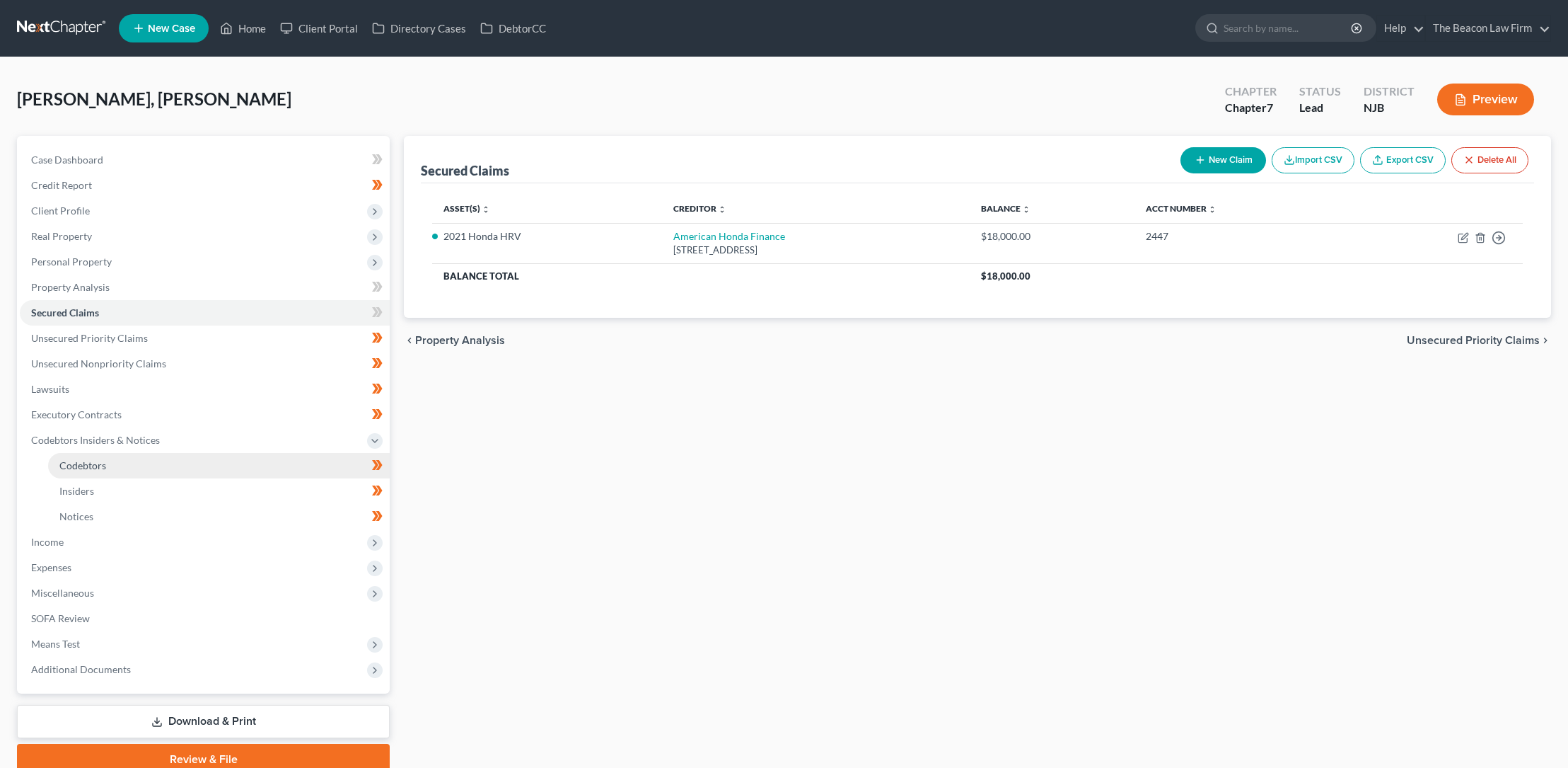
click at [90, 465] on span "Codebtors" at bounding box center [83, 466] width 47 height 12
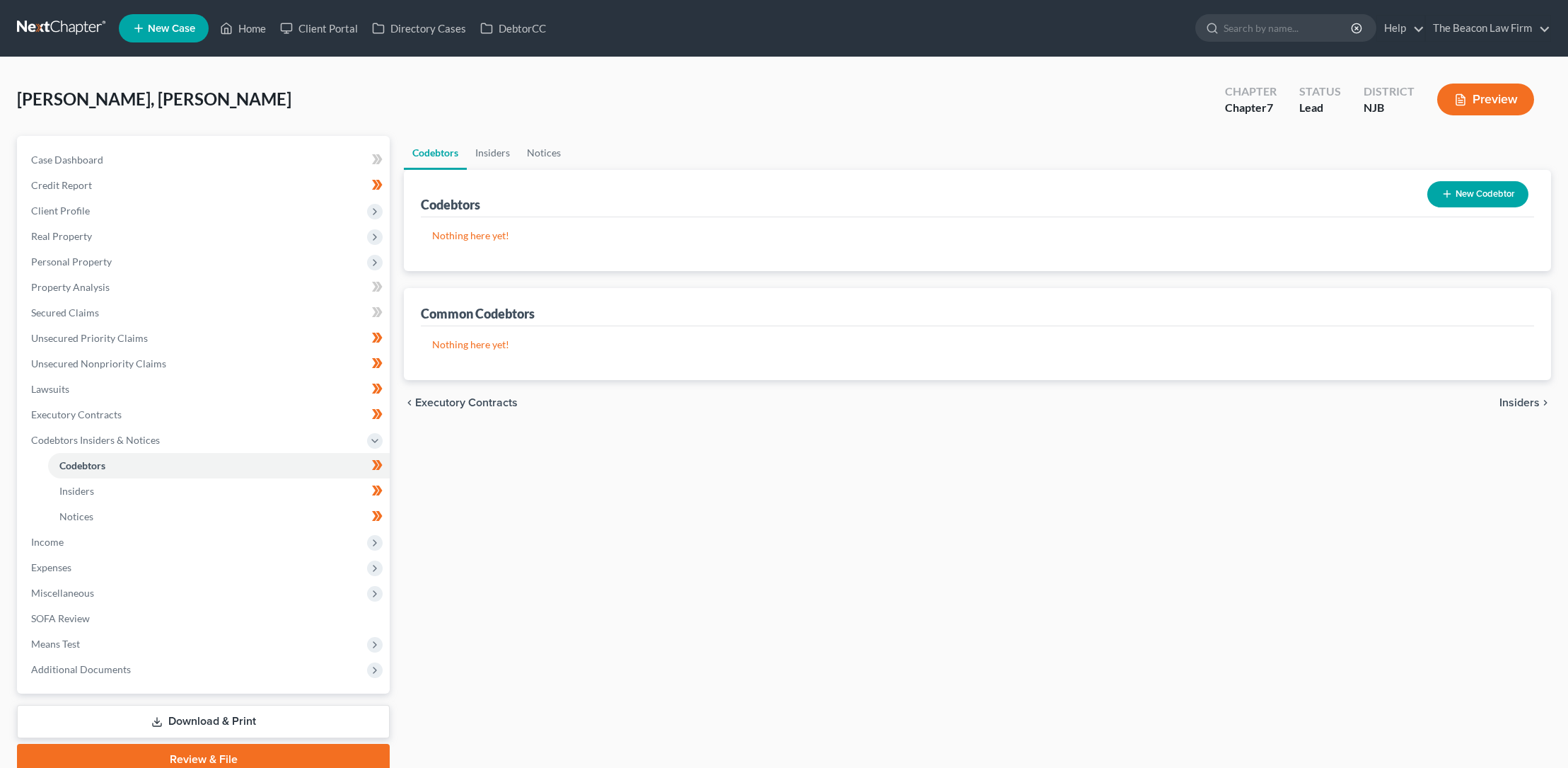
click at [1456, 189] on button "New Codebtor" at bounding box center [1477, 194] width 101 height 26
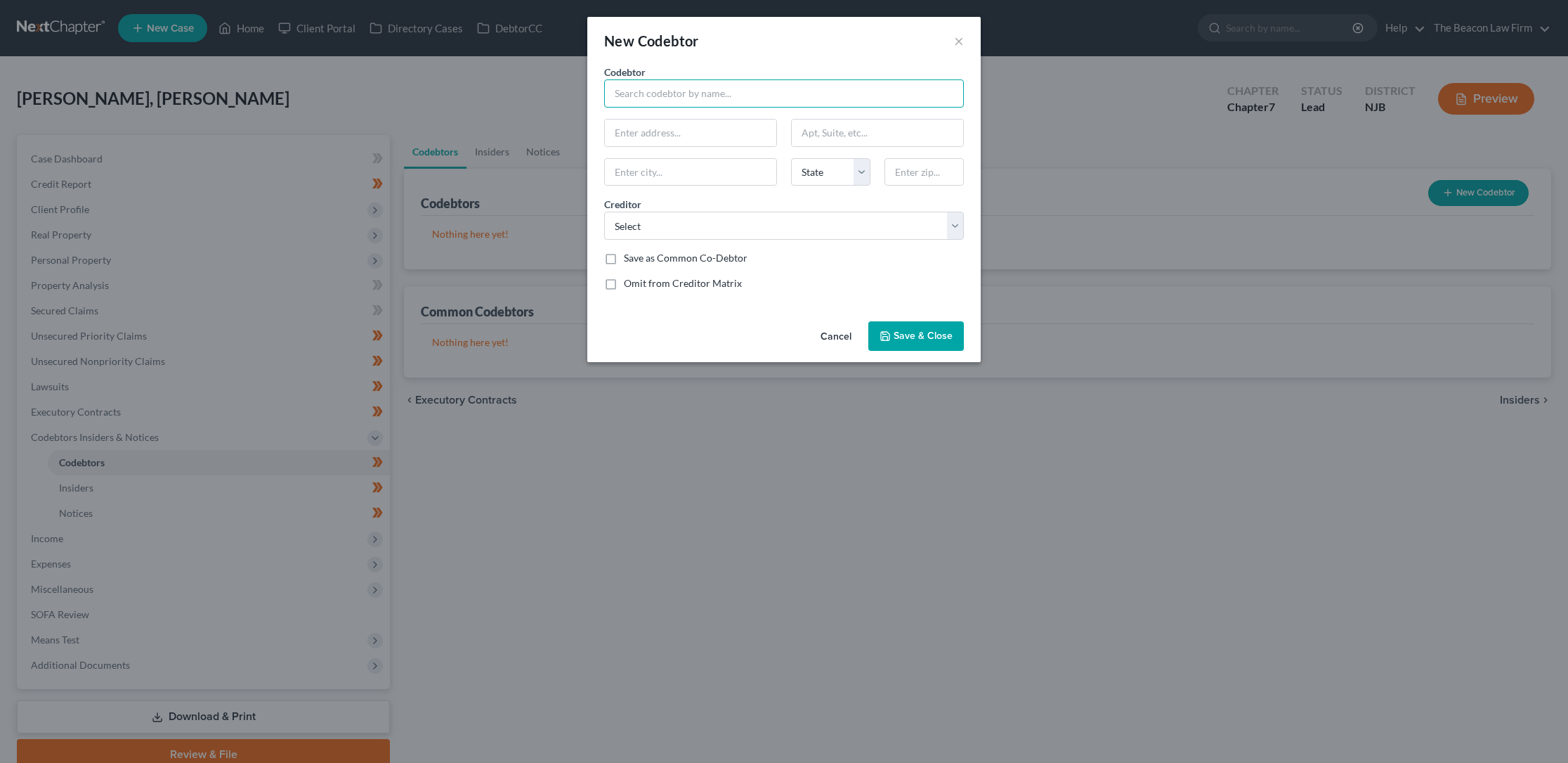
click at [673, 95] on input "text" at bounding box center [783, 94] width 359 height 28
type input "[PERSON_NAME]"
click at [655, 221] on select "Select 001 Debtorcc, Inc. Beacon Law Firm Bby/Cbna Citi Jpmcb Card Lk/Aspirefcu…" at bounding box center [783, 226] width 359 height 28
select select "31"
click at [604, 212] on select "Select 001 Debtorcc, Inc. Beacon Law Firm Bby/Cbna Citi Jpmcb Card Lk/Aspirefcu…" at bounding box center [783, 226] width 359 height 28
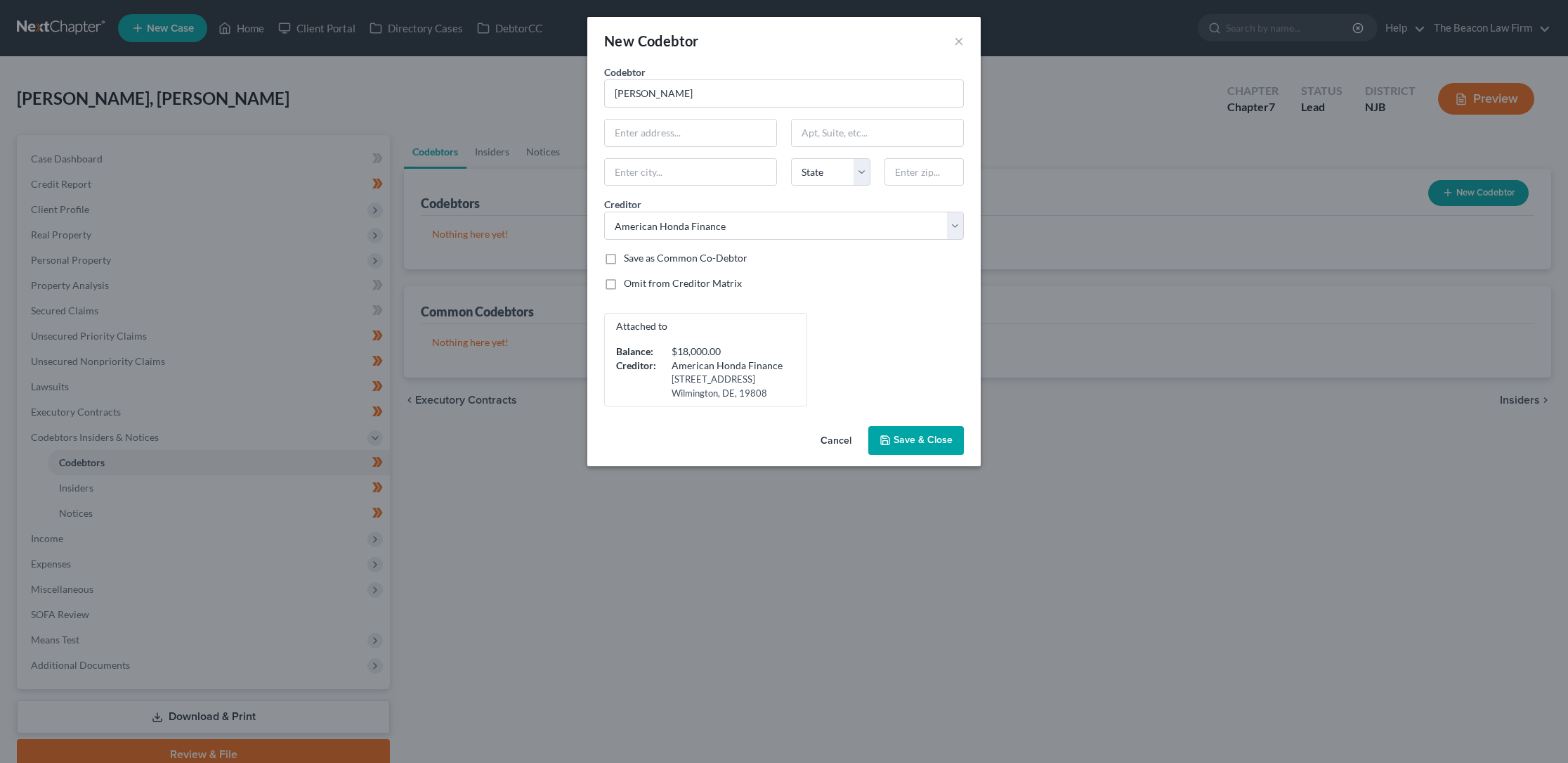
click at [902, 438] on span "Save & Close" at bounding box center [923, 440] width 59 height 12
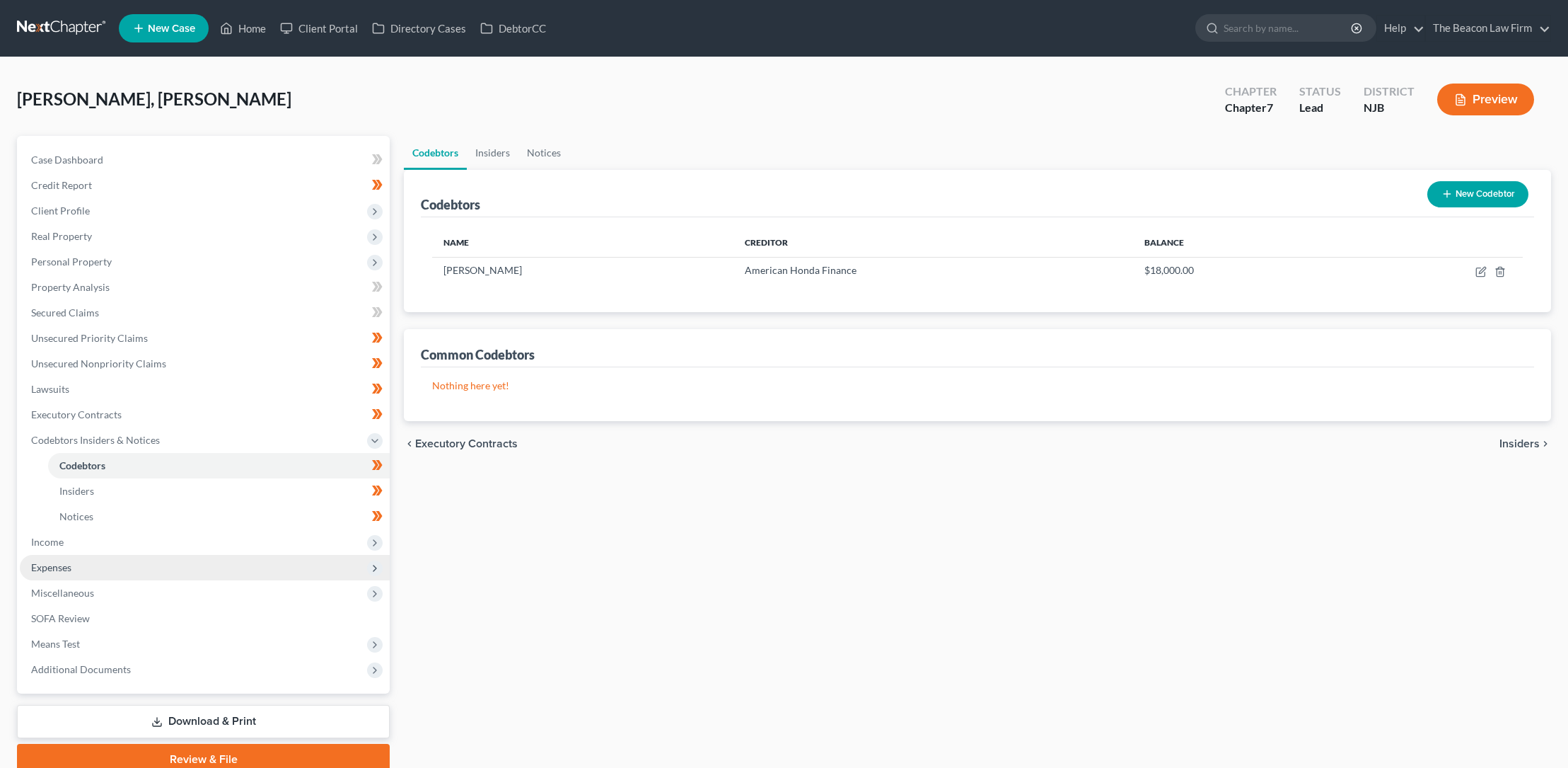
click at [71, 563] on span "Expenses" at bounding box center [51, 567] width 41 height 12
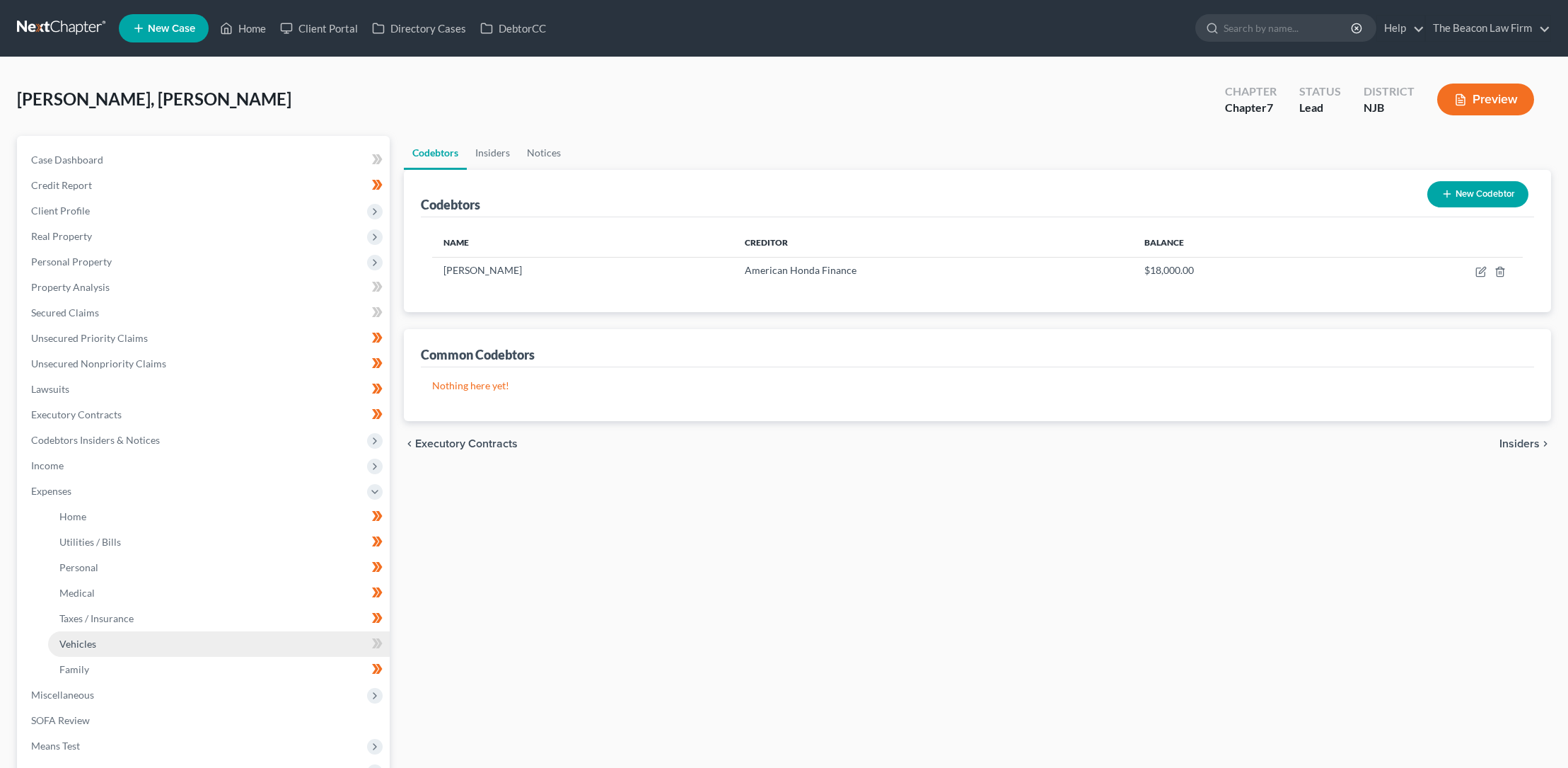
click at [85, 644] on span "Vehicles" at bounding box center [78, 644] width 37 height 12
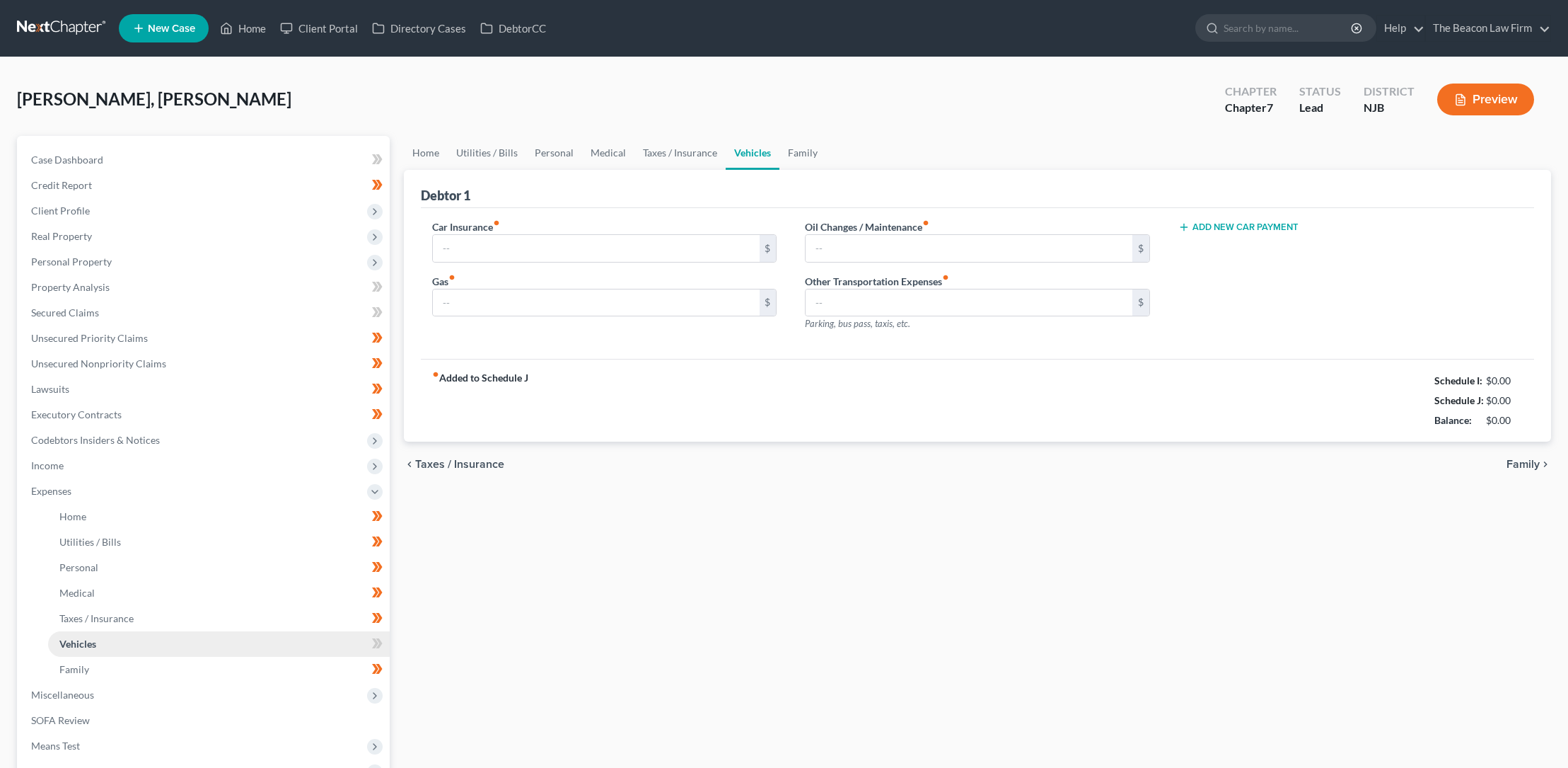
type input "247.75"
type input "300.00"
type input "150.00"
type input "0.00"
click at [1211, 225] on button "Add New Car Payment" at bounding box center [1237, 226] width 120 height 11
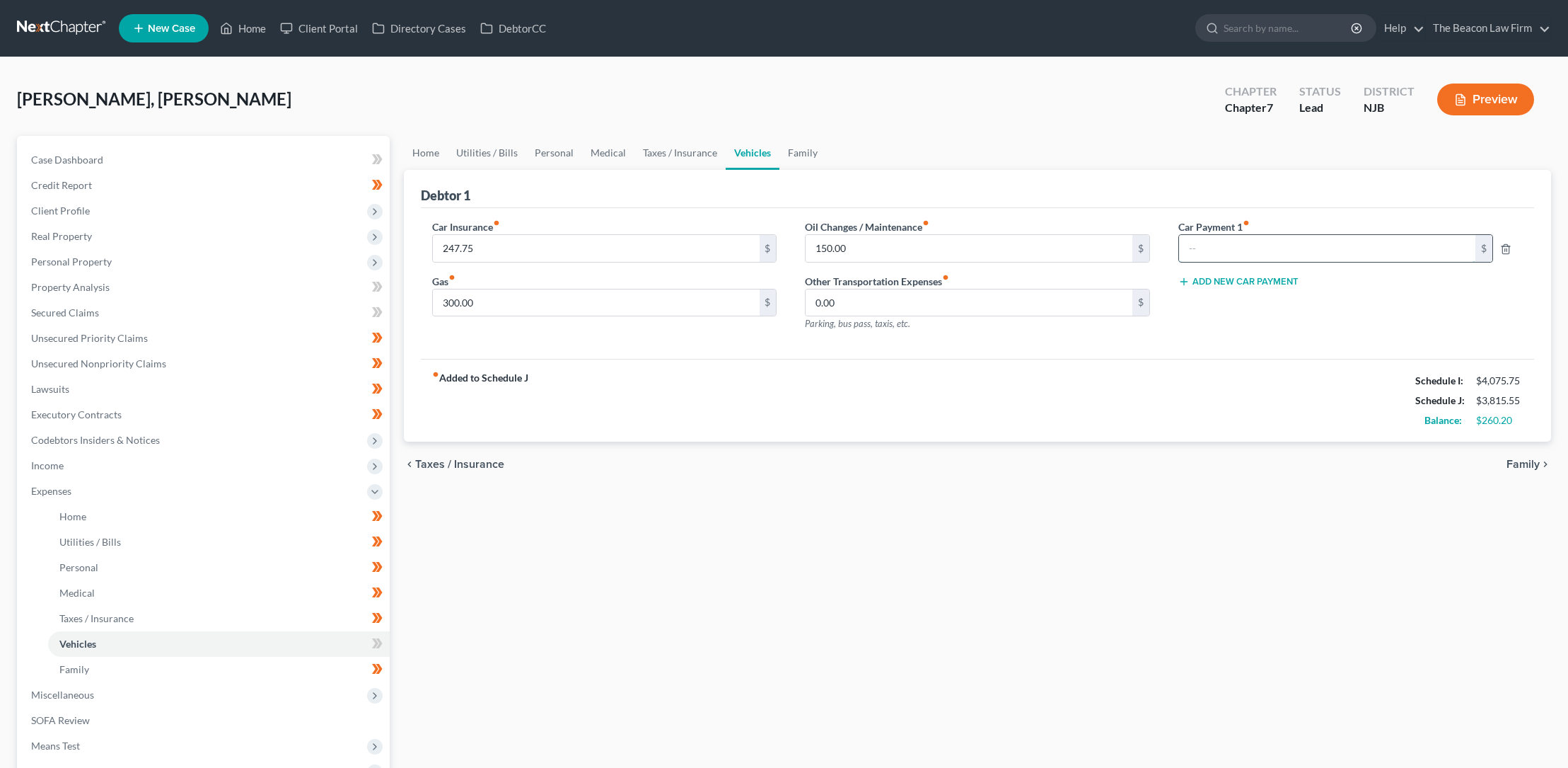
click at [1206, 243] on input "text" at bounding box center [1326, 248] width 296 height 27
type input "375.00"
click at [86, 518] on link "Home" at bounding box center [219, 516] width 342 height 25
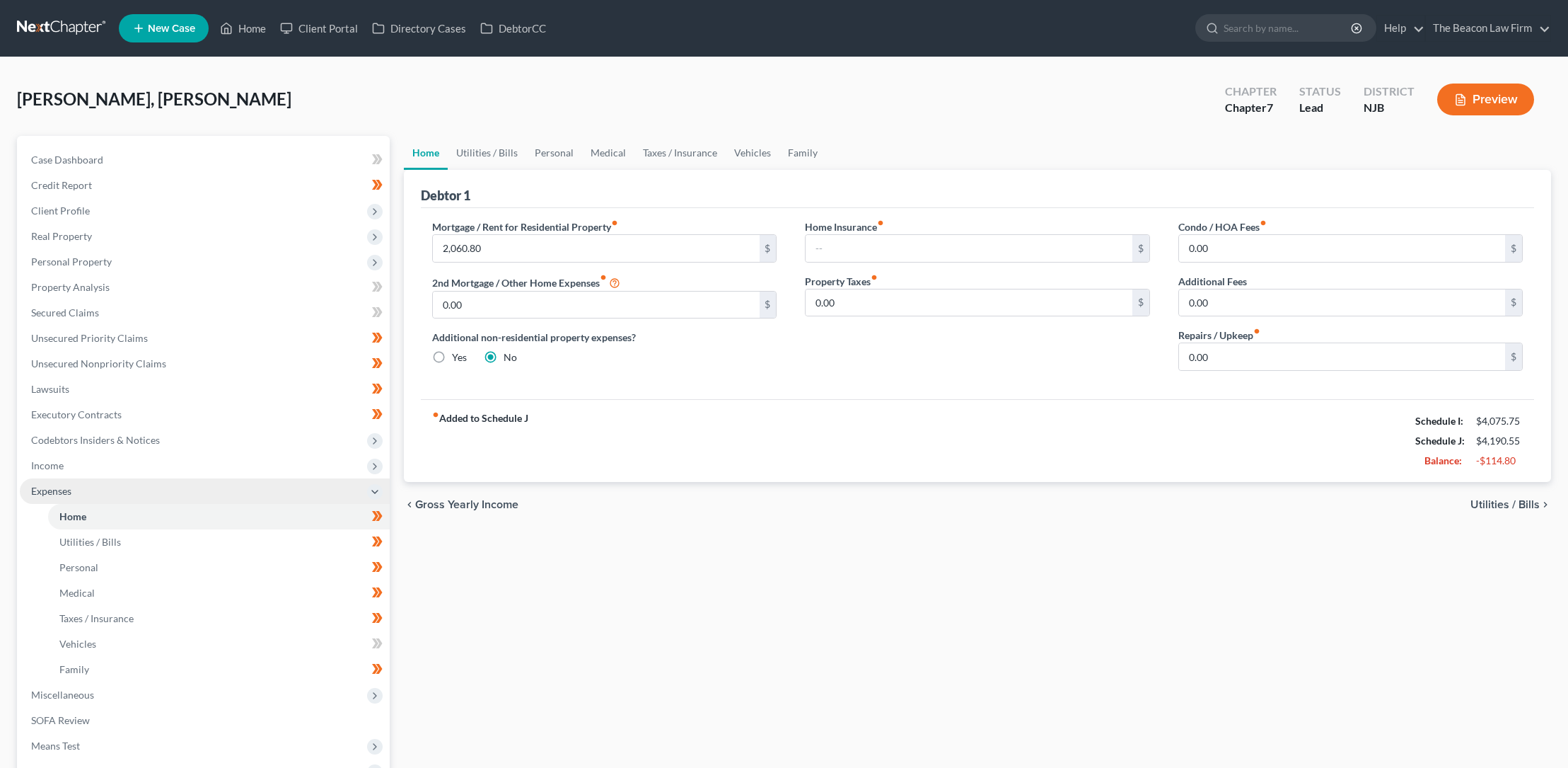
click at [47, 490] on span "Expenses" at bounding box center [51, 491] width 41 height 12
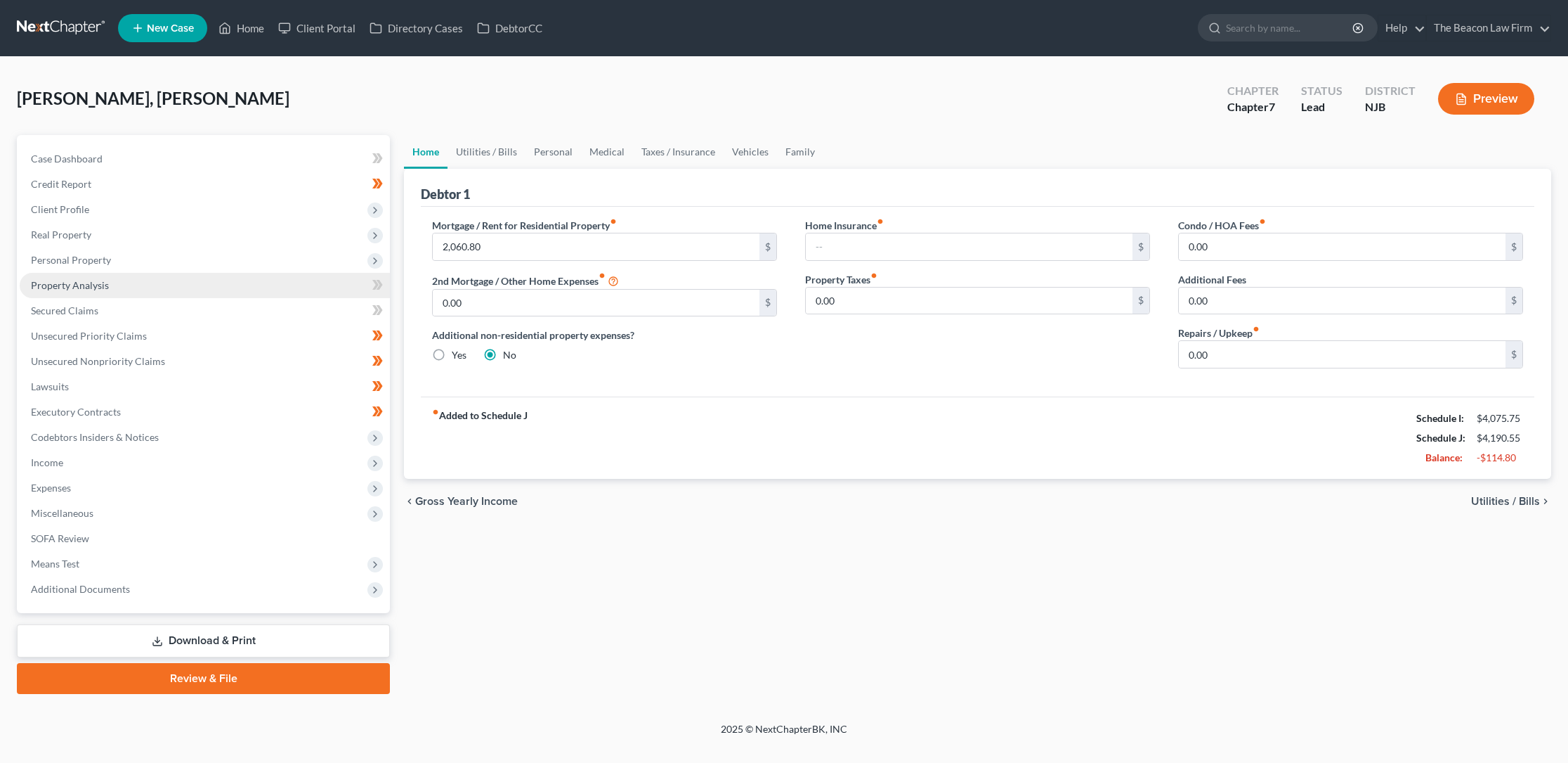
click at [75, 288] on span "Property Analysis" at bounding box center [69, 285] width 78 height 12
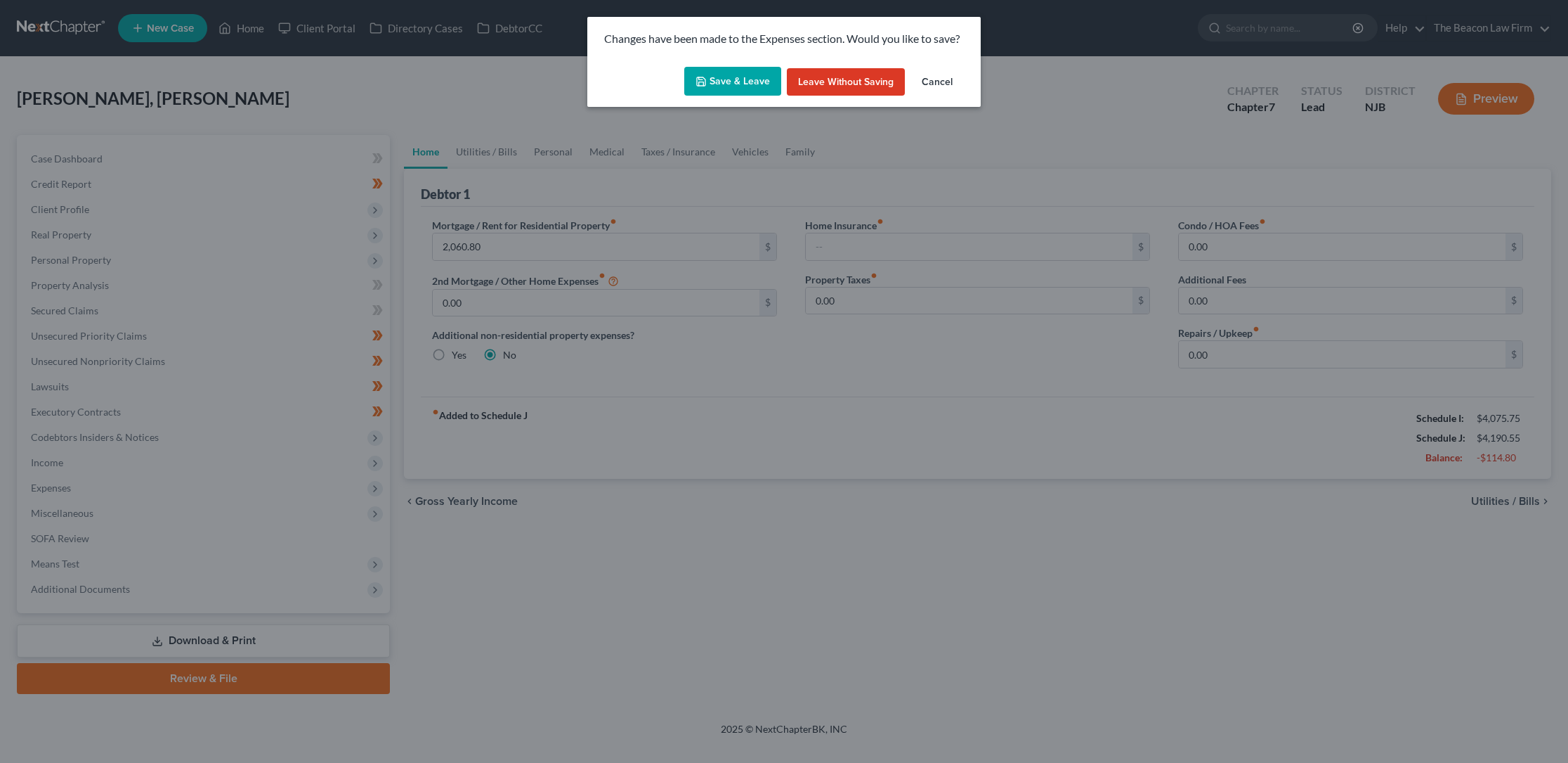
click at [727, 76] on button "Save & Leave" at bounding box center [733, 82] width 97 height 29
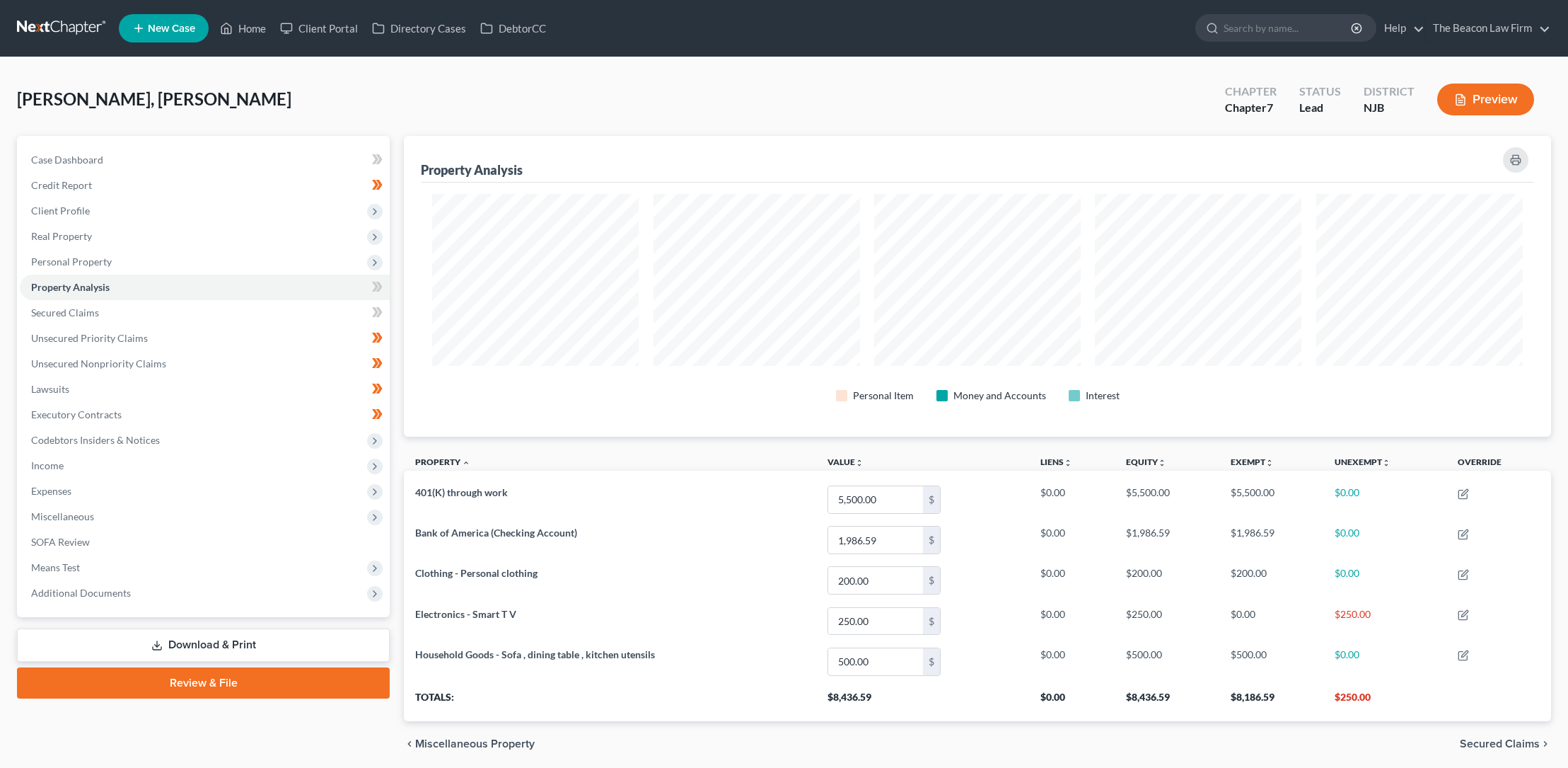
scroll to position [301, 1147]
click at [63, 260] on span "Personal Property" at bounding box center [71, 262] width 80 height 12
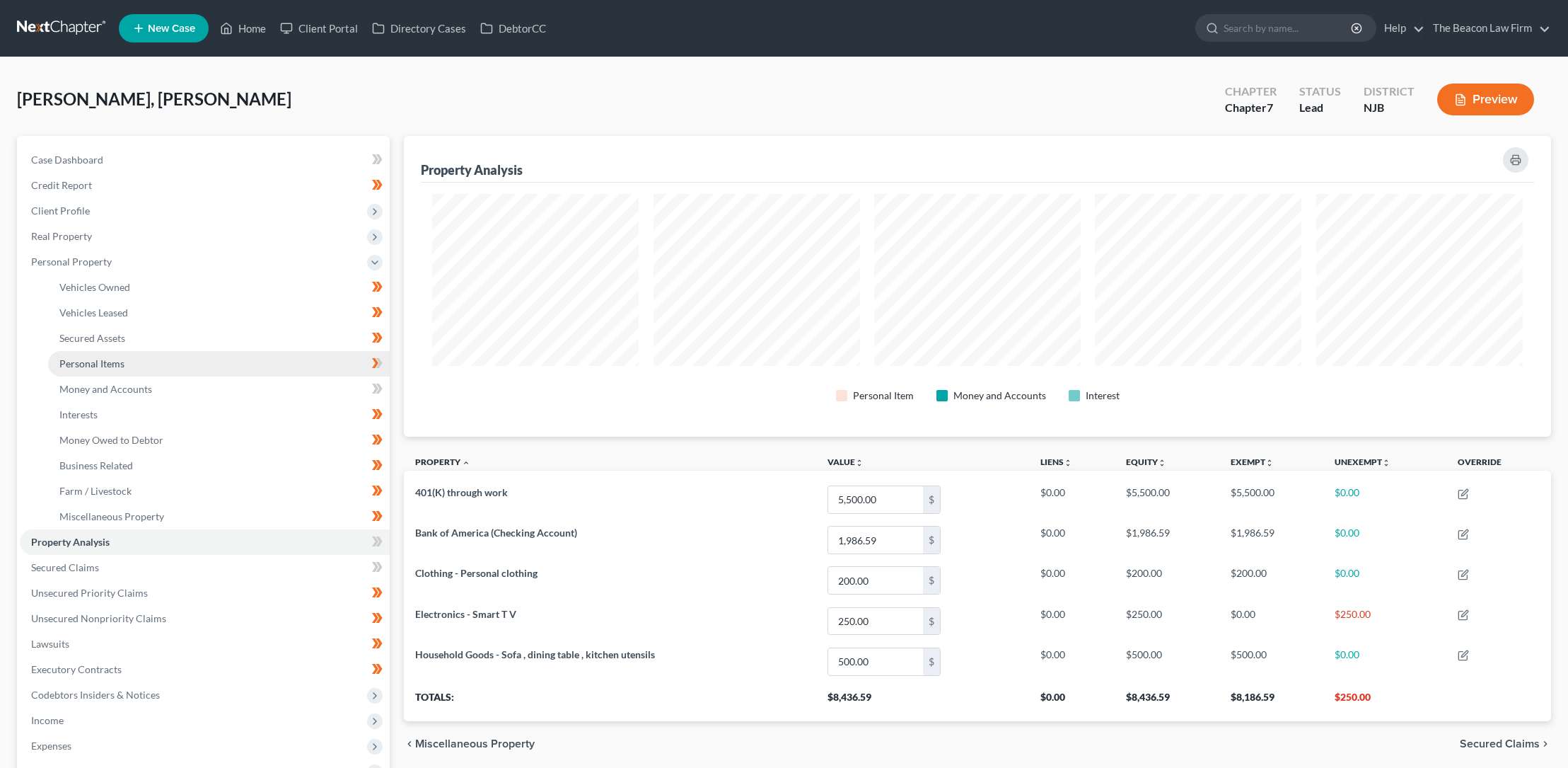
click at [89, 359] on span "Personal Items" at bounding box center [92, 364] width 65 height 12
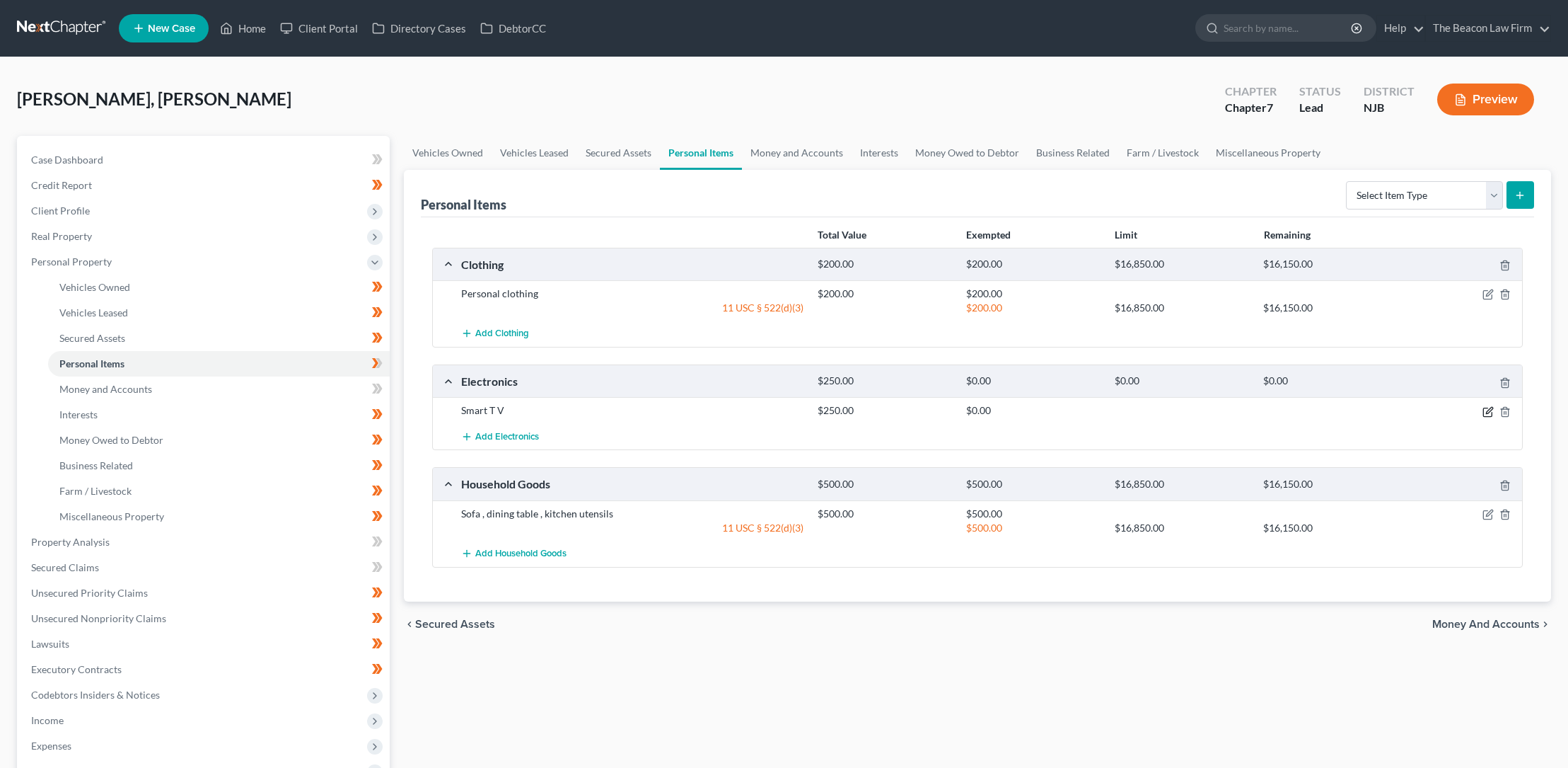
click at [1488, 409] on icon "button" at bounding box center [1488, 411] width 11 height 11
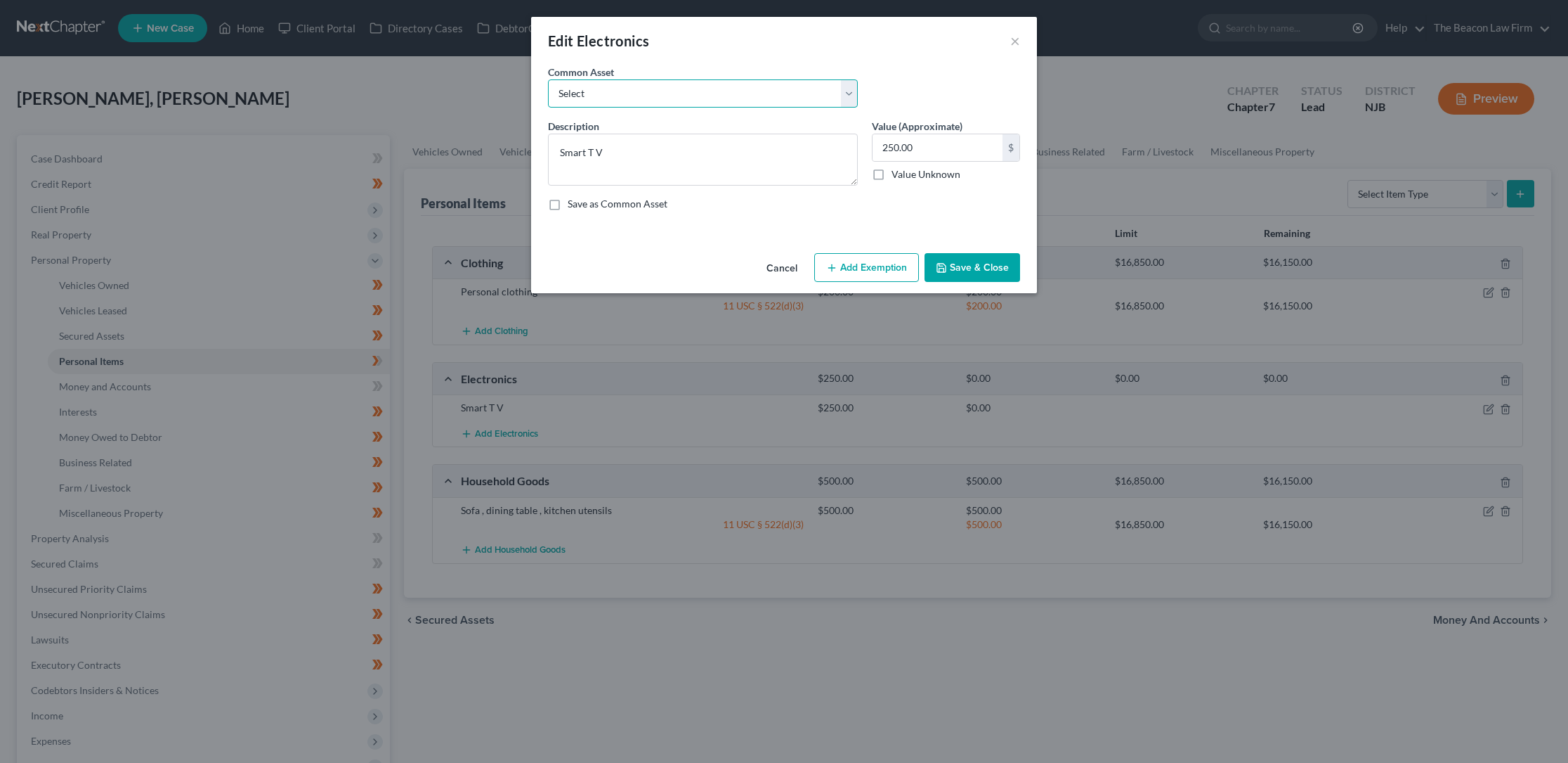
click at [675, 92] on select "Select Computer TV, iPad, Apple TV washer and dryer one stove one deep freezer …" at bounding box center [703, 94] width 310 height 28
select select "8"
click at [548, 80] on select "Select Computer TV, iPad, Apple TV washer and dryer one stove one deep freezer …" at bounding box center [703, 94] width 310 height 28
type textarea "Television"
type input "100.00"
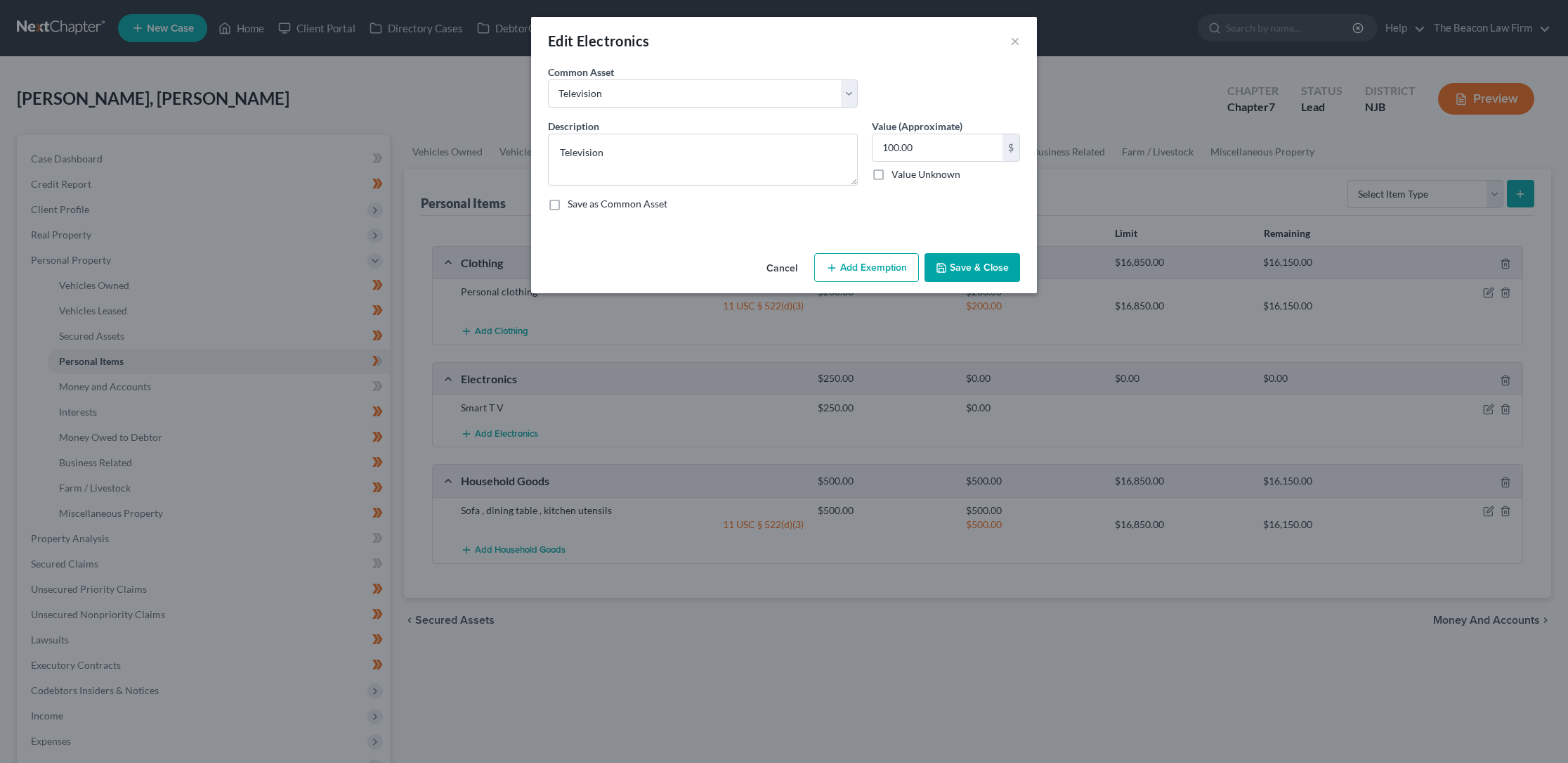
click at [856, 266] on button "Add Exemption" at bounding box center [866, 268] width 105 height 29
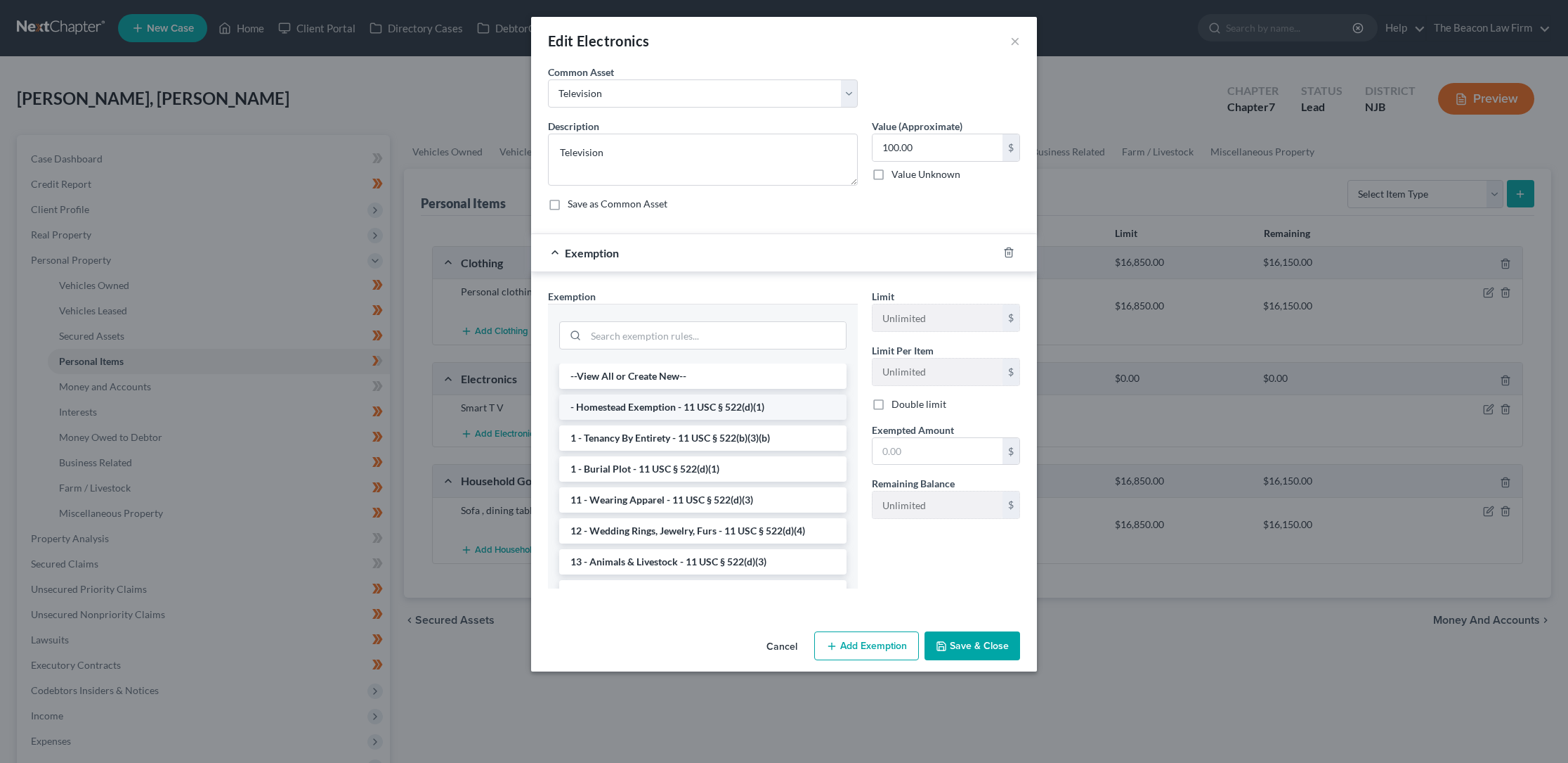
click at [735, 406] on li "- Homestead Exemption - 11 USC § 522(d)(1)" at bounding box center [703, 406] width 287 height 25
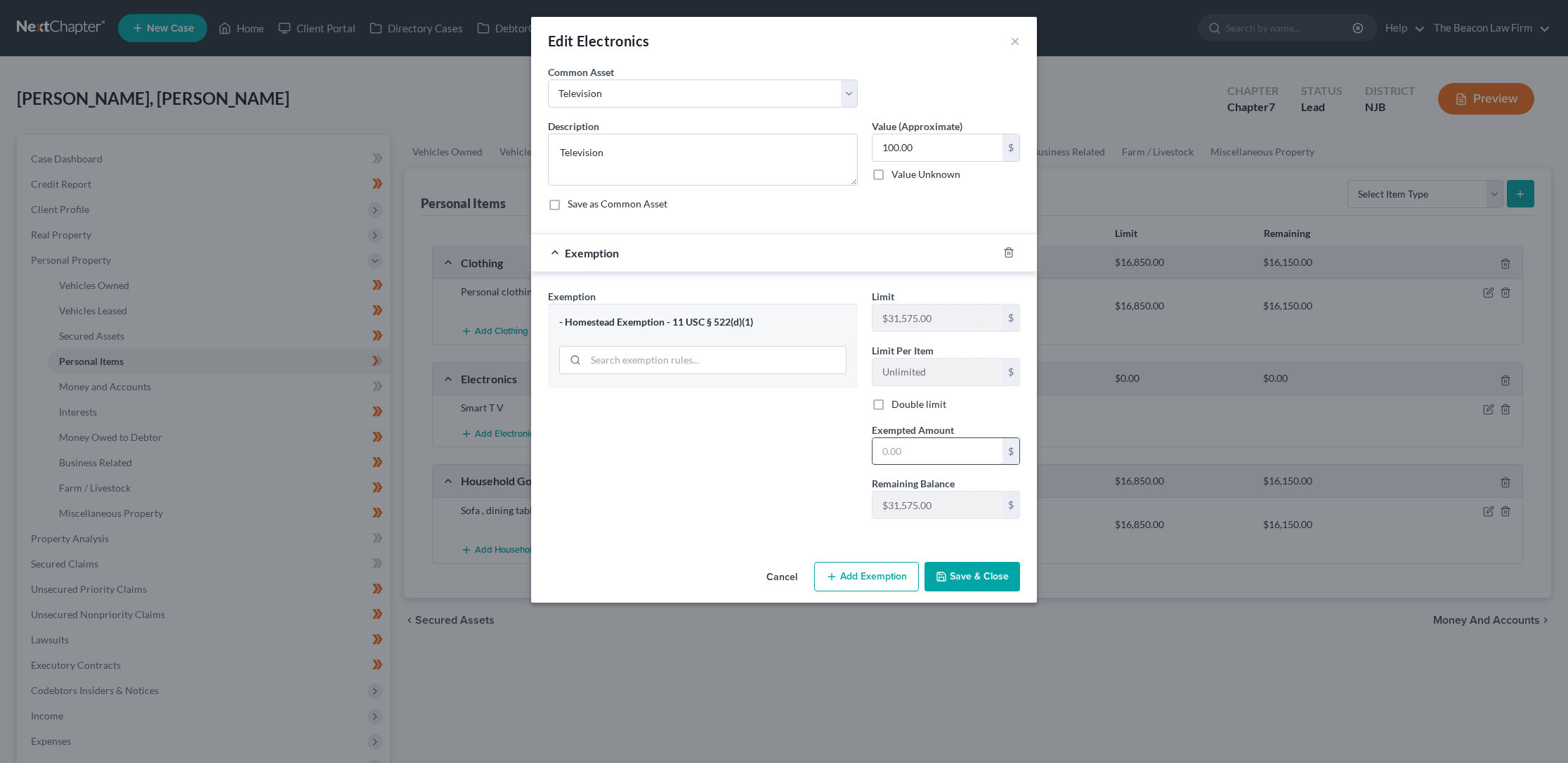
click at [902, 449] on input "text" at bounding box center [938, 451] width 130 height 27
type input "100.00"
click at [951, 575] on button "Save & Close" at bounding box center [972, 576] width 95 height 29
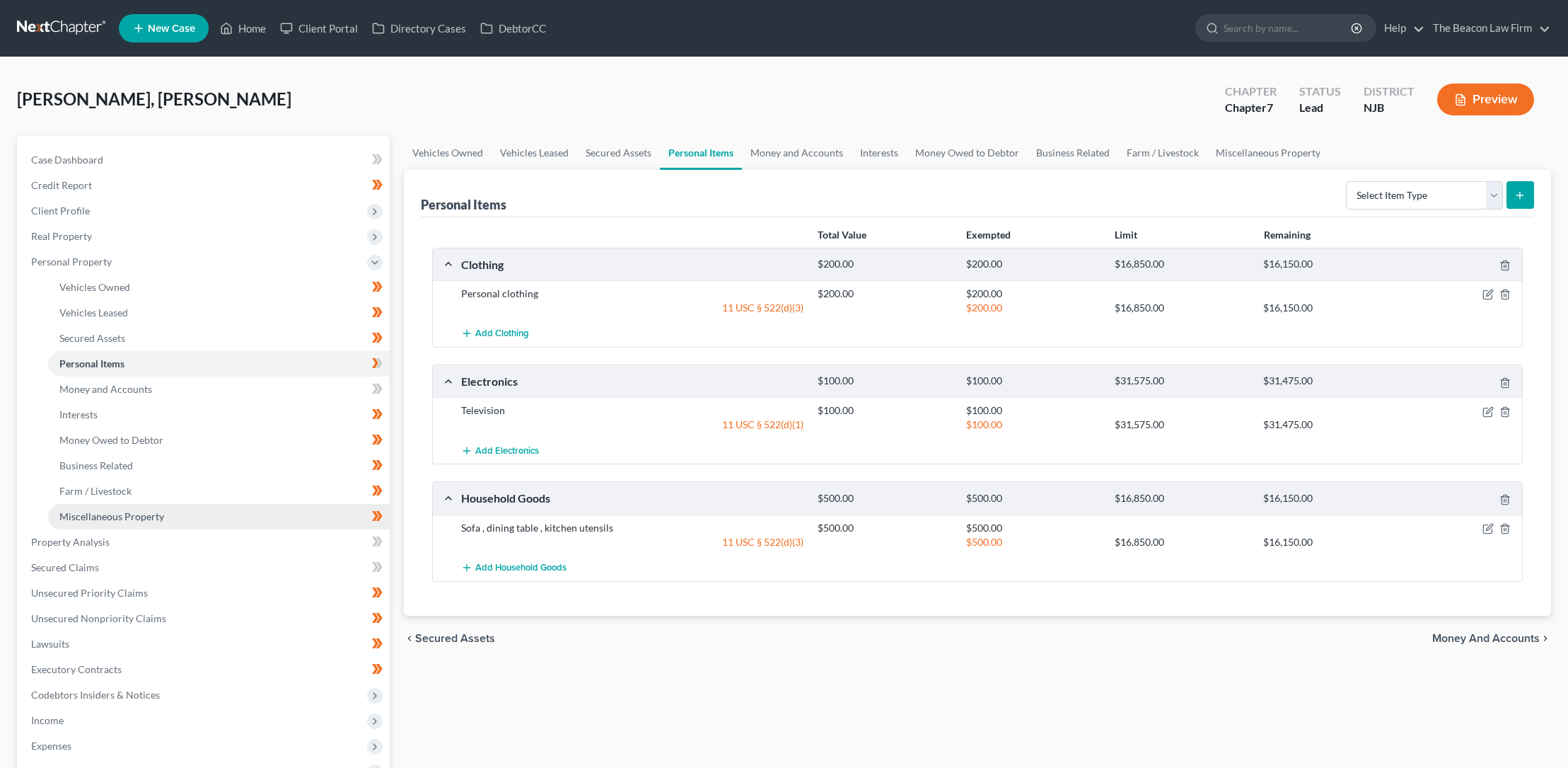
click at [117, 513] on span "Miscellaneous Property" at bounding box center [111, 517] width 104 height 12
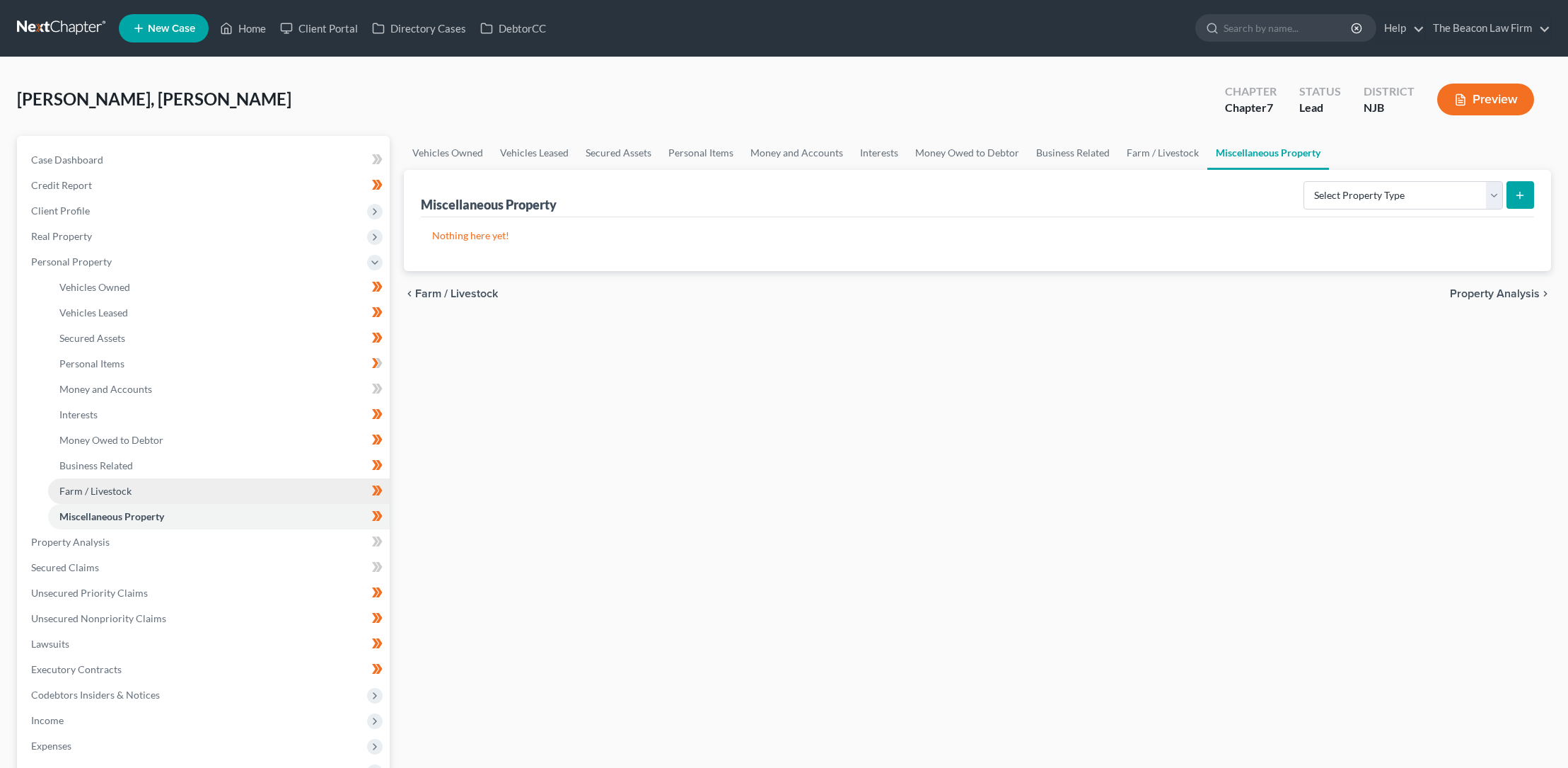
click at [106, 490] on span "Farm / Livestock" at bounding box center [96, 491] width 73 height 12
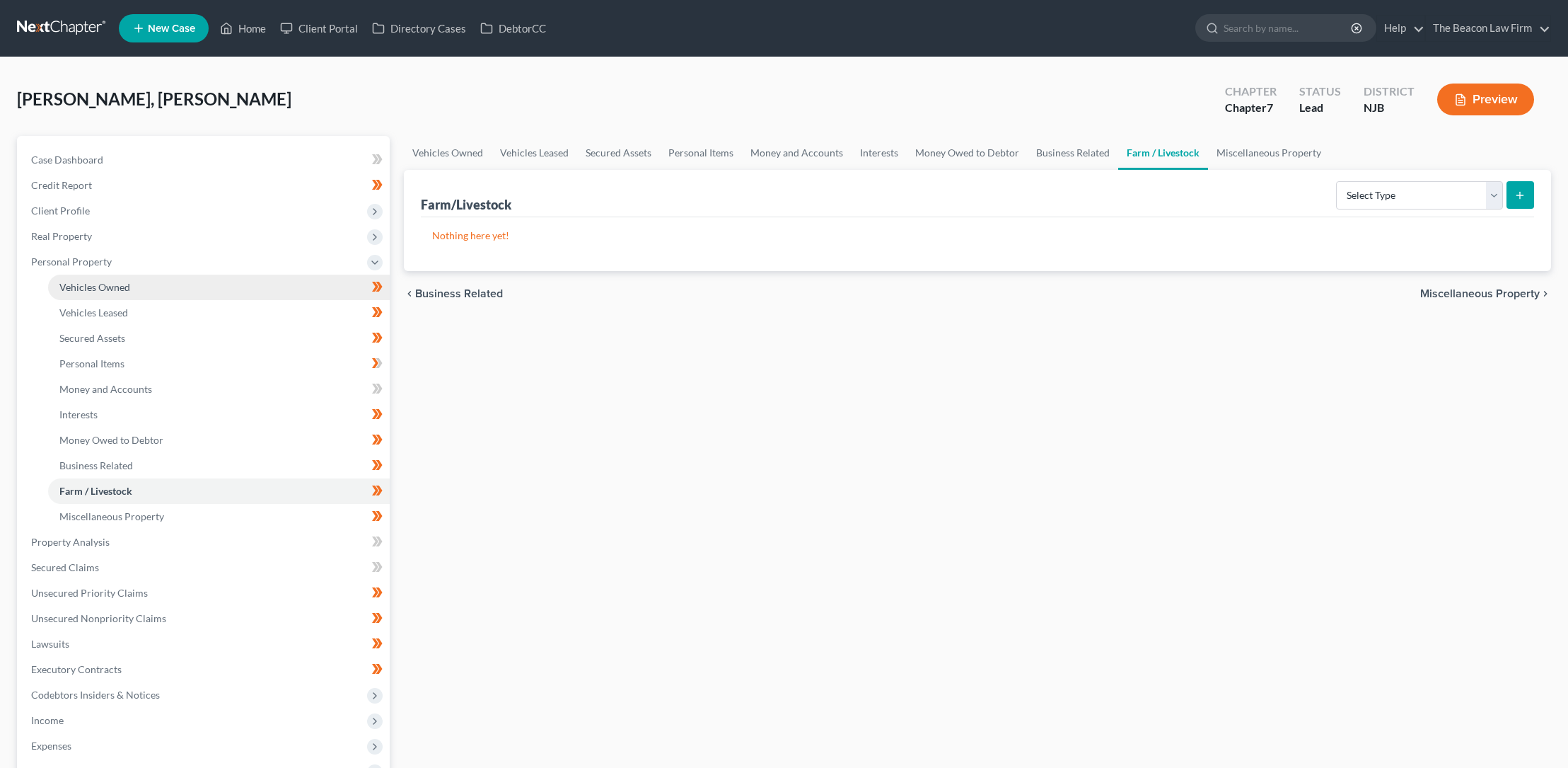
click at [104, 285] on span "Vehicles Owned" at bounding box center [95, 287] width 71 height 12
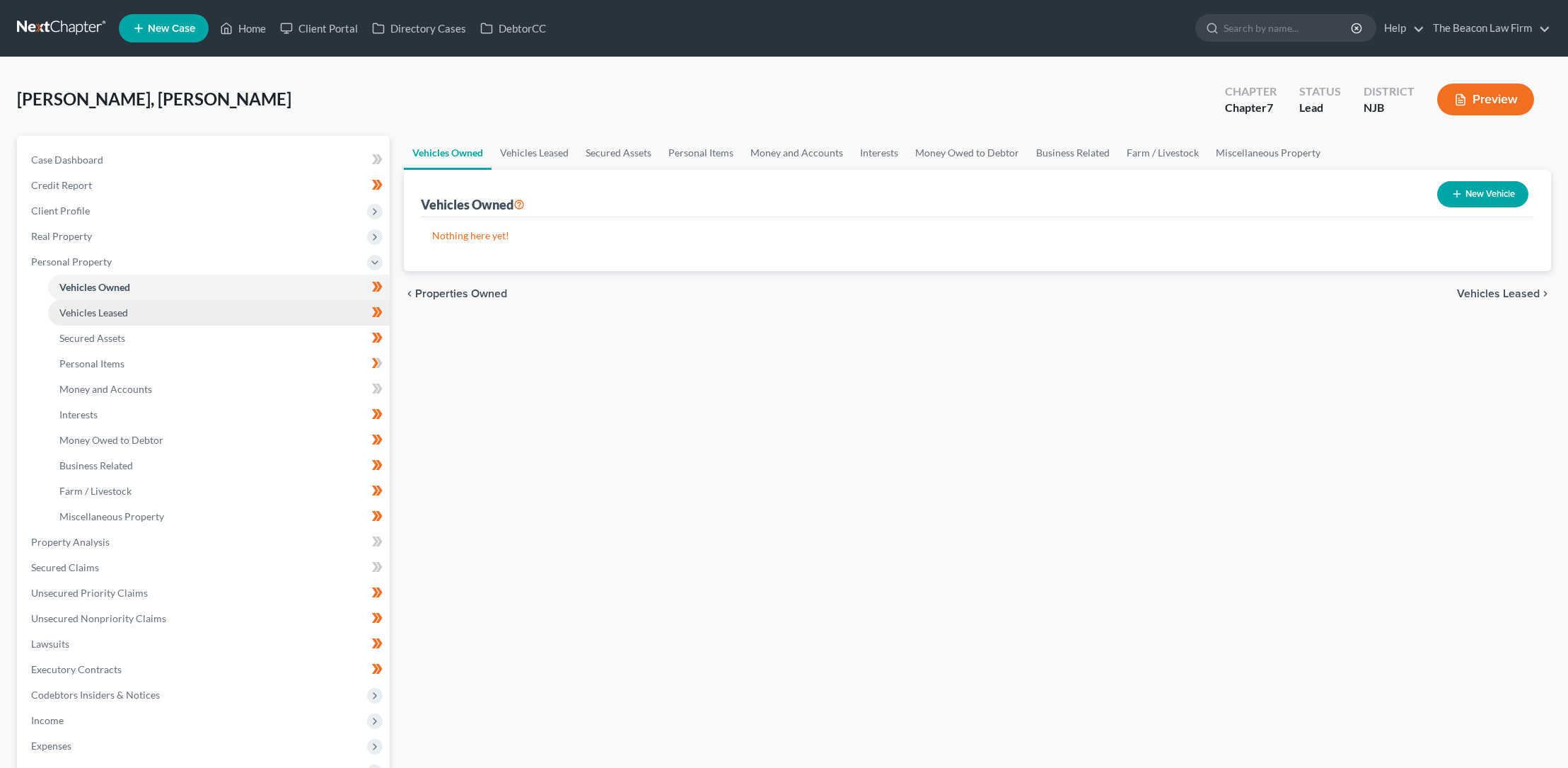
click at [107, 313] on span "Vehicles Leased" at bounding box center [93, 313] width 68 height 12
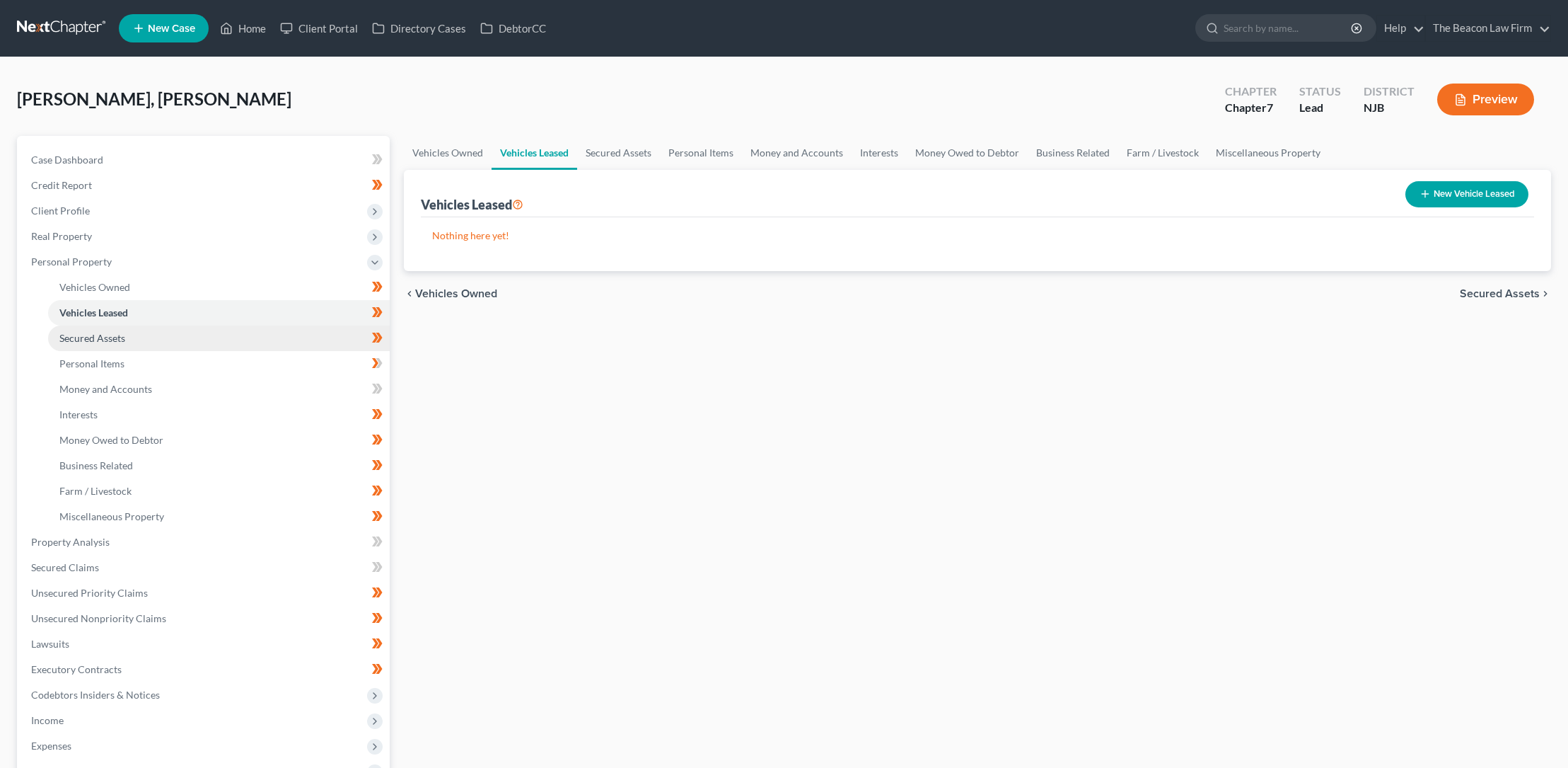
click at [107, 334] on span "Secured Assets" at bounding box center [92, 338] width 66 height 12
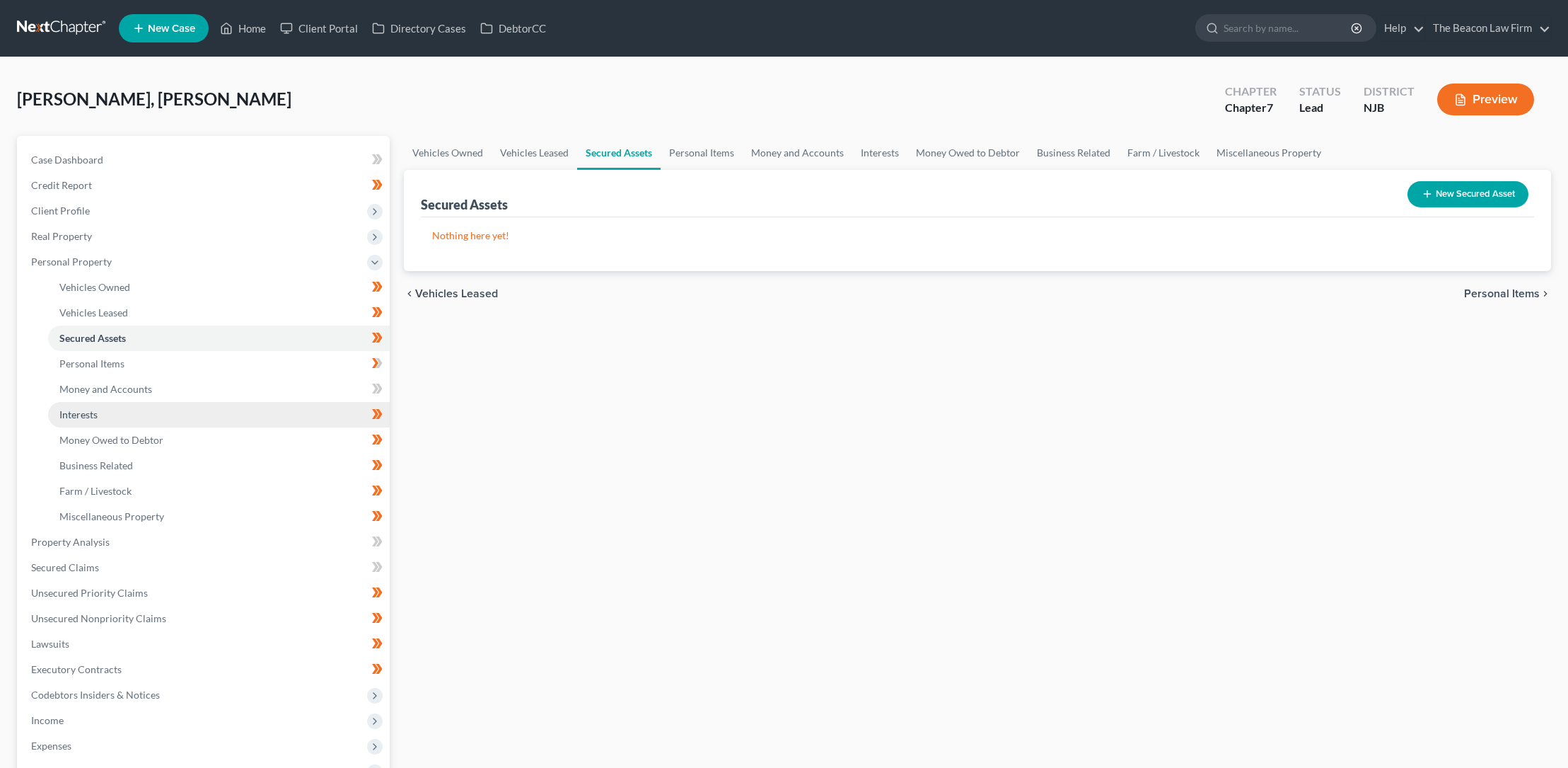
click at [91, 416] on span "Interests" at bounding box center [79, 415] width 38 height 12
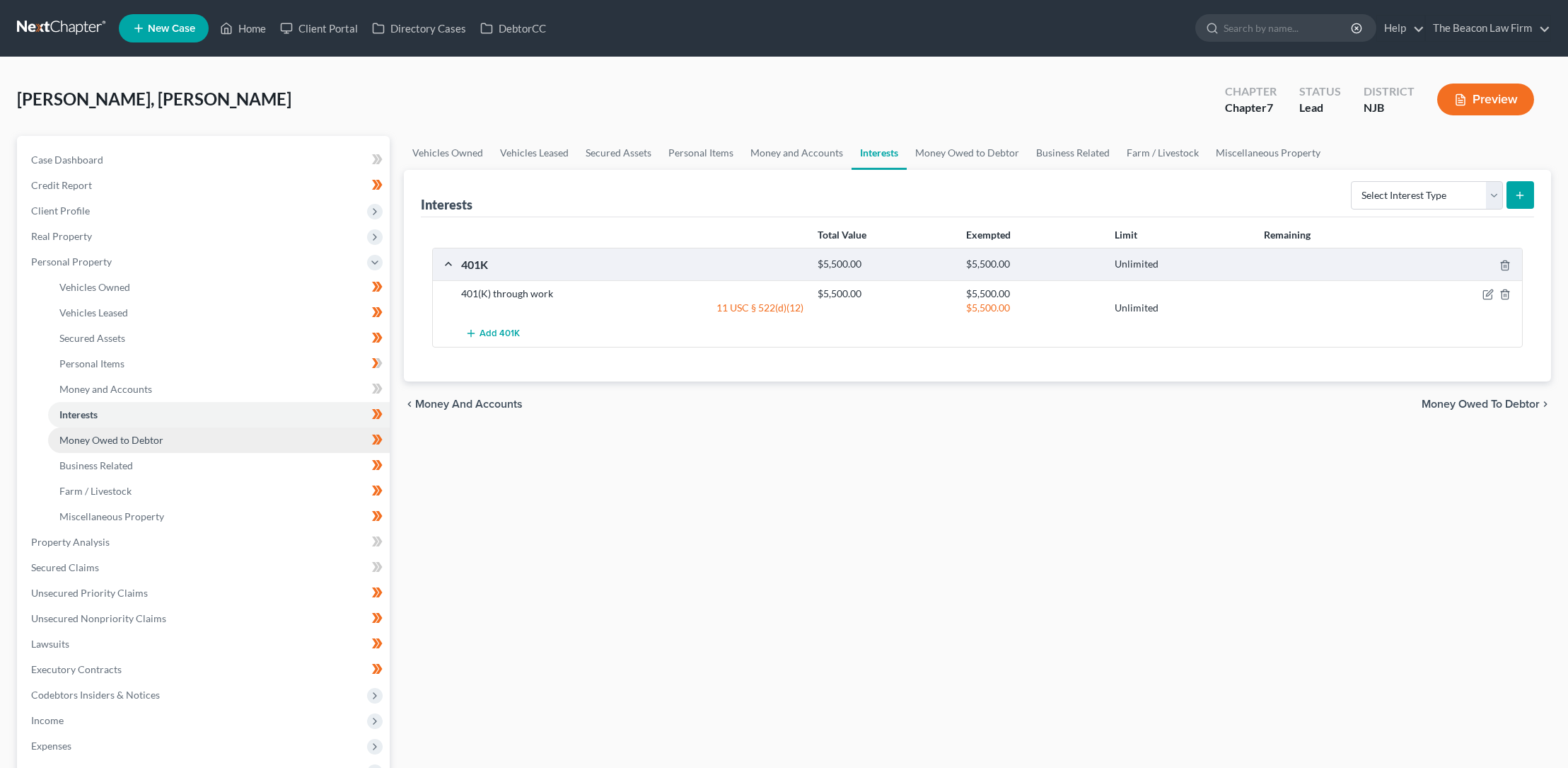
click at [131, 440] on span "Money Owed to Debtor" at bounding box center [111, 440] width 104 height 12
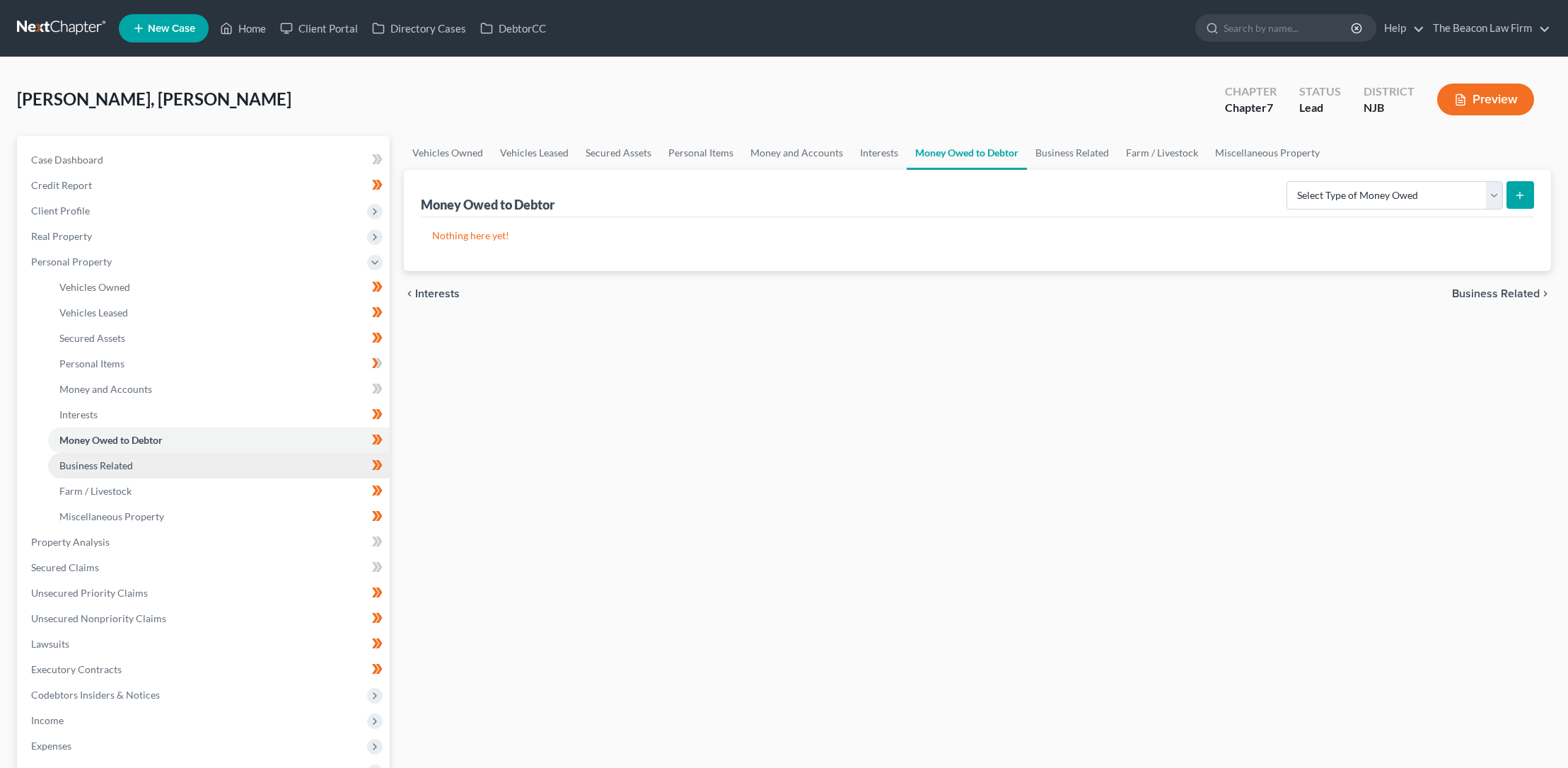
click at [123, 463] on span "Business Related" at bounding box center [96, 466] width 73 height 12
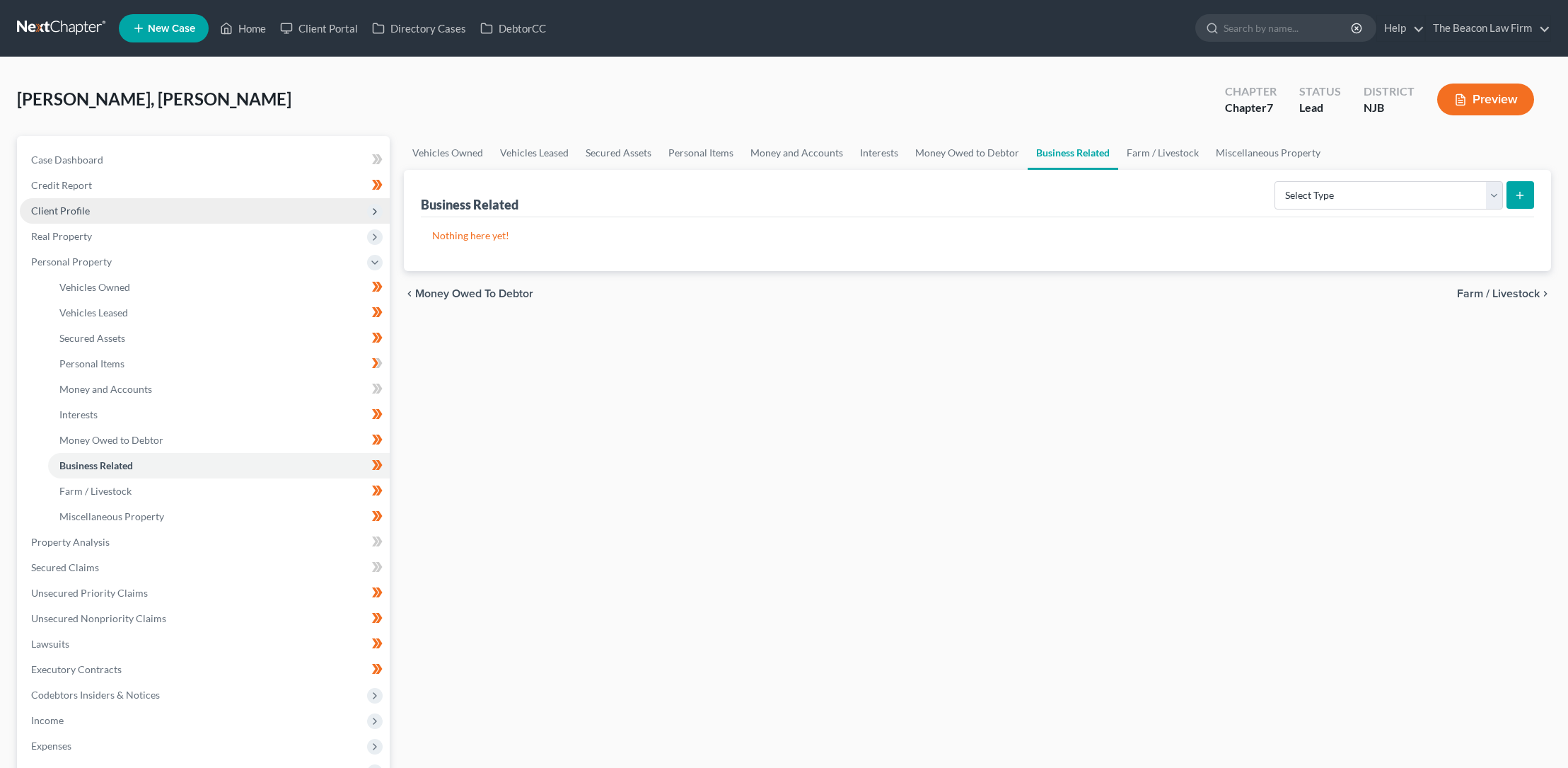
click at [51, 210] on span "Client Profile" at bounding box center [60, 211] width 59 height 12
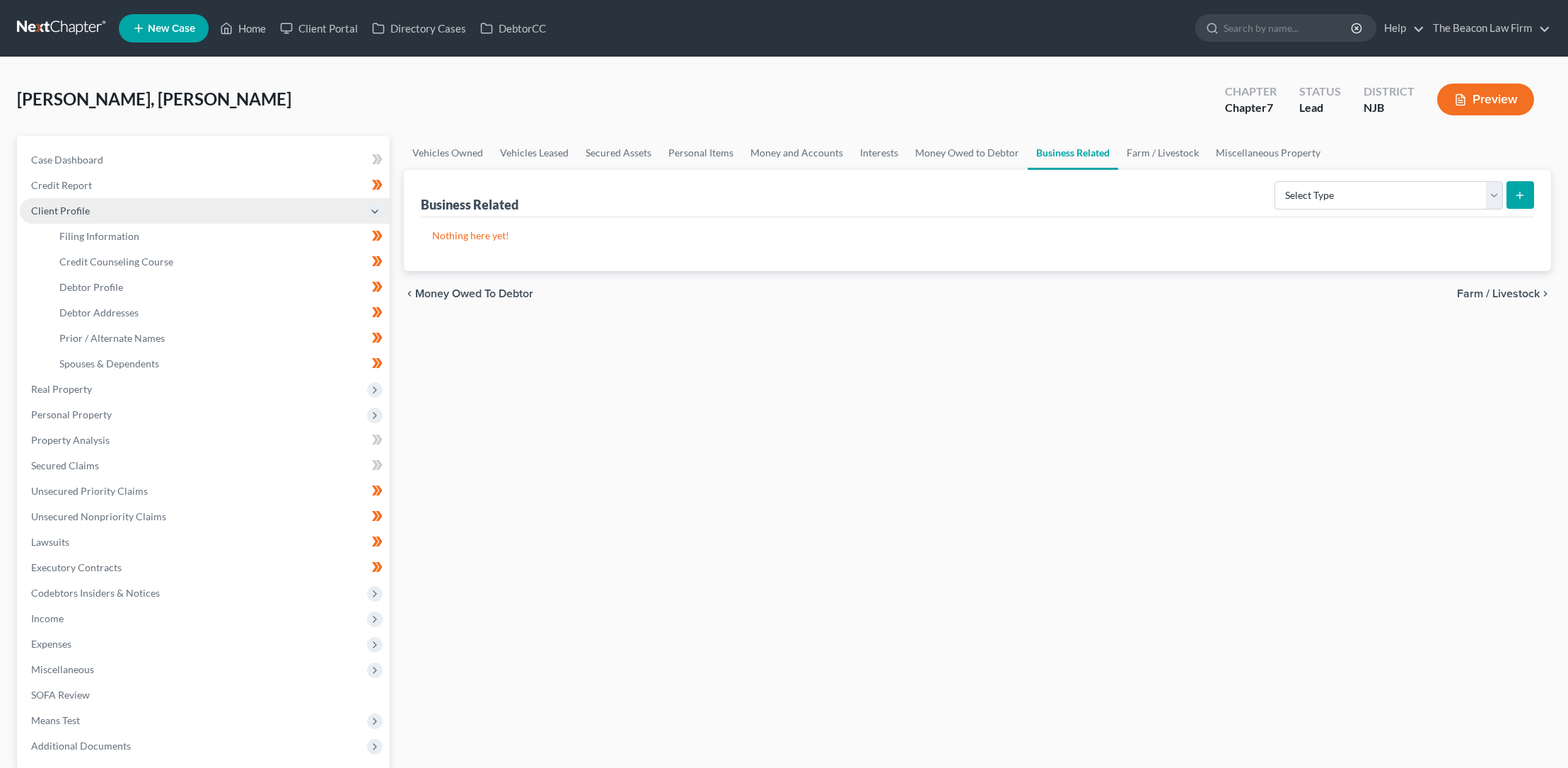
click at [73, 211] on span "Client Profile" at bounding box center [60, 211] width 59 height 12
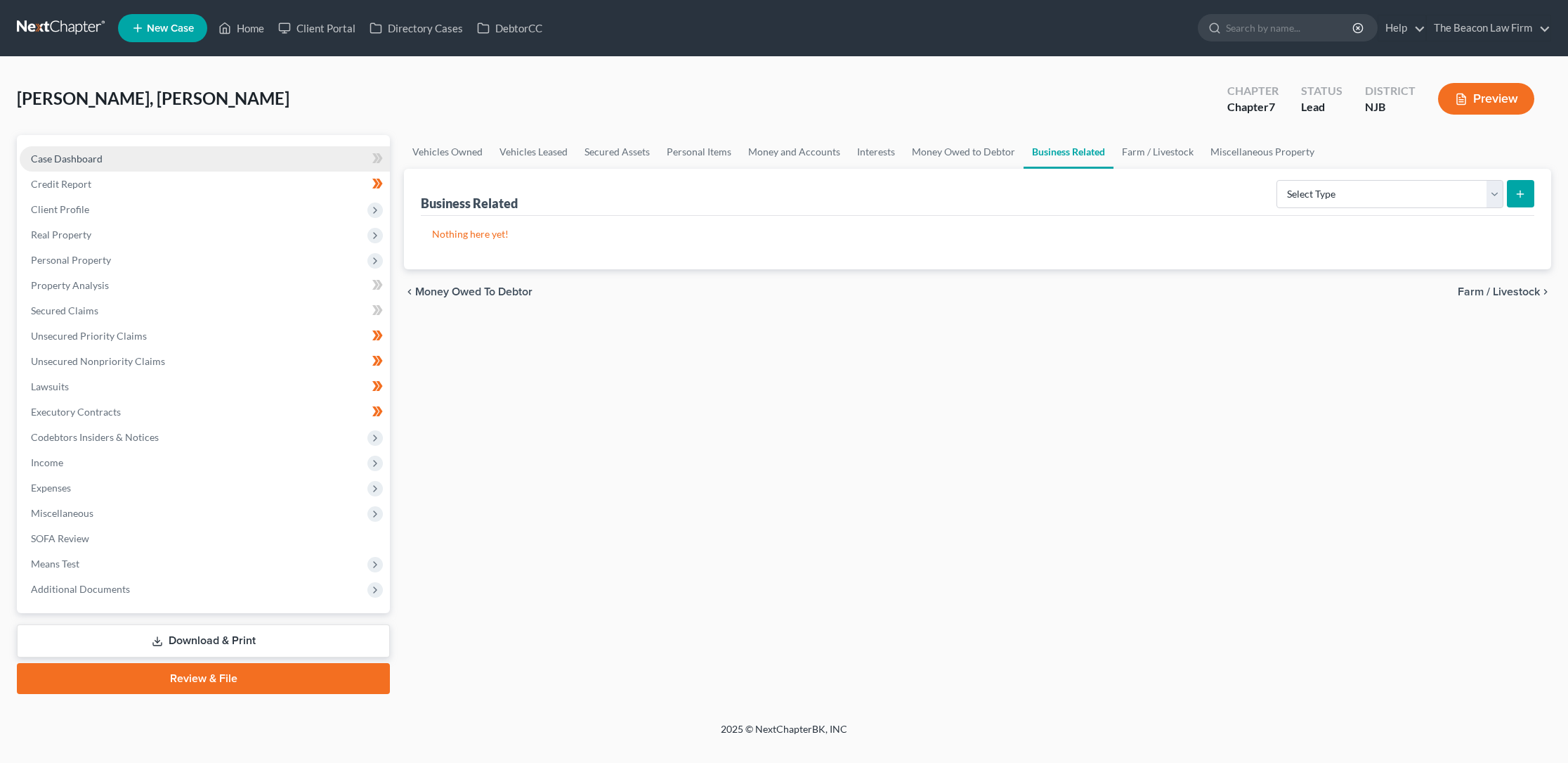
click at [80, 156] on span "Case Dashboard" at bounding box center [67, 159] width 72 height 12
